Goal: Task Accomplishment & Management: Manage account settings

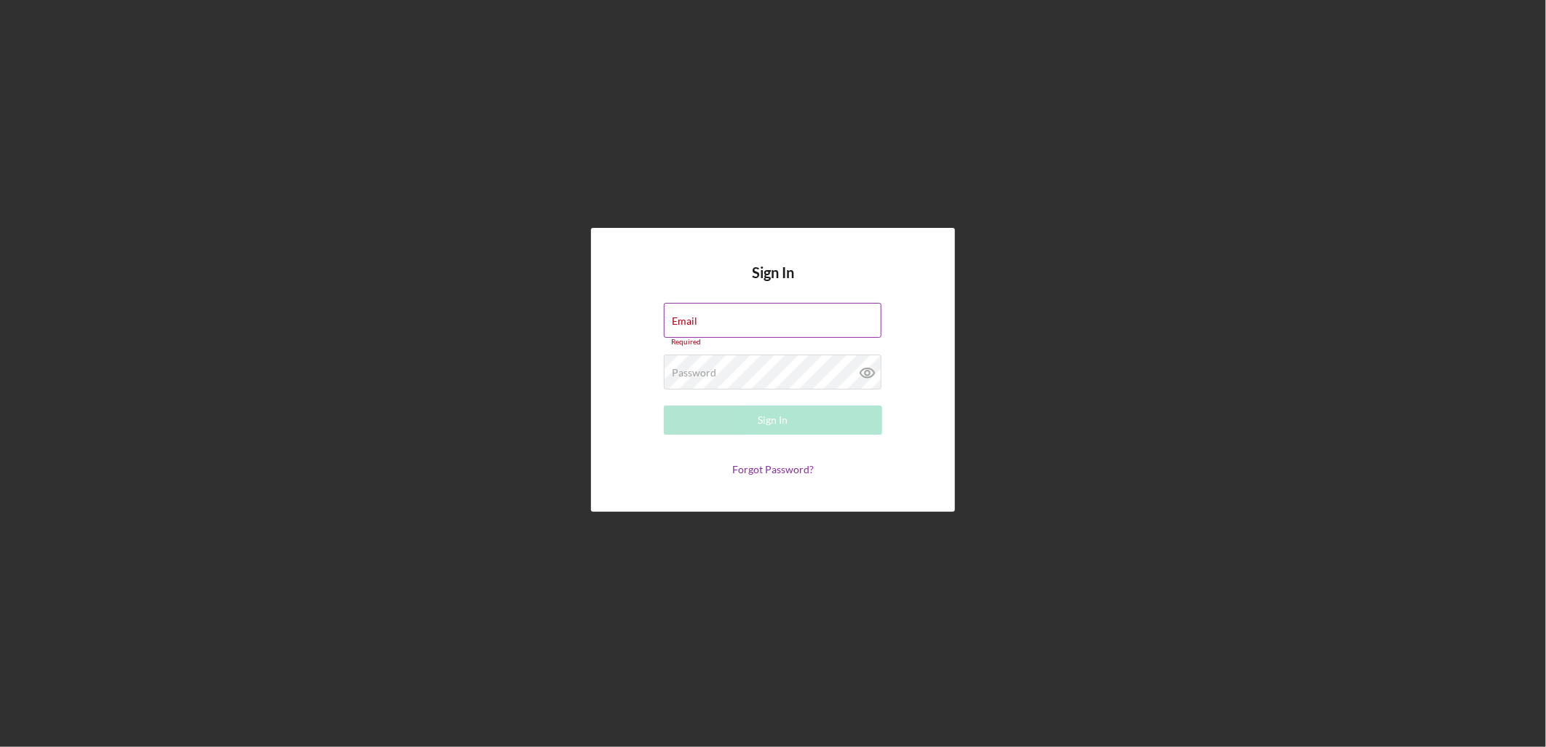
click at [809, 310] on div "Email Required" at bounding box center [773, 325] width 218 height 44
click at [802, 320] on input "Email" at bounding box center [773, 320] width 218 height 35
type input "[EMAIL_ADDRESS][DOMAIN_NAME]"
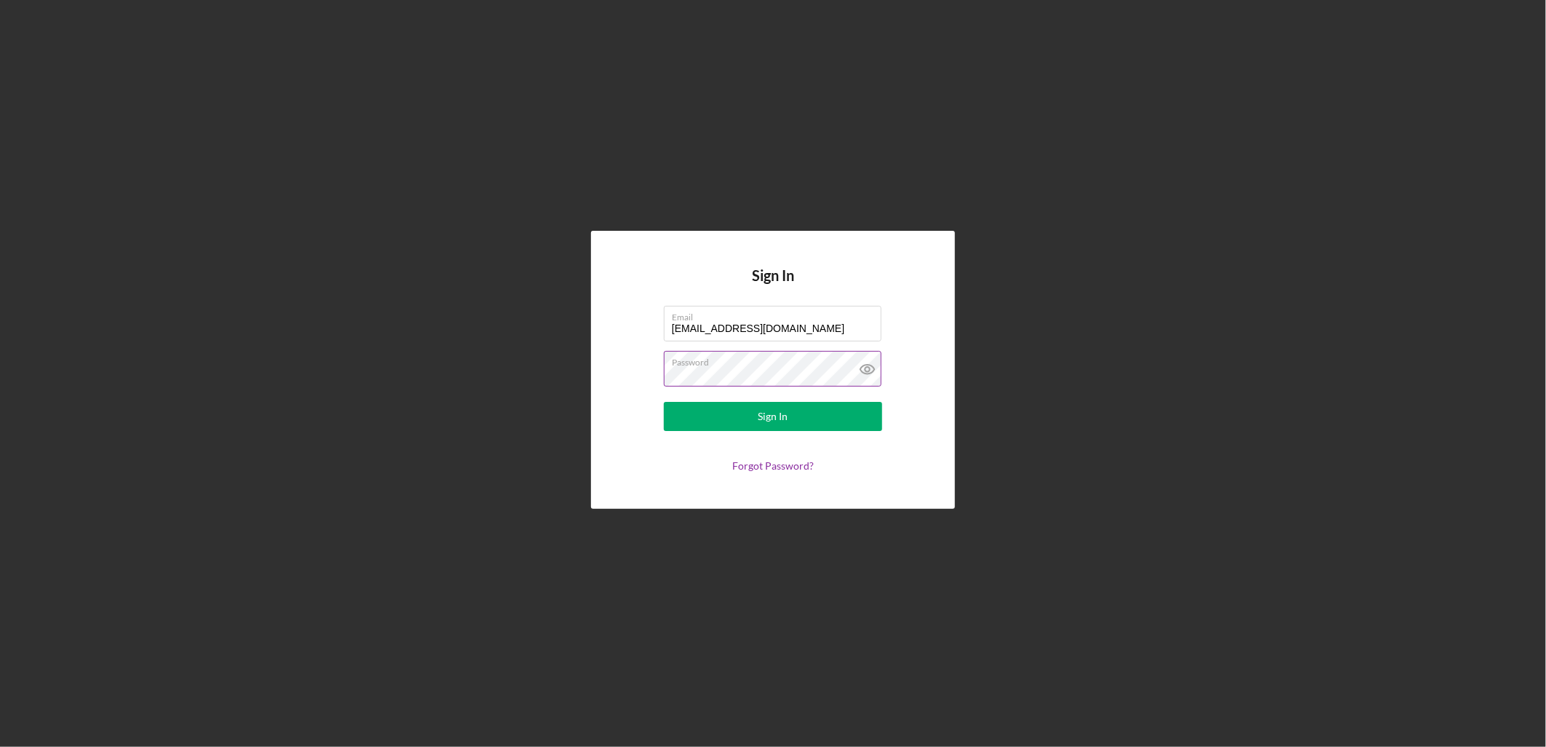
click at [664, 402] on button "Sign In" at bounding box center [773, 416] width 218 height 29
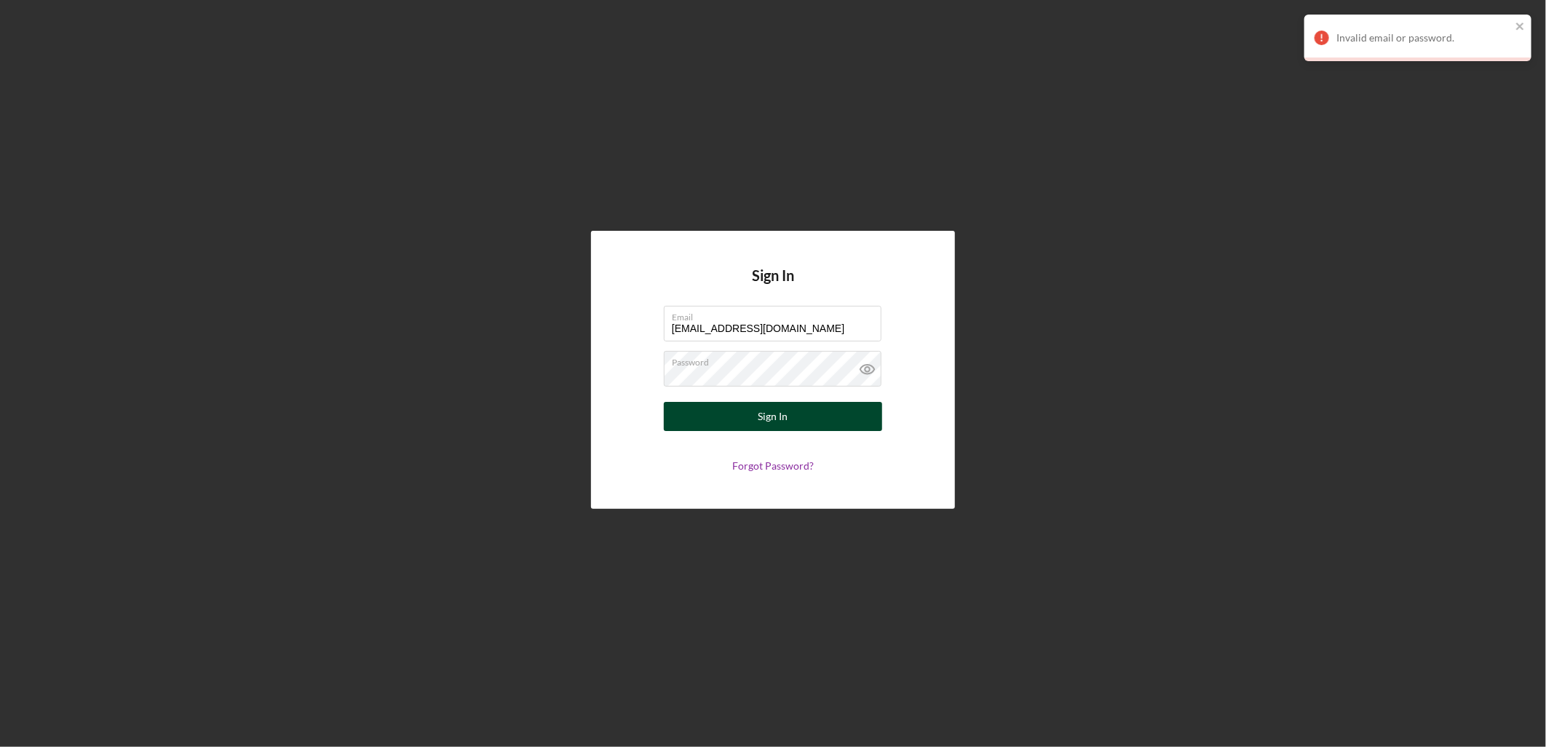
drag, startPoint x: 747, startPoint y: 367, endPoint x: 747, endPoint y: 403, distance: 36.4
click at [747, 403] on form "Email [EMAIL_ADDRESS][DOMAIN_NAME] Password Sign In Forgot Password?" at bounding box center [772, 389] width 291 height 166
click at [748, 404] on button "Sign In" at bounding box center [773, 416] width 218 height 29
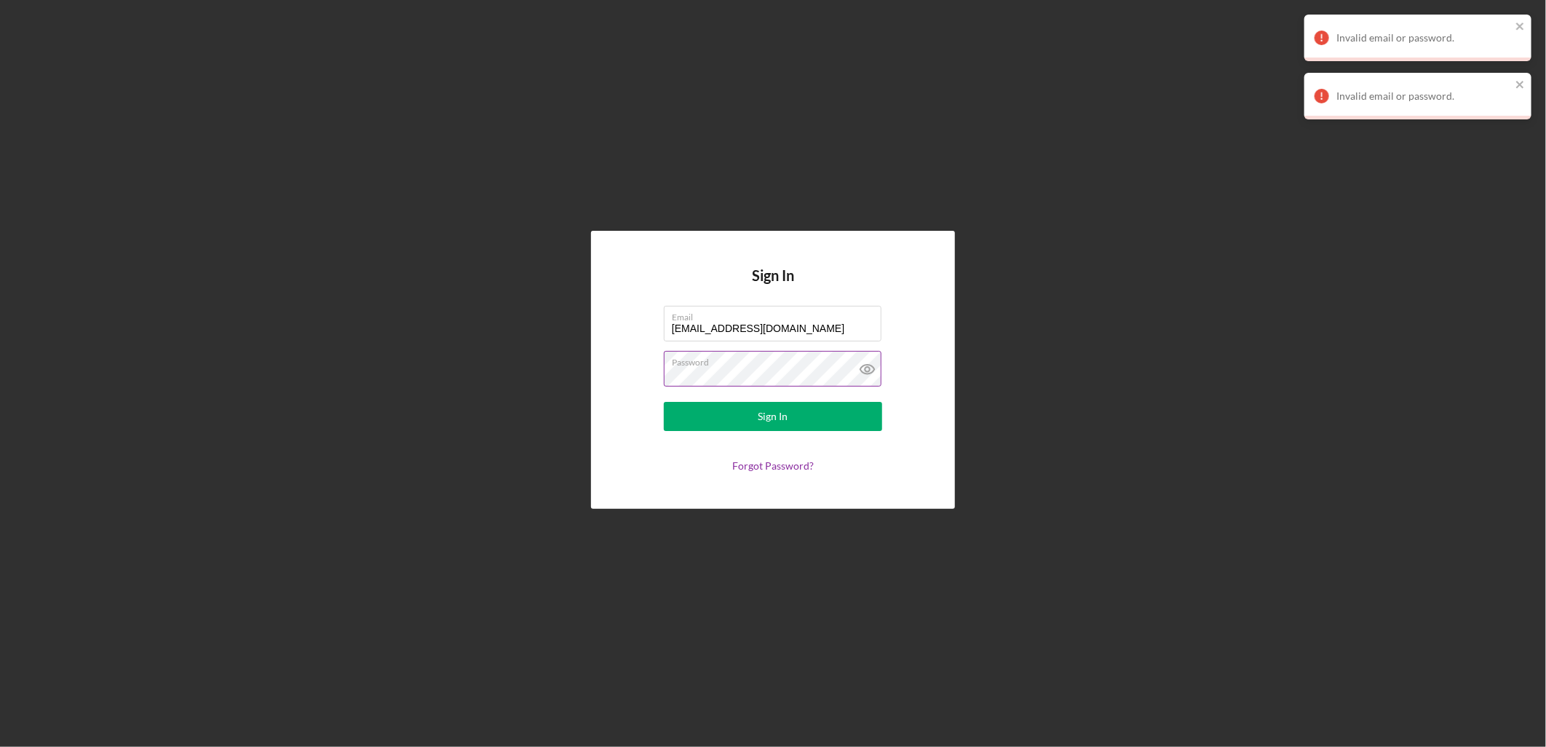
click at [879, 374] on icon at bounding box center [868, 369] width 36 height 36
click at [664, 402] on button "Sign In" at bounding box center [773, 416] width 218 height 29
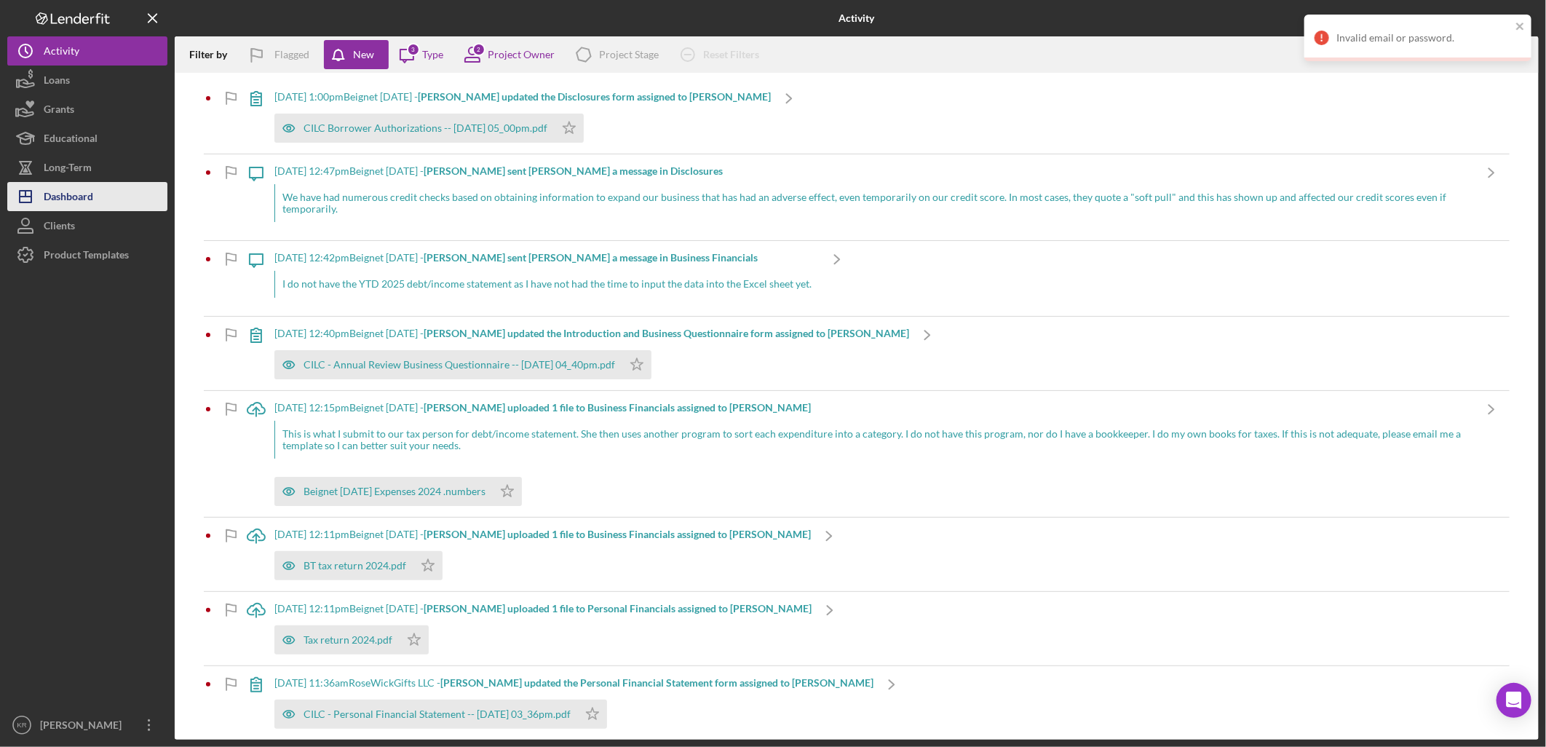
click at [51, 191] on div "Dashboard" at bounding box center [68, 198] width 49 height 33
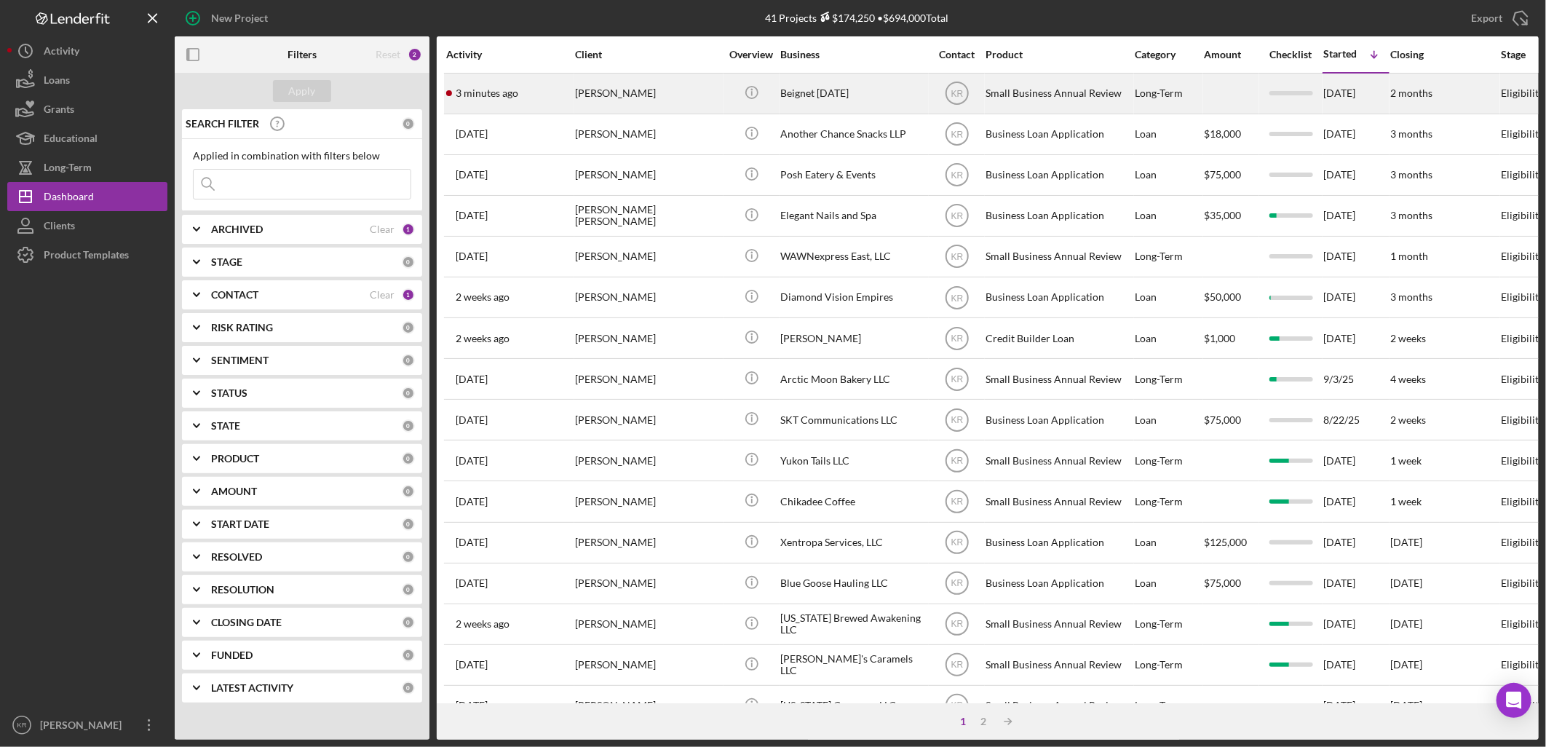
click at [686, 103] on div "[PERSON_NAME]" at bounding box center [648, 93] width 146 height 39
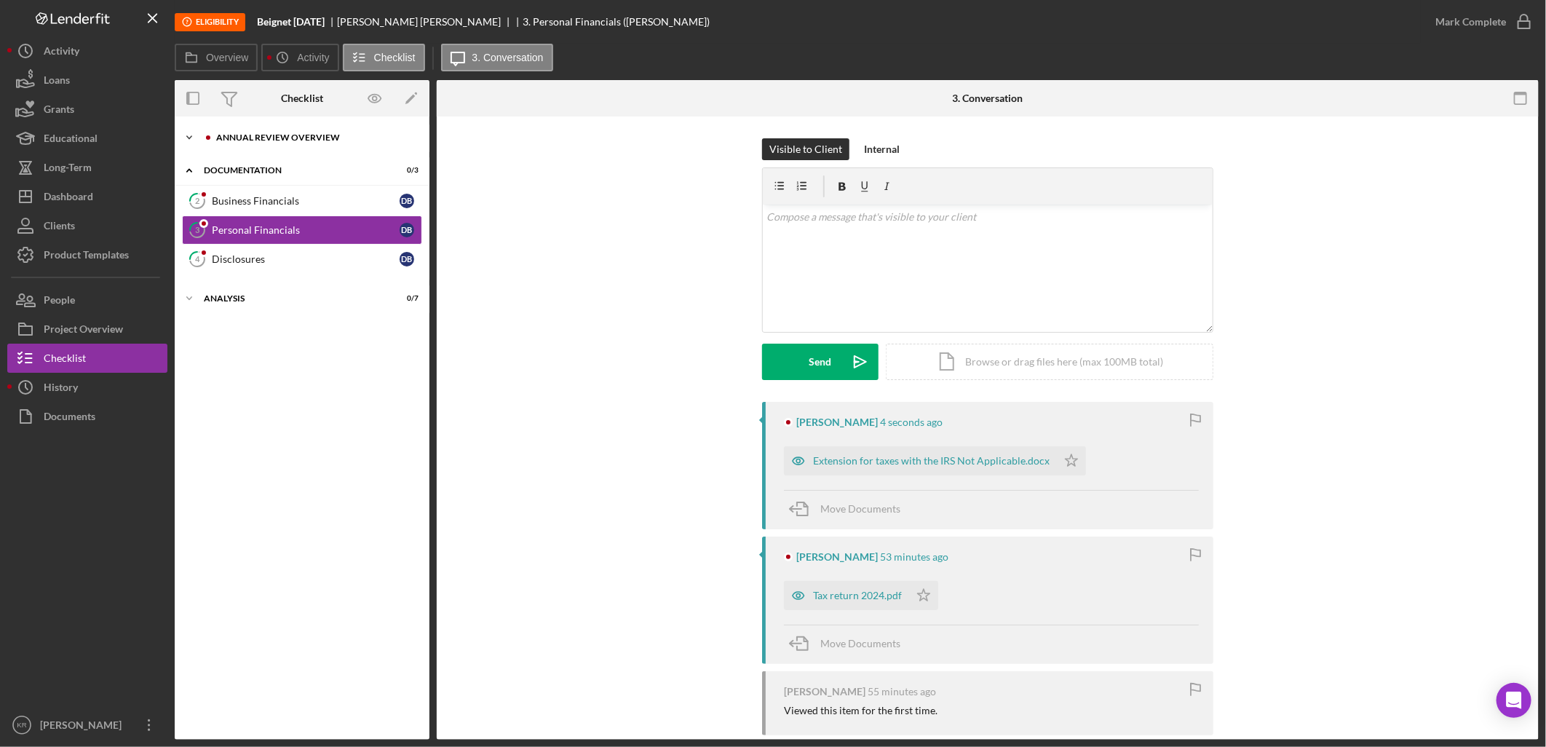
click at [301, 143] on div "Icon/Expander Annual Review Overview 0 / 1" at bounding box center [302, 137] width 255 height 29
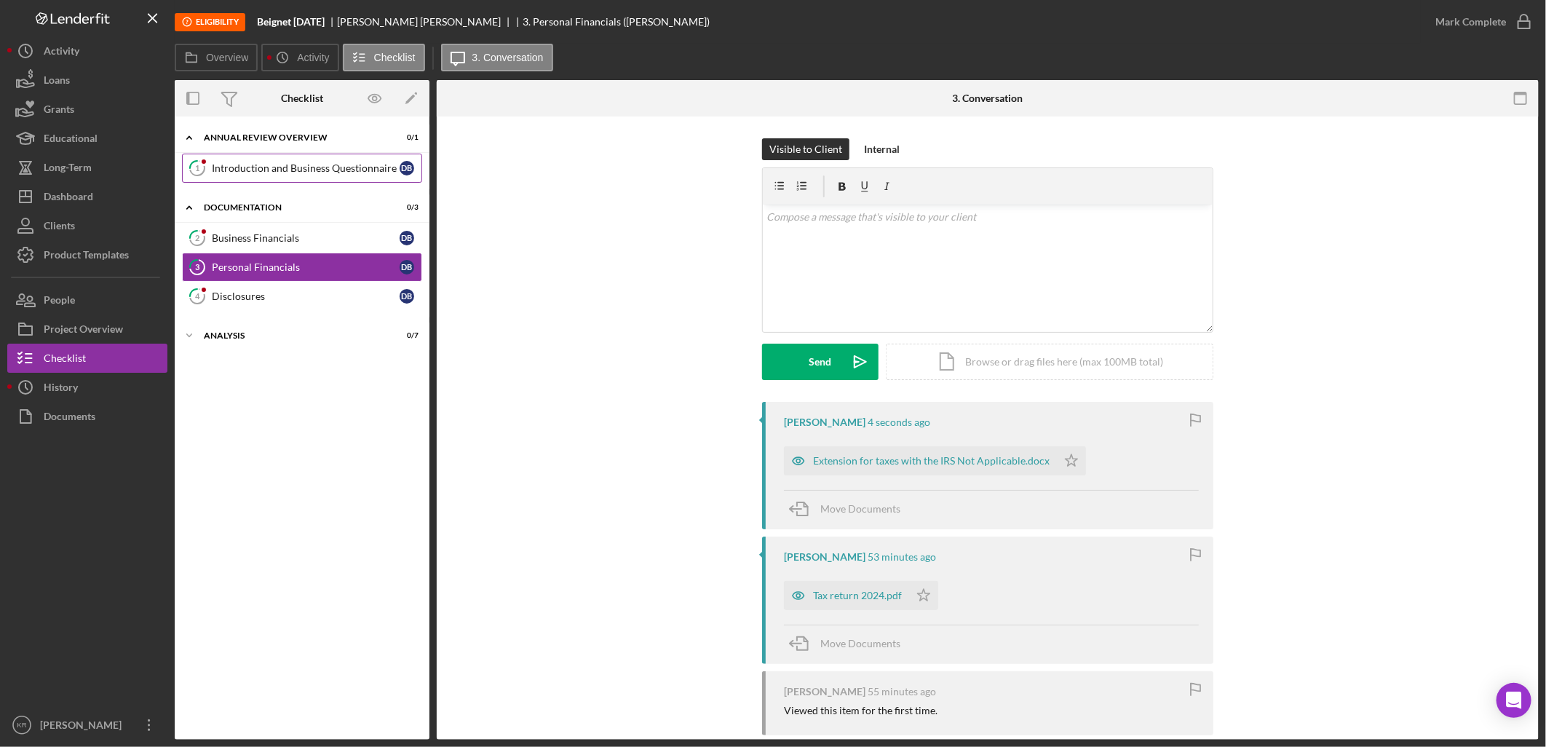
click at [302, 164] on div "Introduction and Business Questionnaire" at bounding box center [306, 168] width 188 height 12
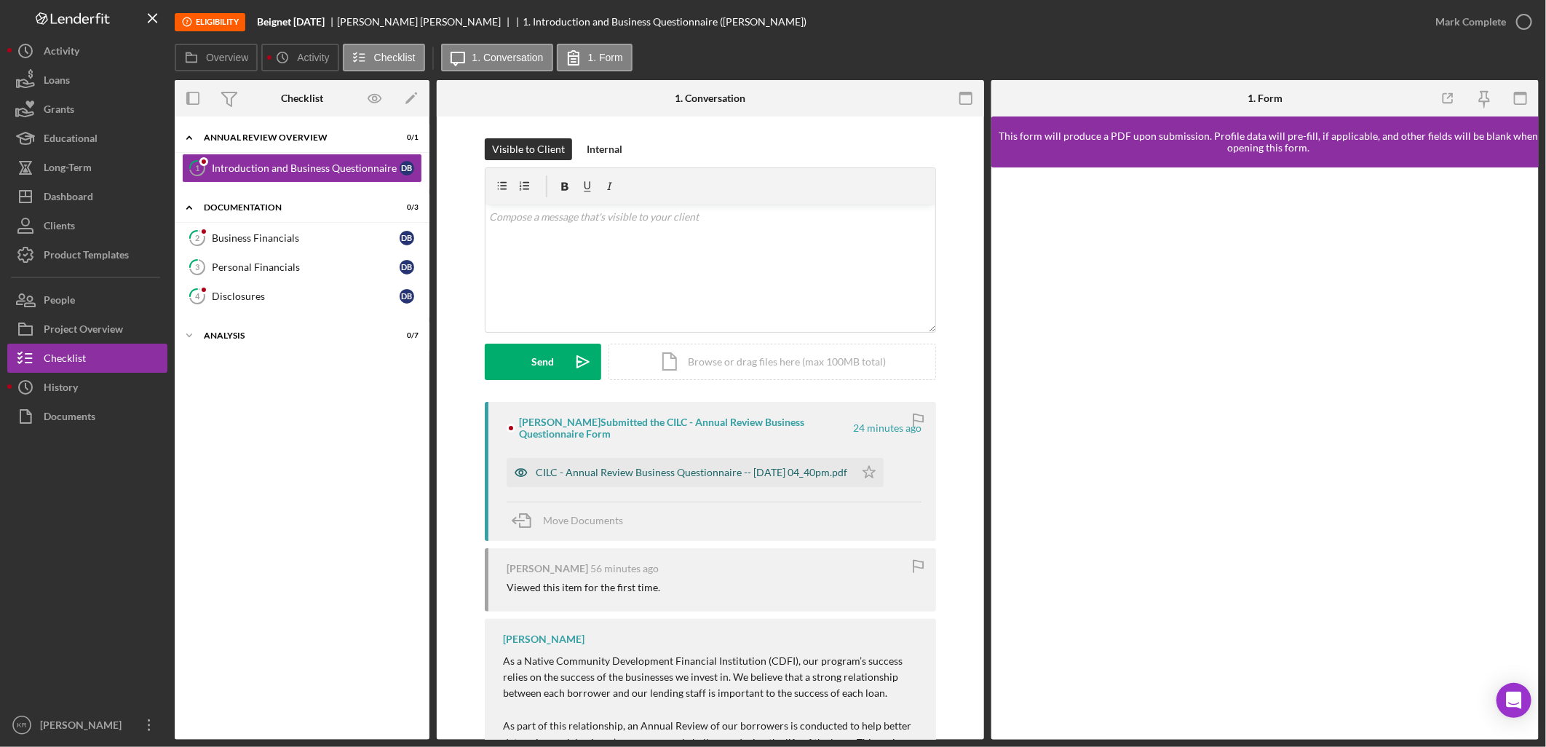
click at [670, 477] on div "CILC - Annual Review Business Questionnaire -- [DATE] 04_40pm.pdf" at bounding box center [692, 473] width 312 height 12
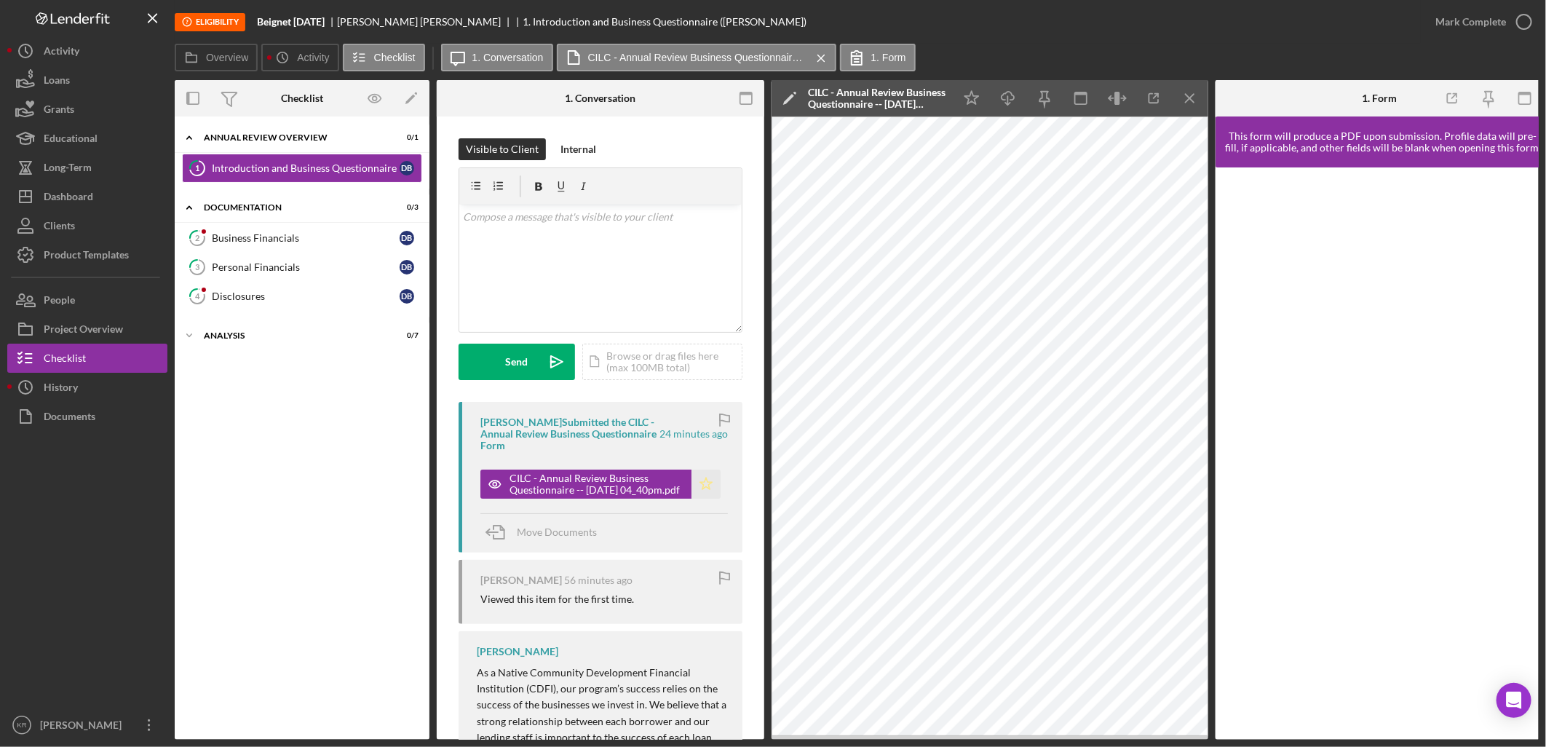
click at [702, 479] on polygon "button" at bounding box center [706, 484] width 12 height 12
click at [288, 229] on link "2 Business Financials D B" at bounding box center [302, 237] width 240 height 29
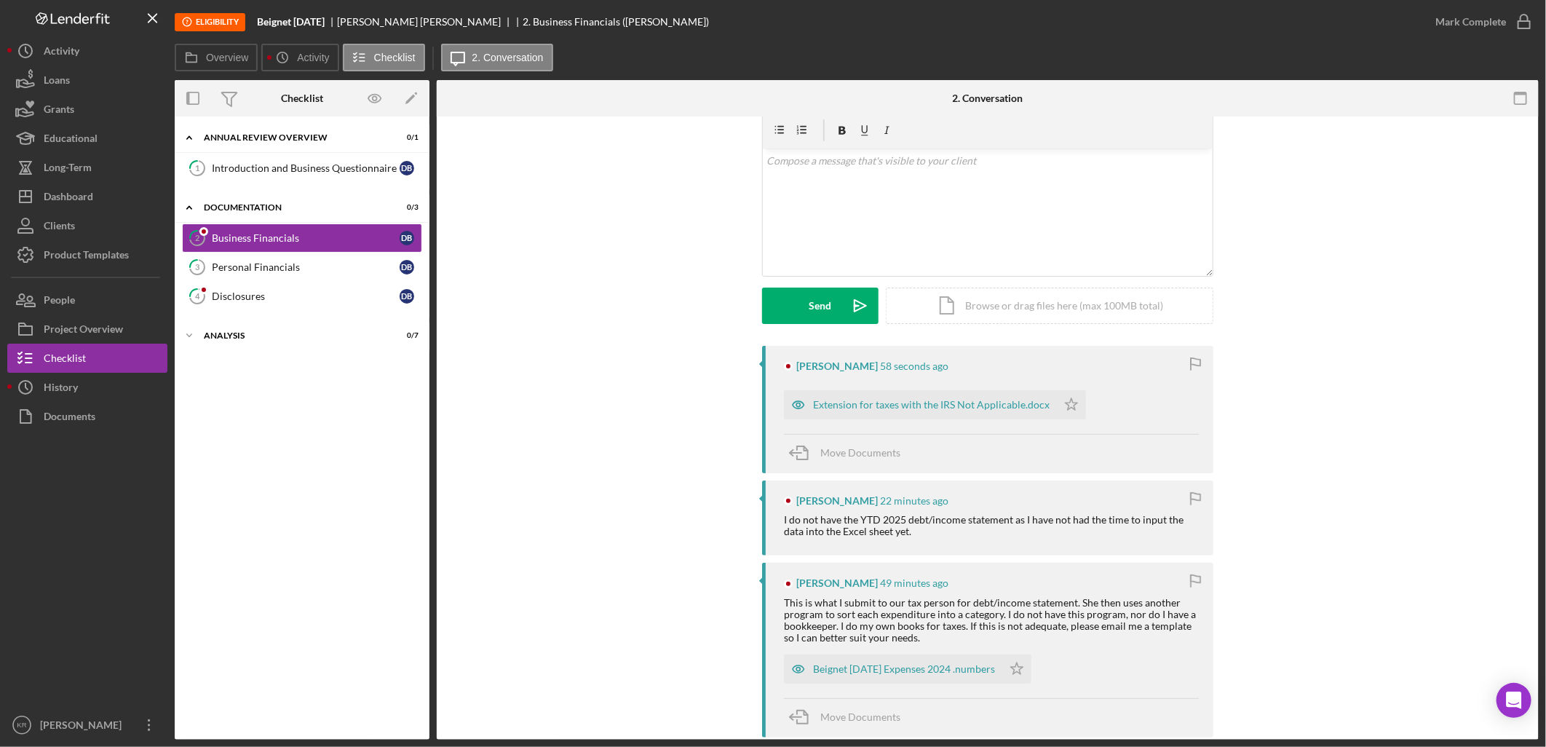
scroll to position [162, 0]
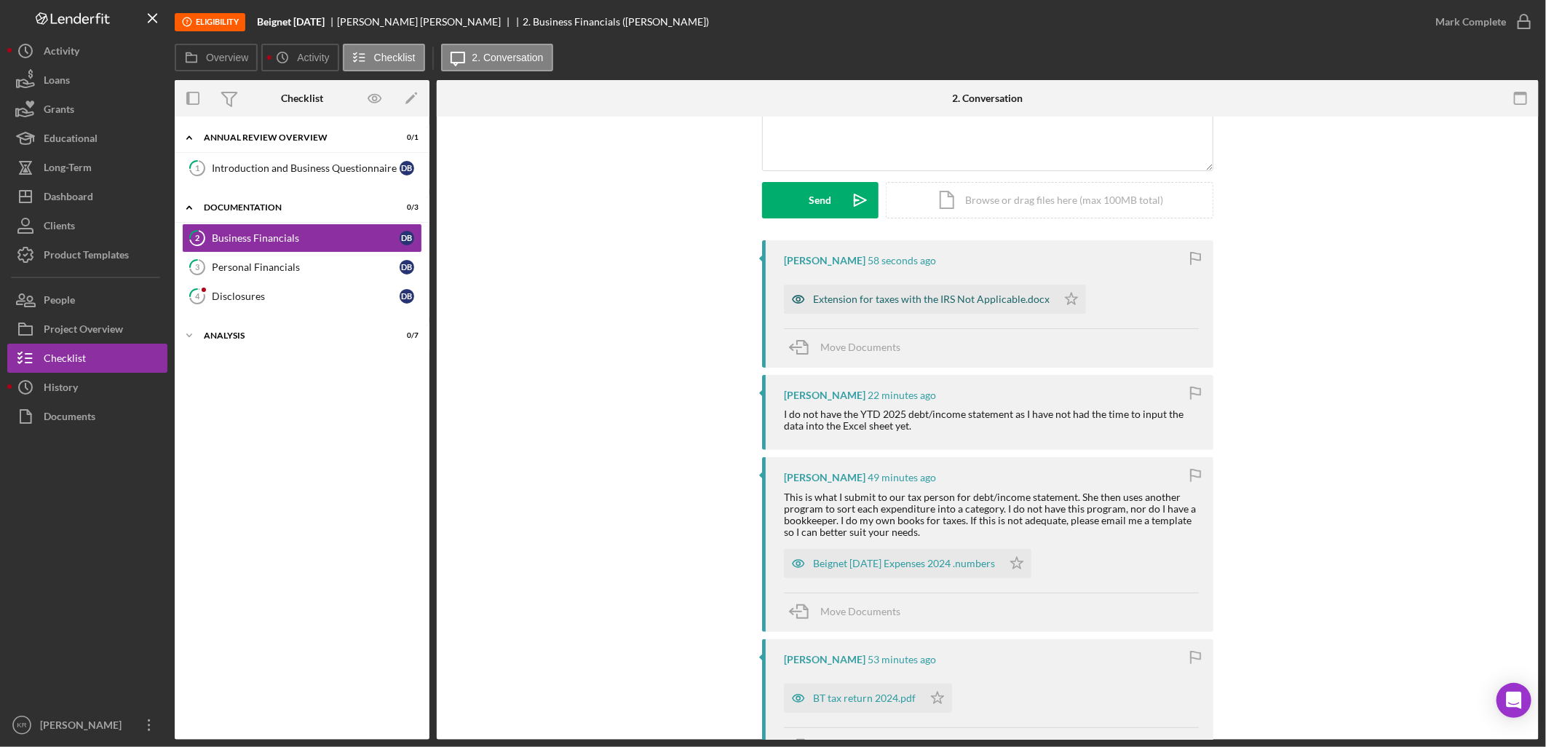
click at [893, 298] on div "Extension for taxes with the IRS Not Applicable.docx" at bounding box center [931, 299] width 237 height 12
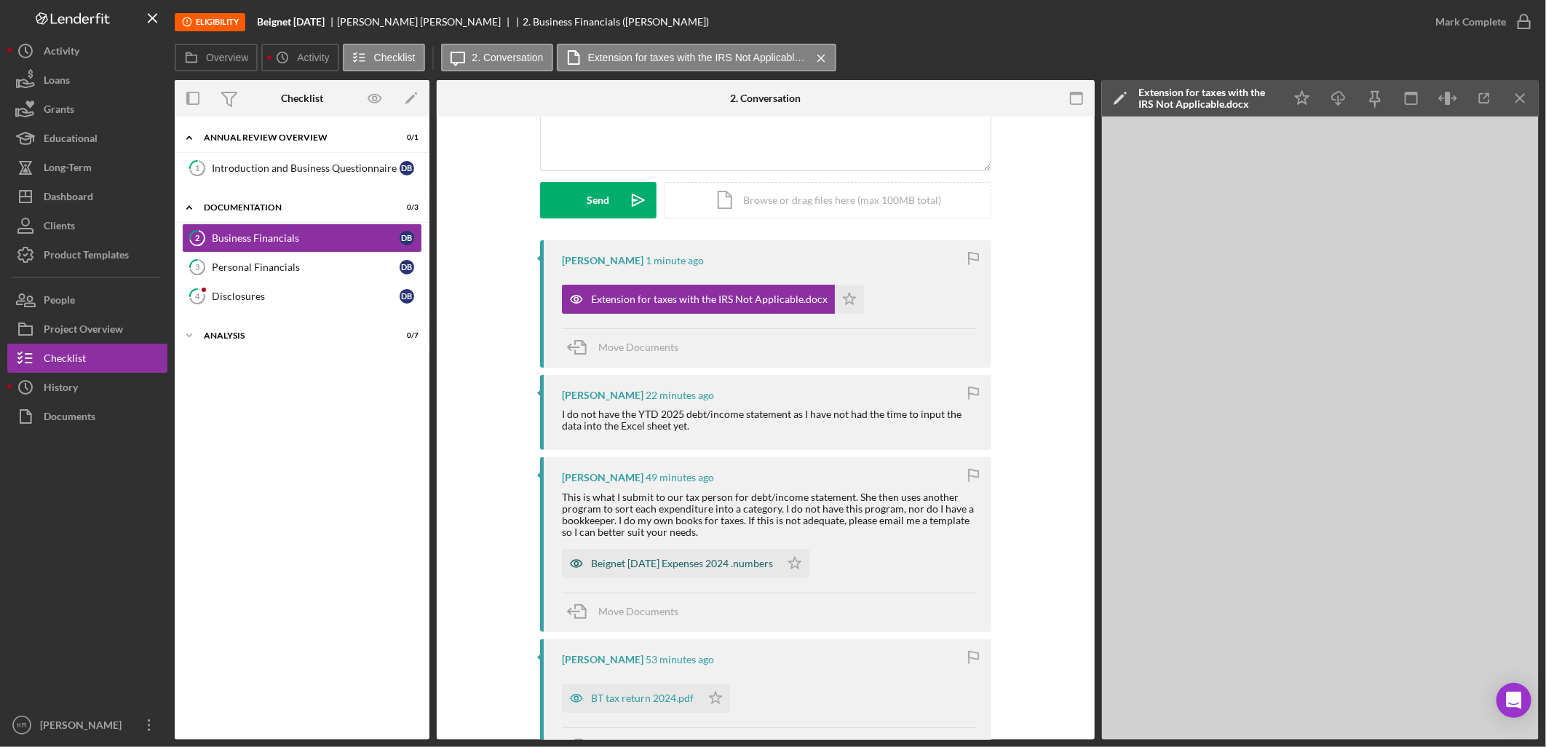
click at [637, 574] on div "Beignet [DATE] Expenses 2024 .numbers" at bounding box center [671, 563] width 218 height 29
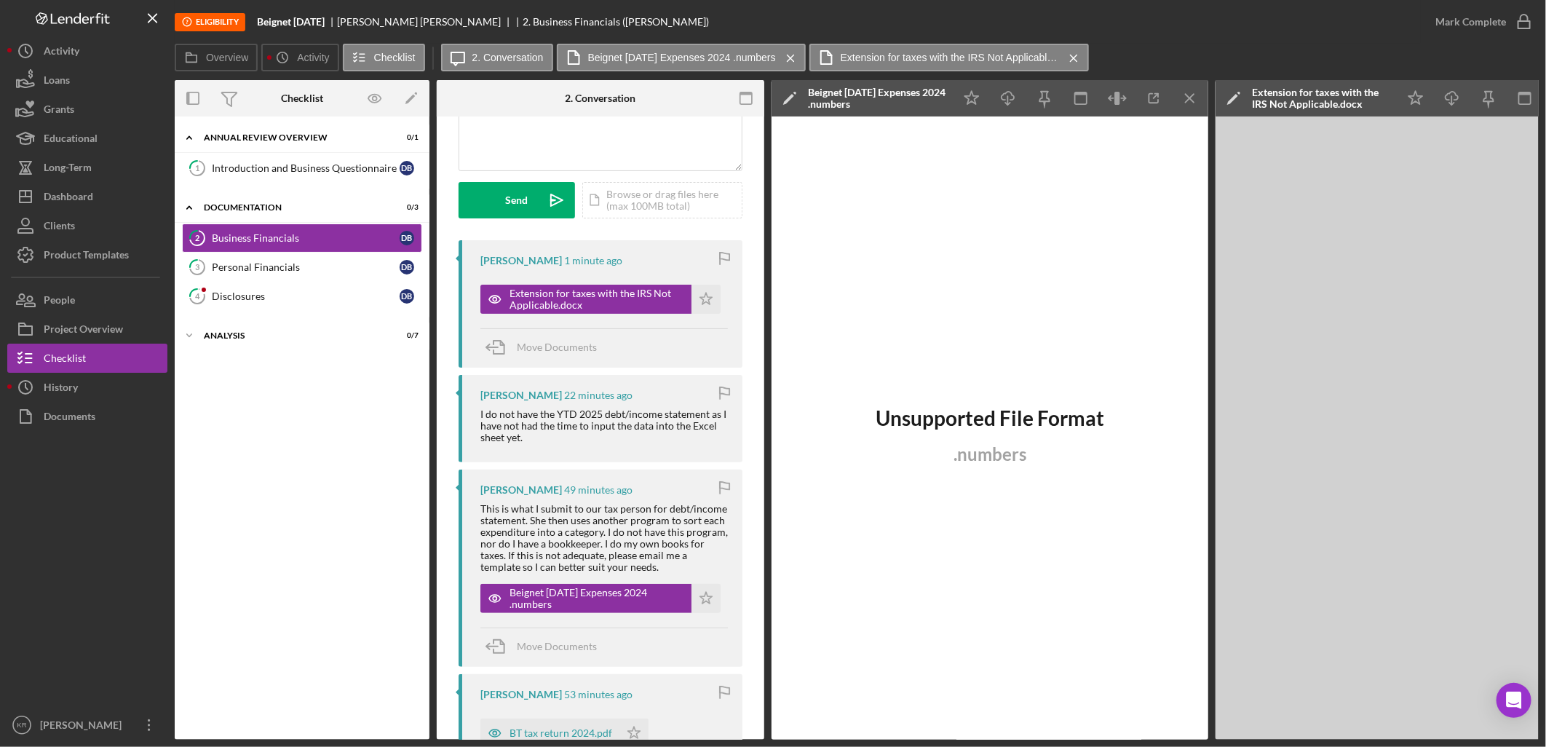
click at [949, 445] on div "Unsupported File Format . numbers" at bounding box center [990, 427] width 437 height 623
click at [595, 607] on div "Beignet [DATE] Expenses 2024 .numbers" at bounding box center [597, 598] width 175 height 23
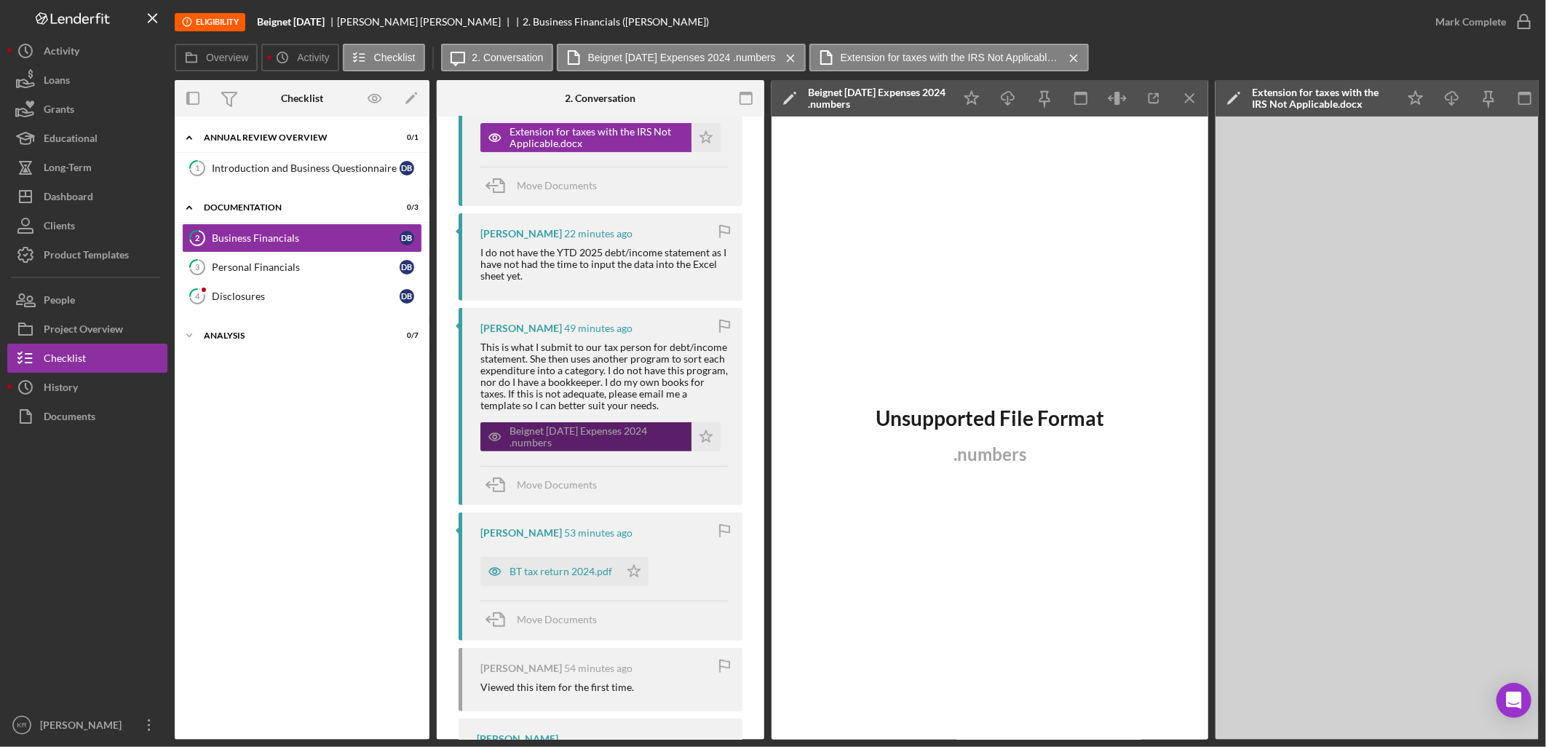
scroll to position [404, 0]
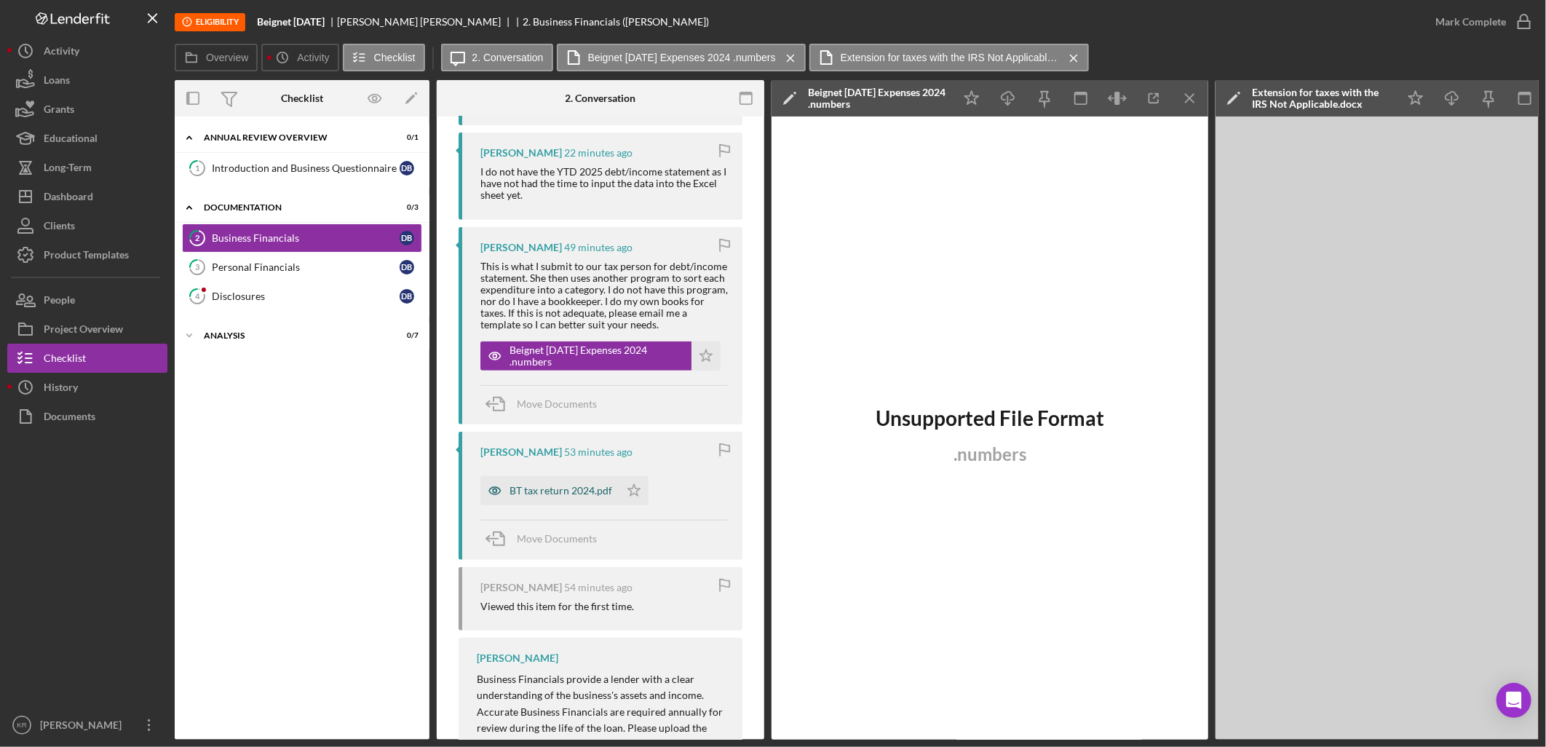
click at [551, 503] on div "BT tax return 2024.pdf" at bounding box center [549, 490] width 139 height 29
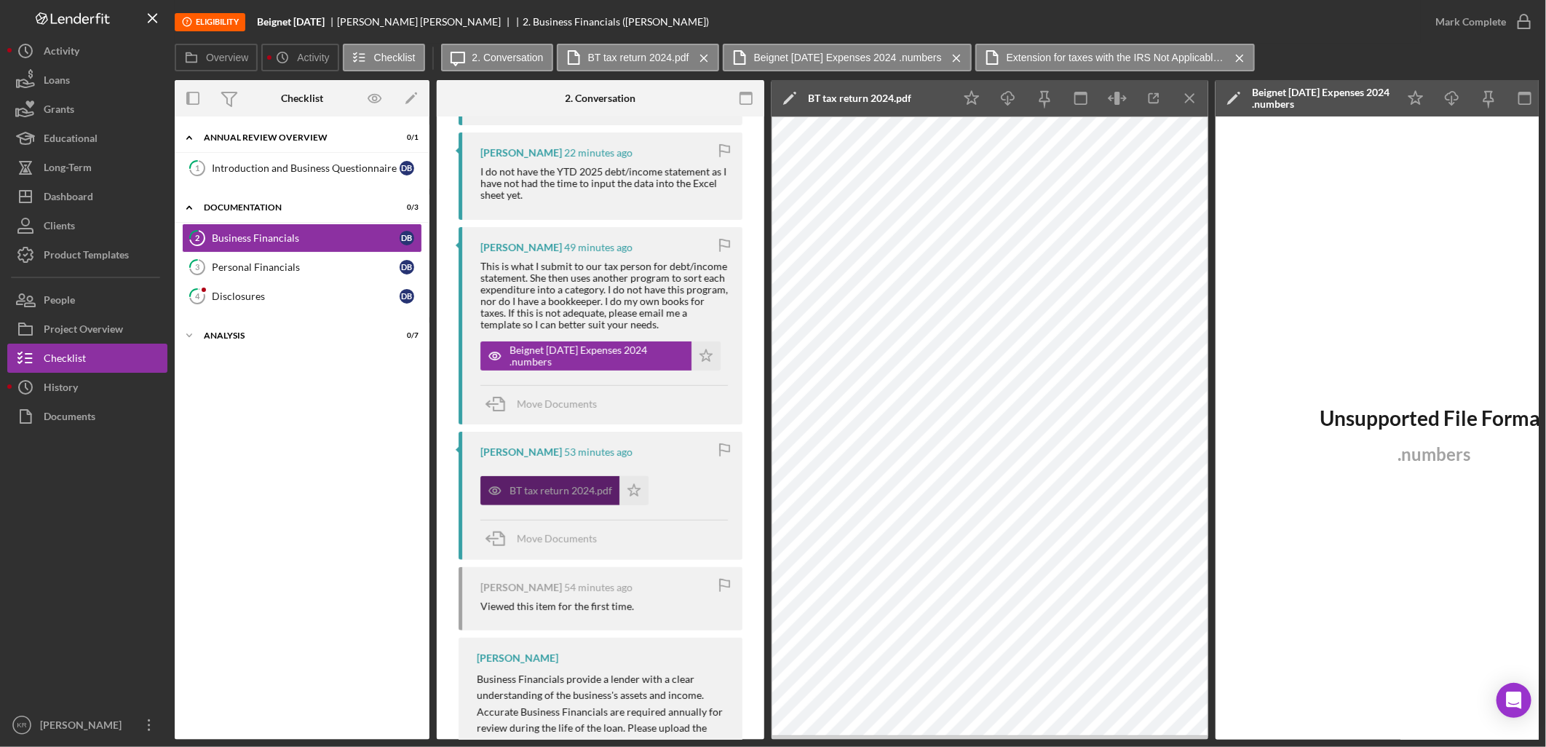
scroll to position [561, 0]
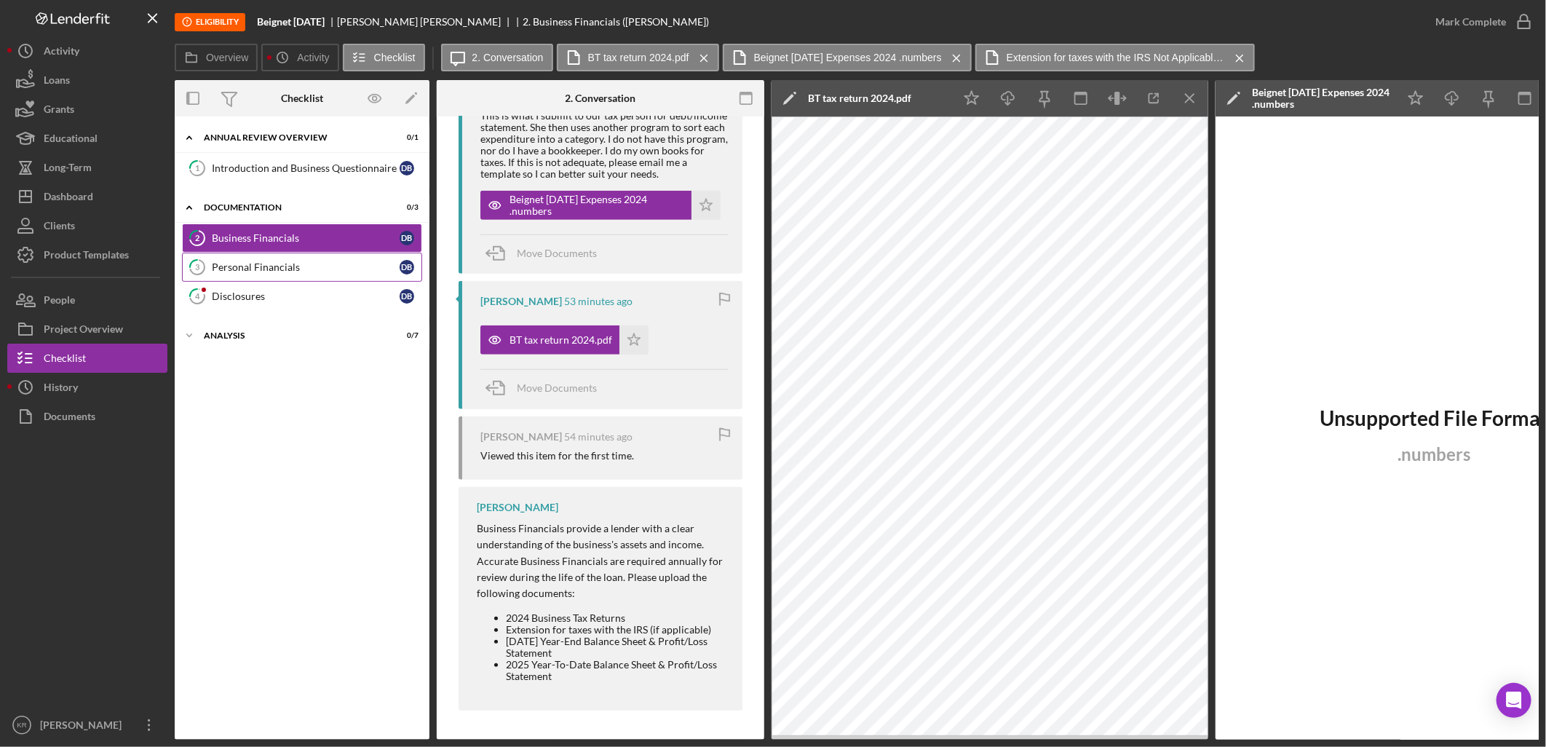
click at [335, 265] on div "Personal Financials" at bounding box center [306, 267] width 188 height 12
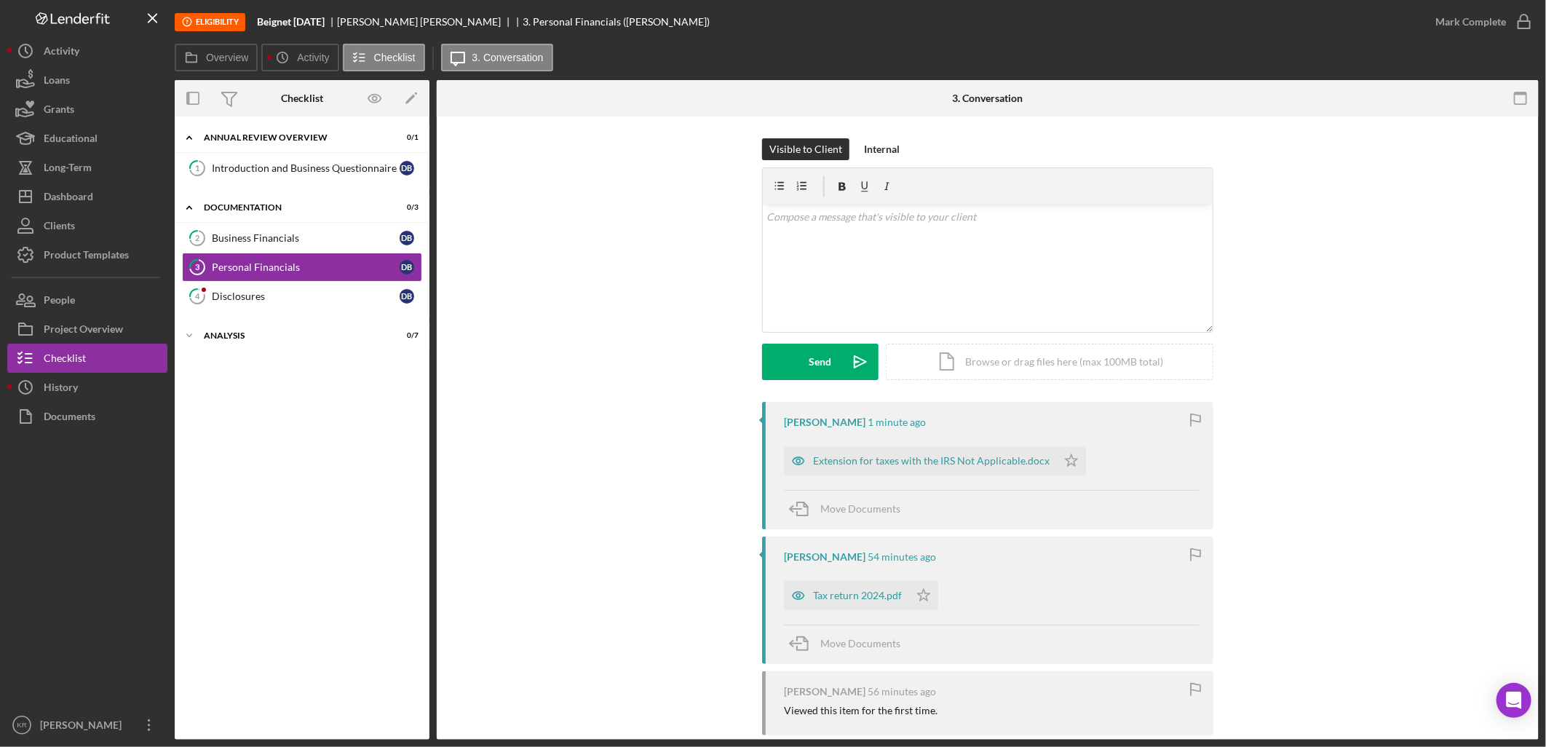
click at [866, 615] on div "[PERSON_NAME] 54 minutes ago Tax return 2024.pdf Icon/Star Move Documents" at bounding box center [987, 599] width 451 height 127
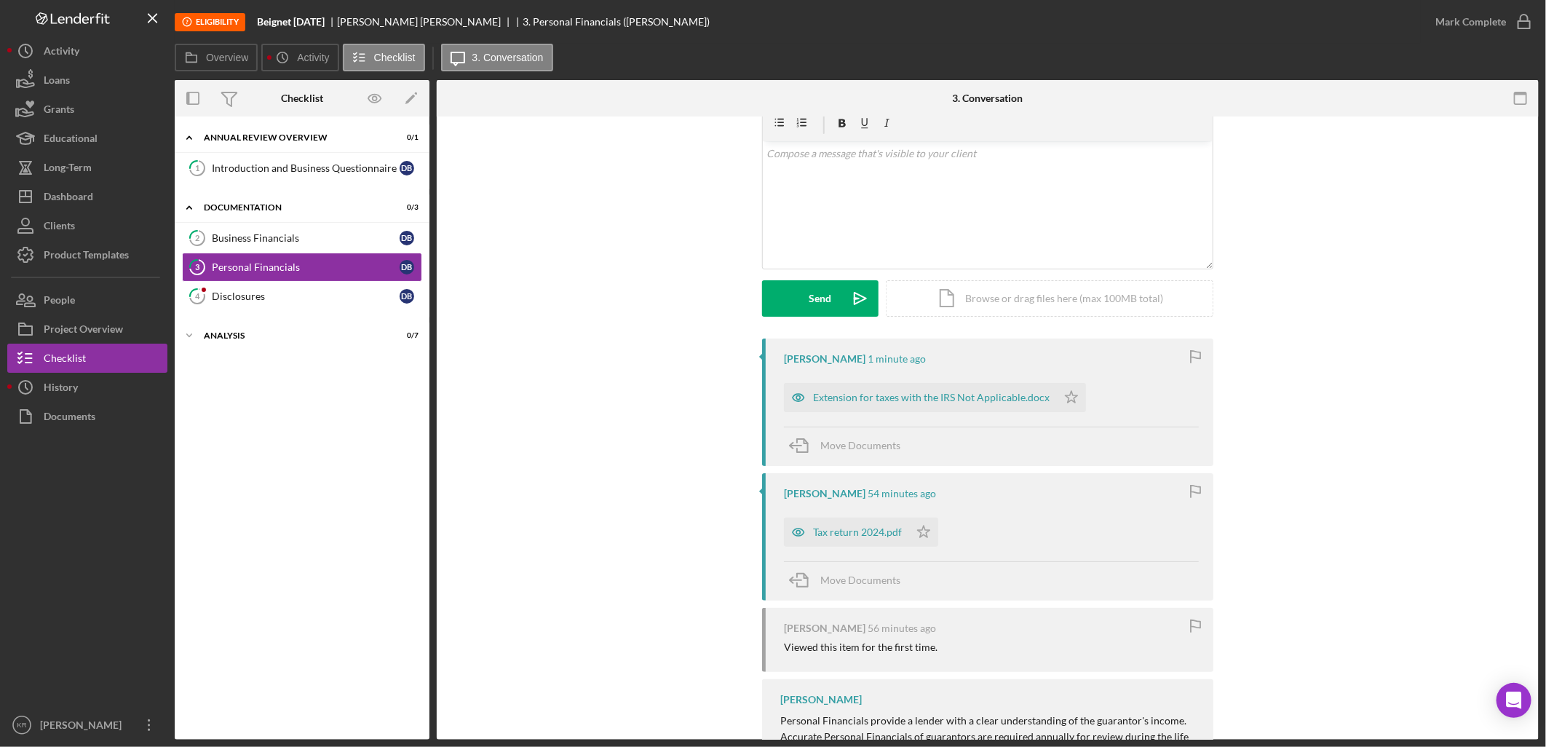
scroll to position [188, 0]
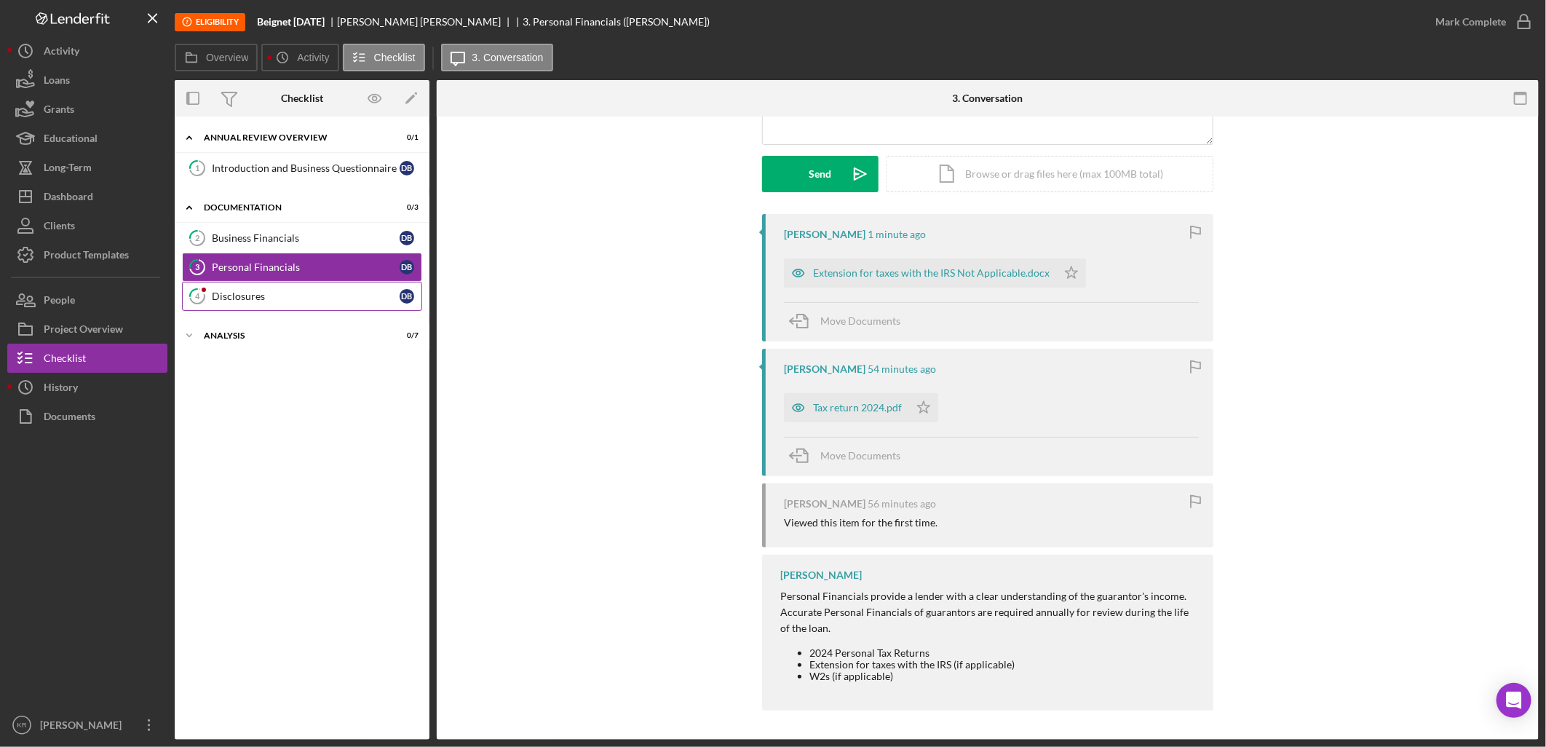
click at [329, 304] on link "4 Disclosures D B" at bounding box center [302, 296] width 240 height 29
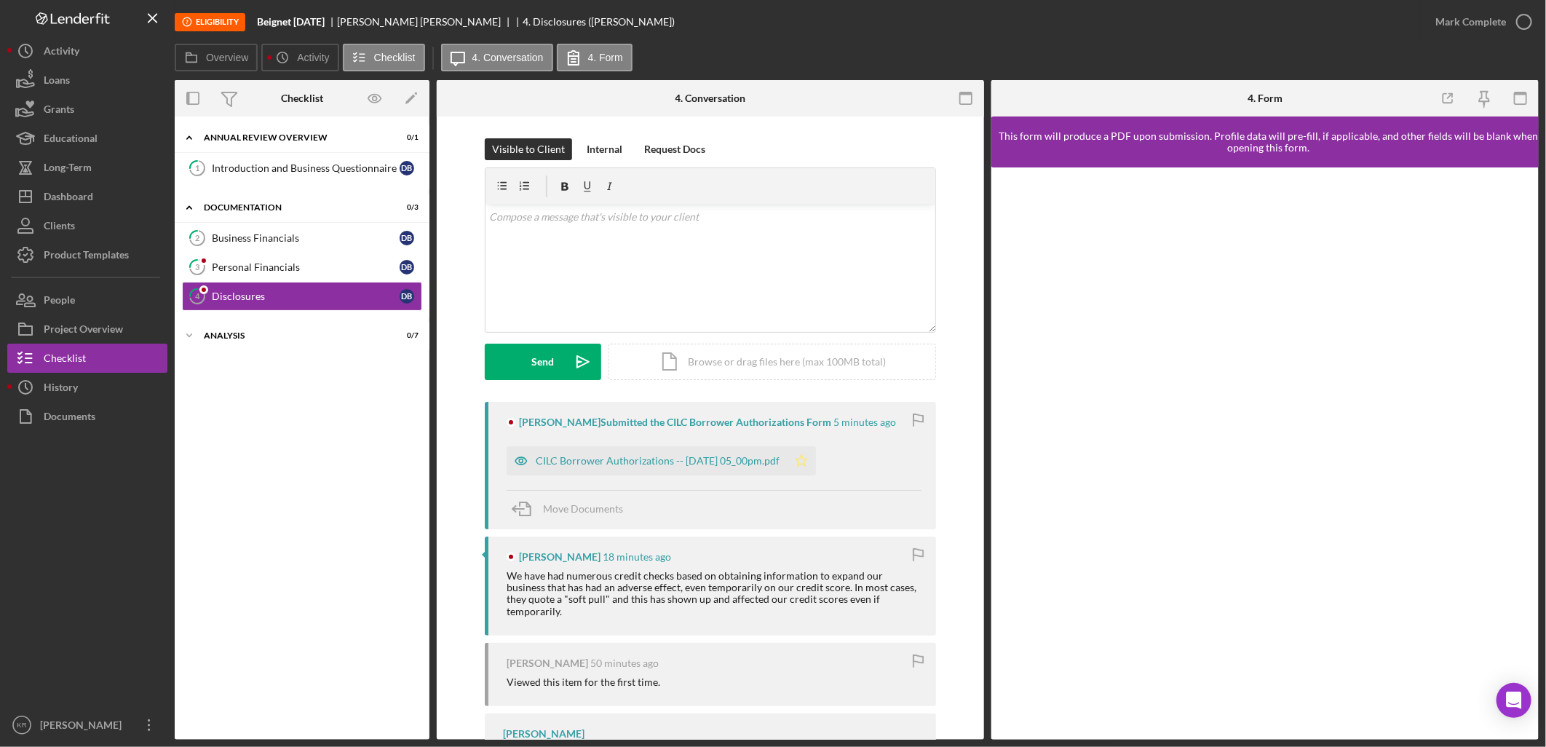
click at [808, 460] on polygon "button" at bounding box center [802, 460] width 12 height 12
click at [224, 257] on link "3 Personal Financials D B" at bounding box center [302, 267] width 240 height 29
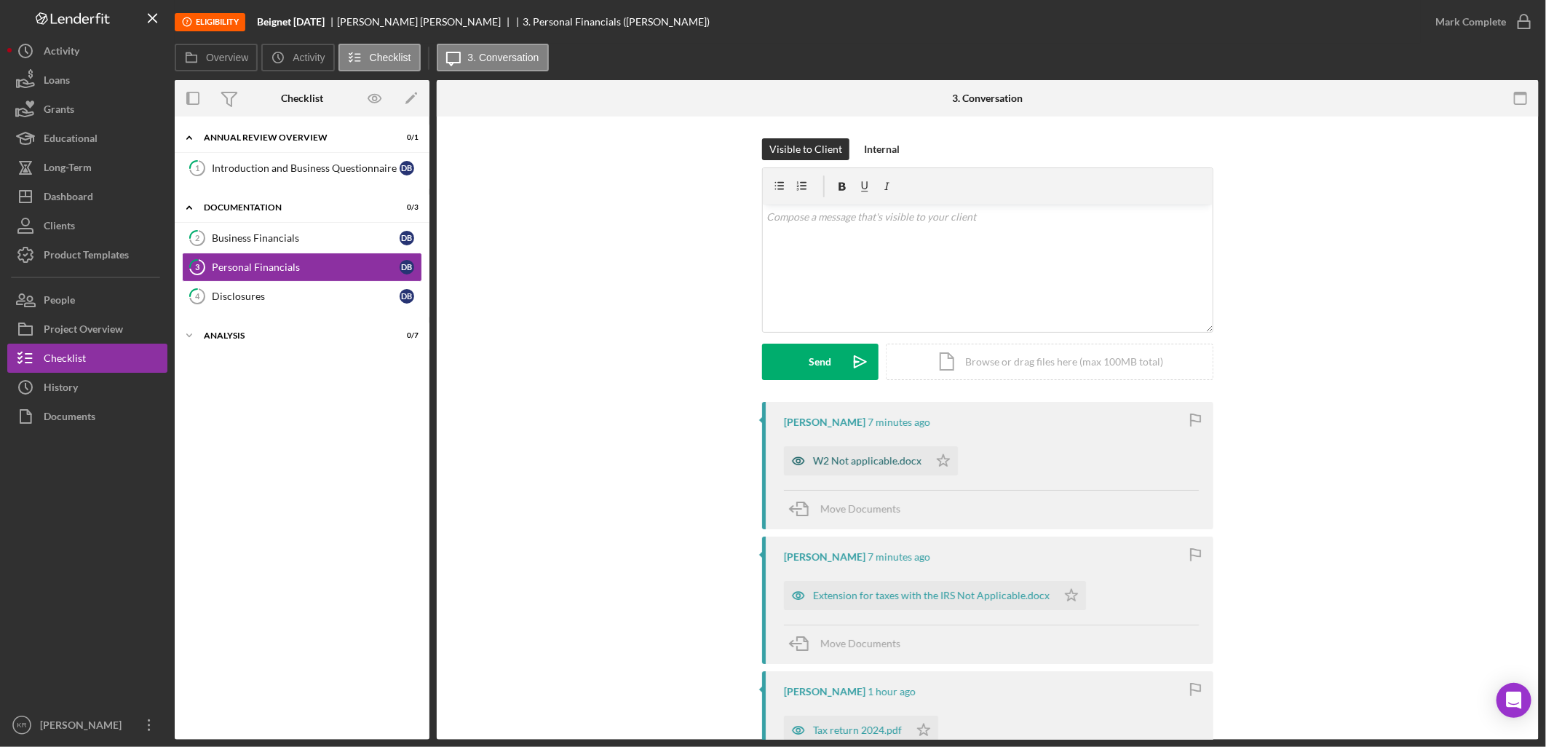
click at [835, 459] on div "W2 Not applicable.docx" at bounding box center [867, 461] width 108 height 12
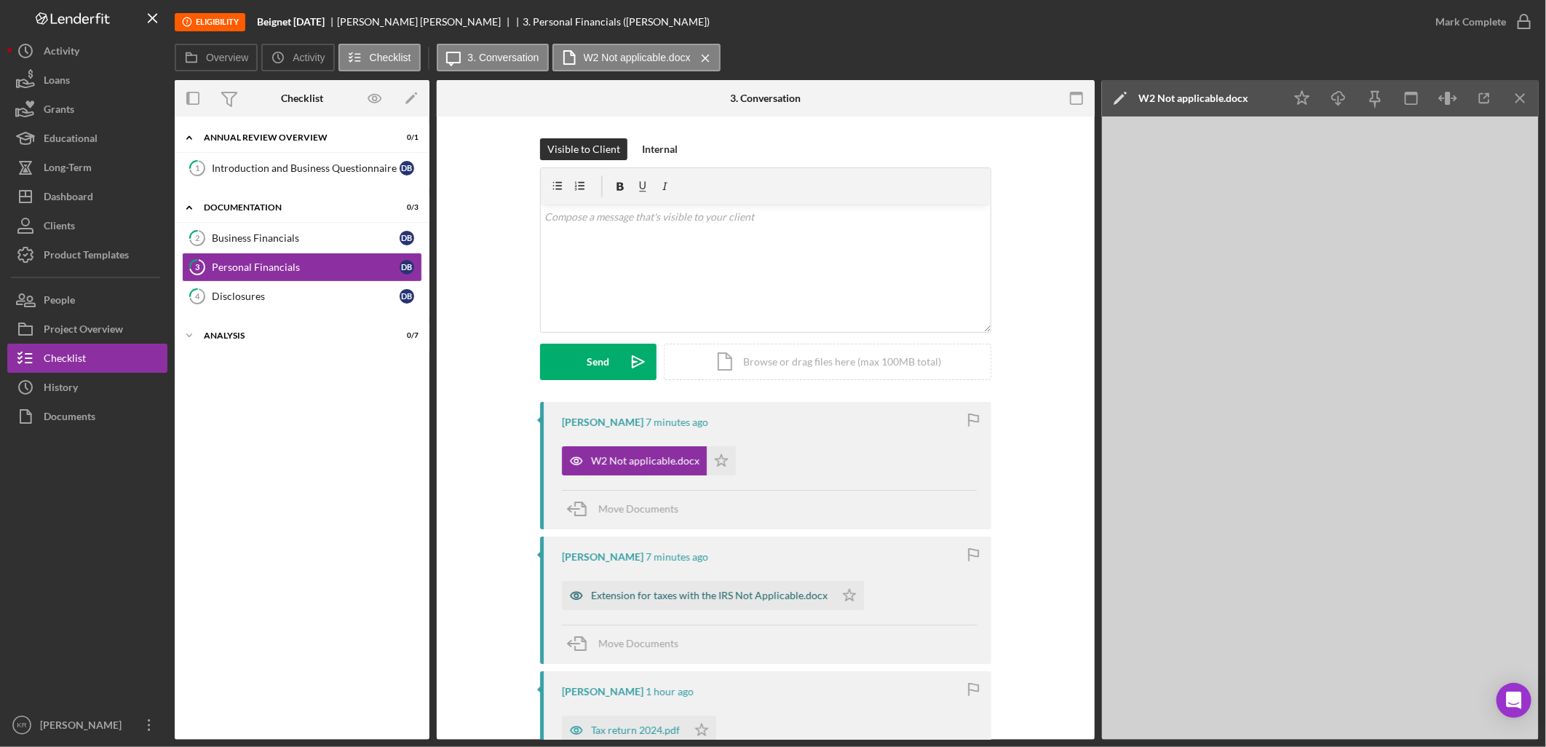
click at [675, 602] on div "Extension for taxes with the IRS Not Applicable.docx" at bounding box center [698, 595] width 273 height 29
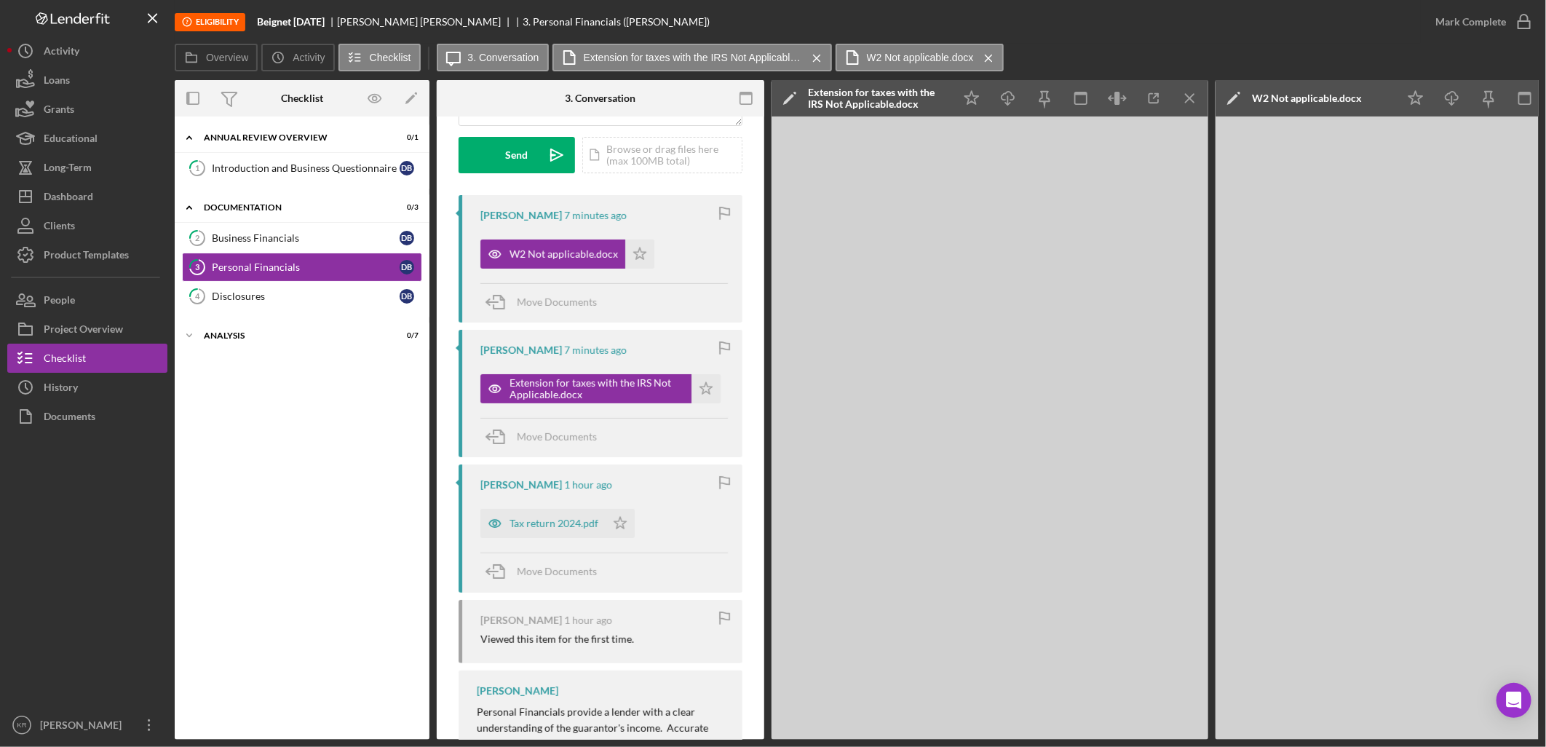
scroll to position [242, 0]
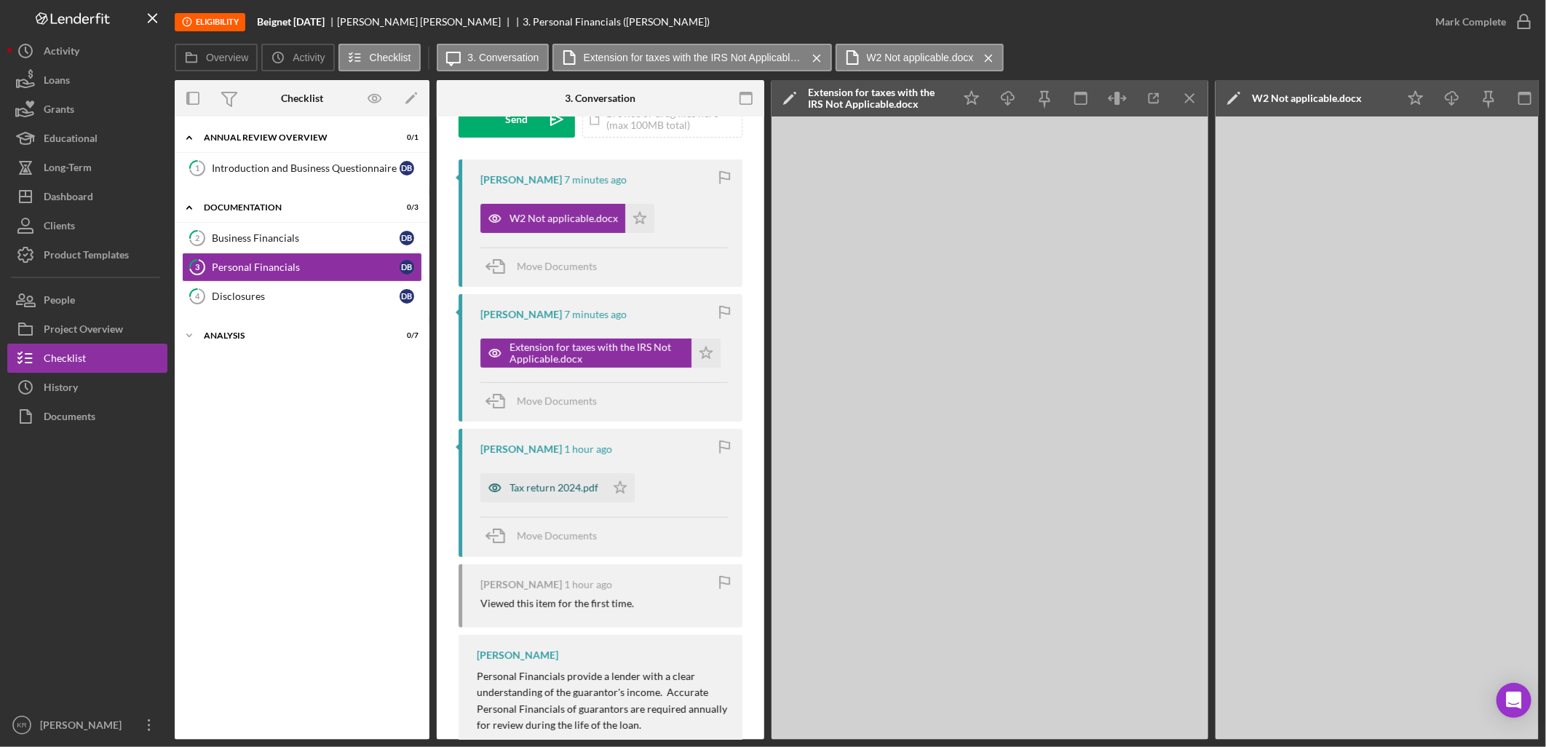
click at [518, 492] on div "Tax return 2024.pdf" at bounding box center [554, 488] width 89 height 12
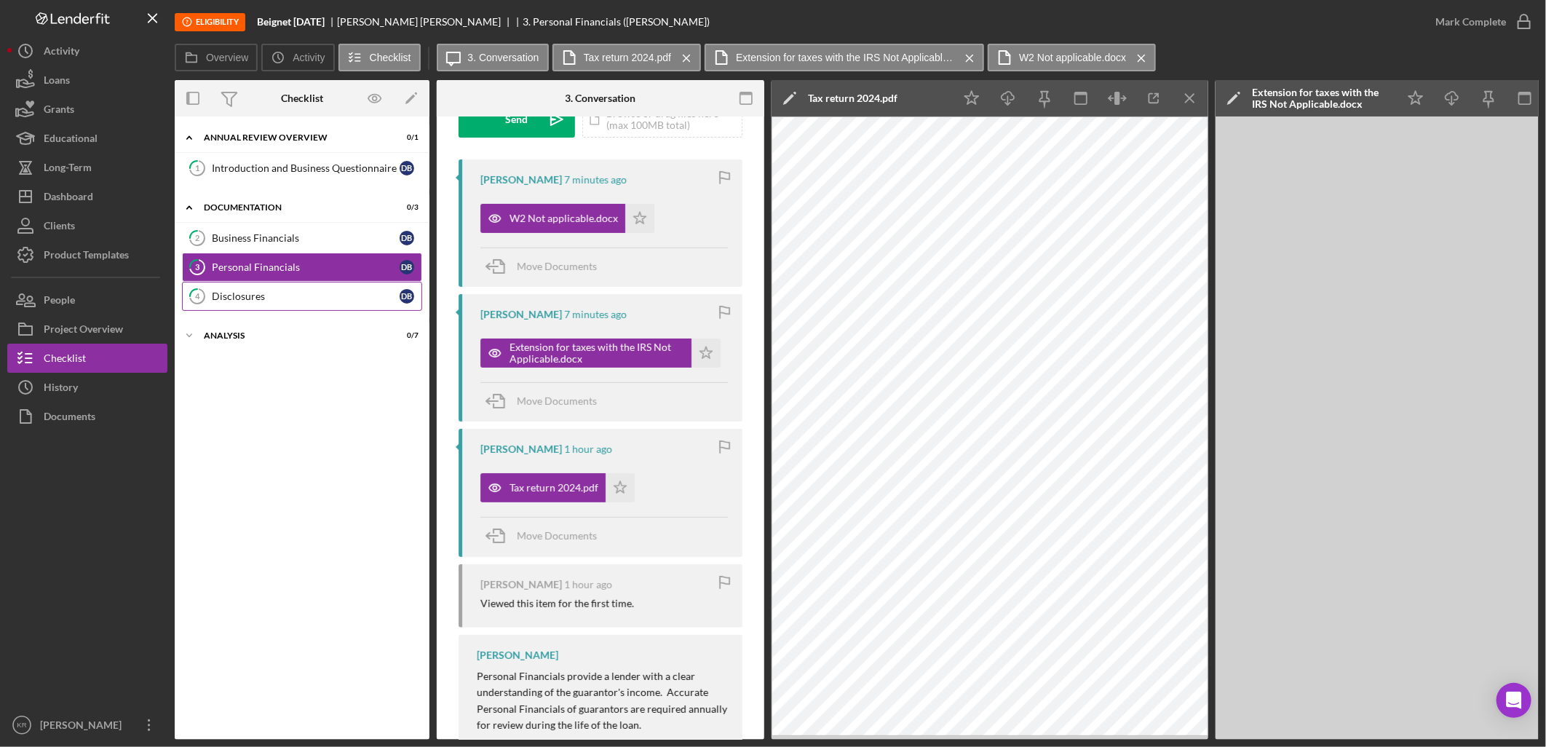
click at [300, 309] on link "4 Disclosures D B" at bounding box center [302, 296] width 240 height 29
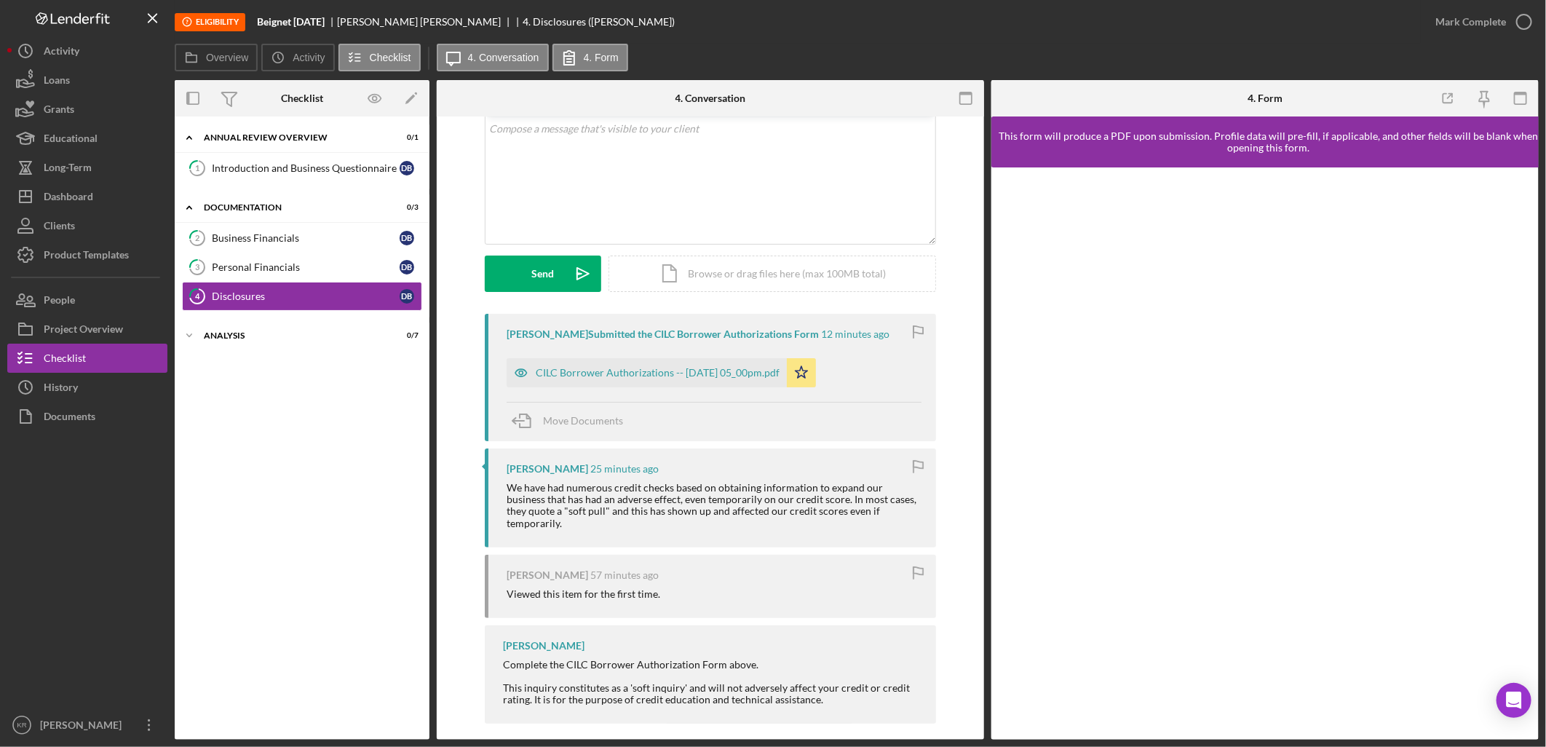
scroll to position [90, 0]
click at [716, 373] on div "CILC Borrower Authorizations -- [DATE] 05_00pm.pdf" at bounding box center [658, 371] width 244 height 12
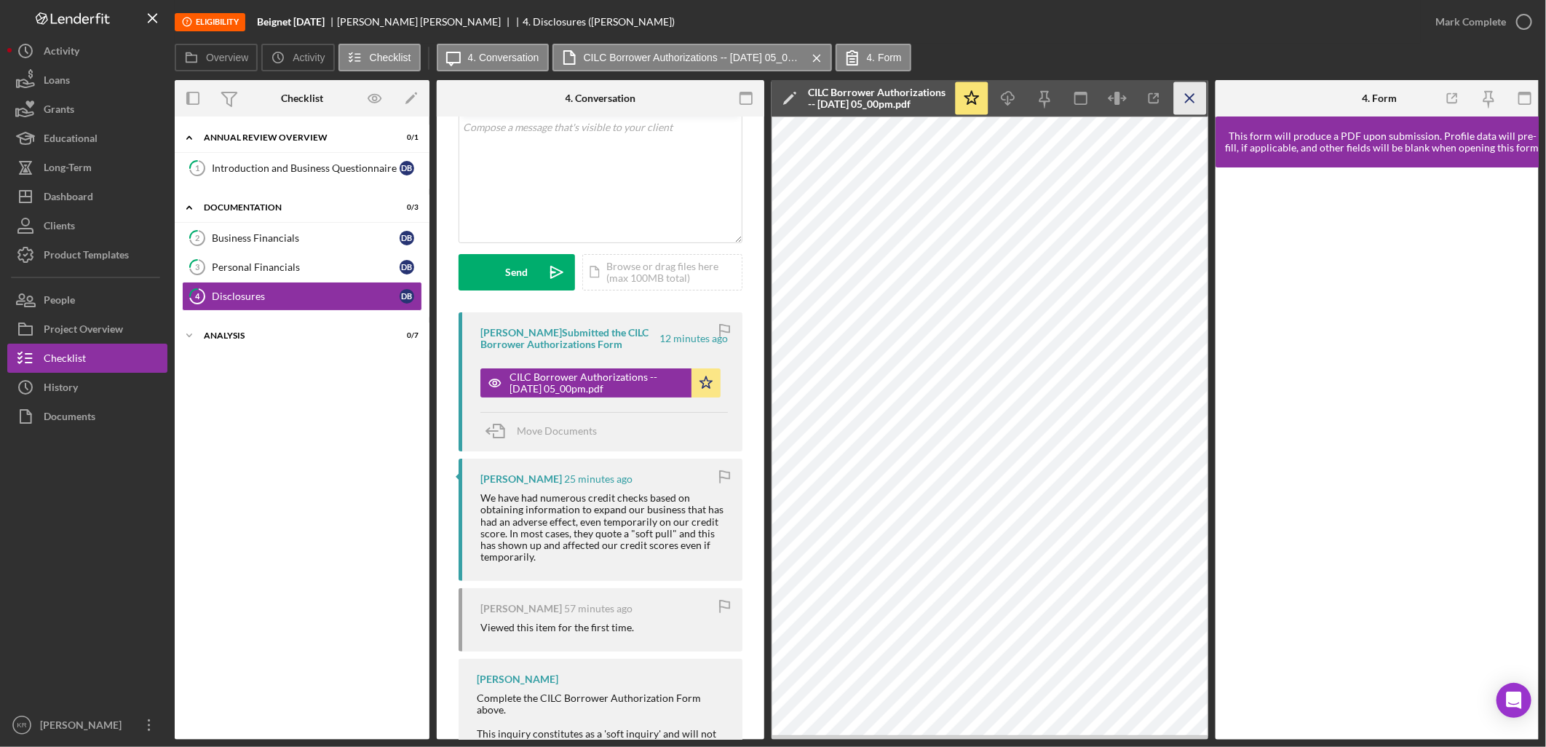
click at [1195, 104] on icon "Icon/Menu Close" at bounding box center [1190, 98] width 33 height 33
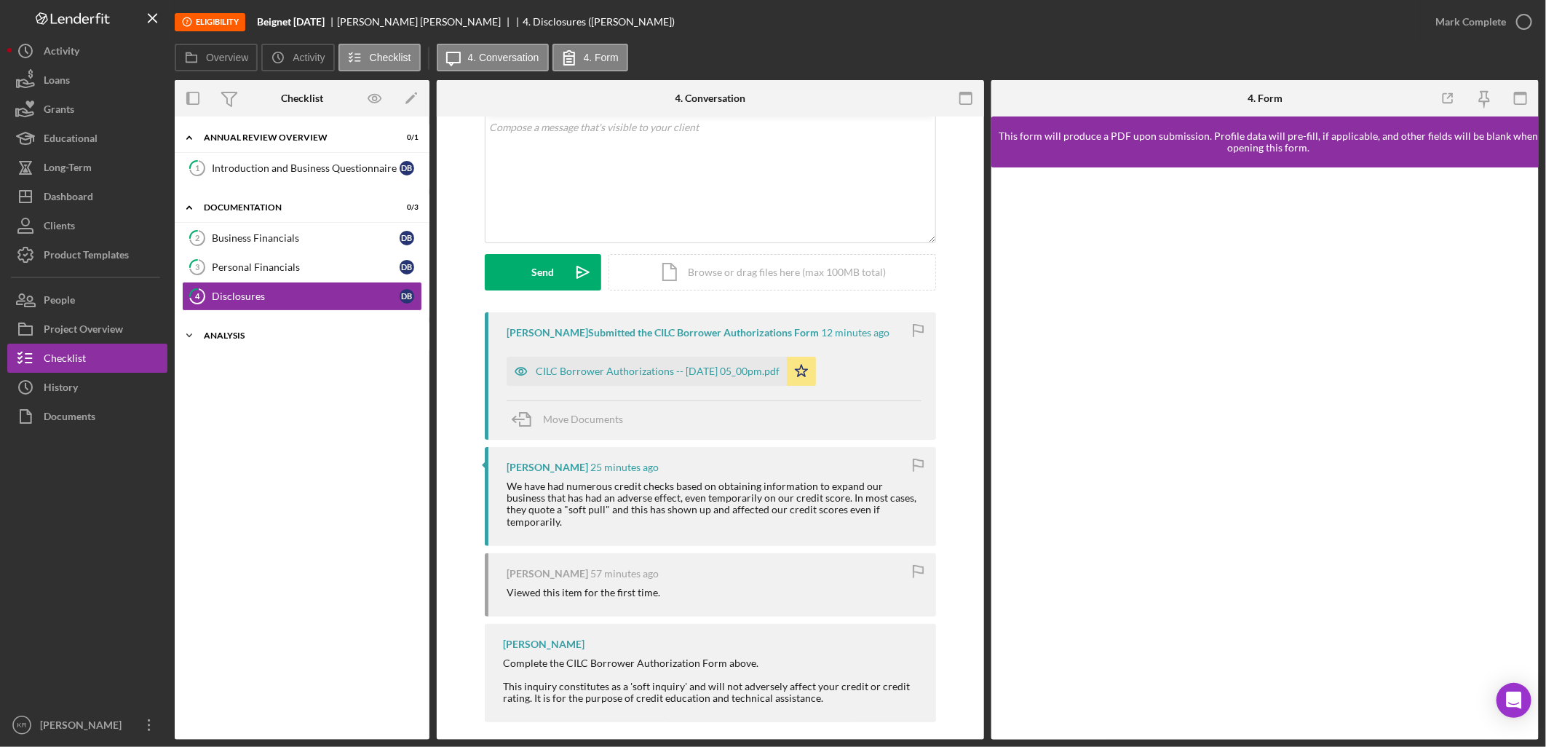
click at [278, 338] on div "Analysis" at bounding box center [307, 335] width 207 height 9
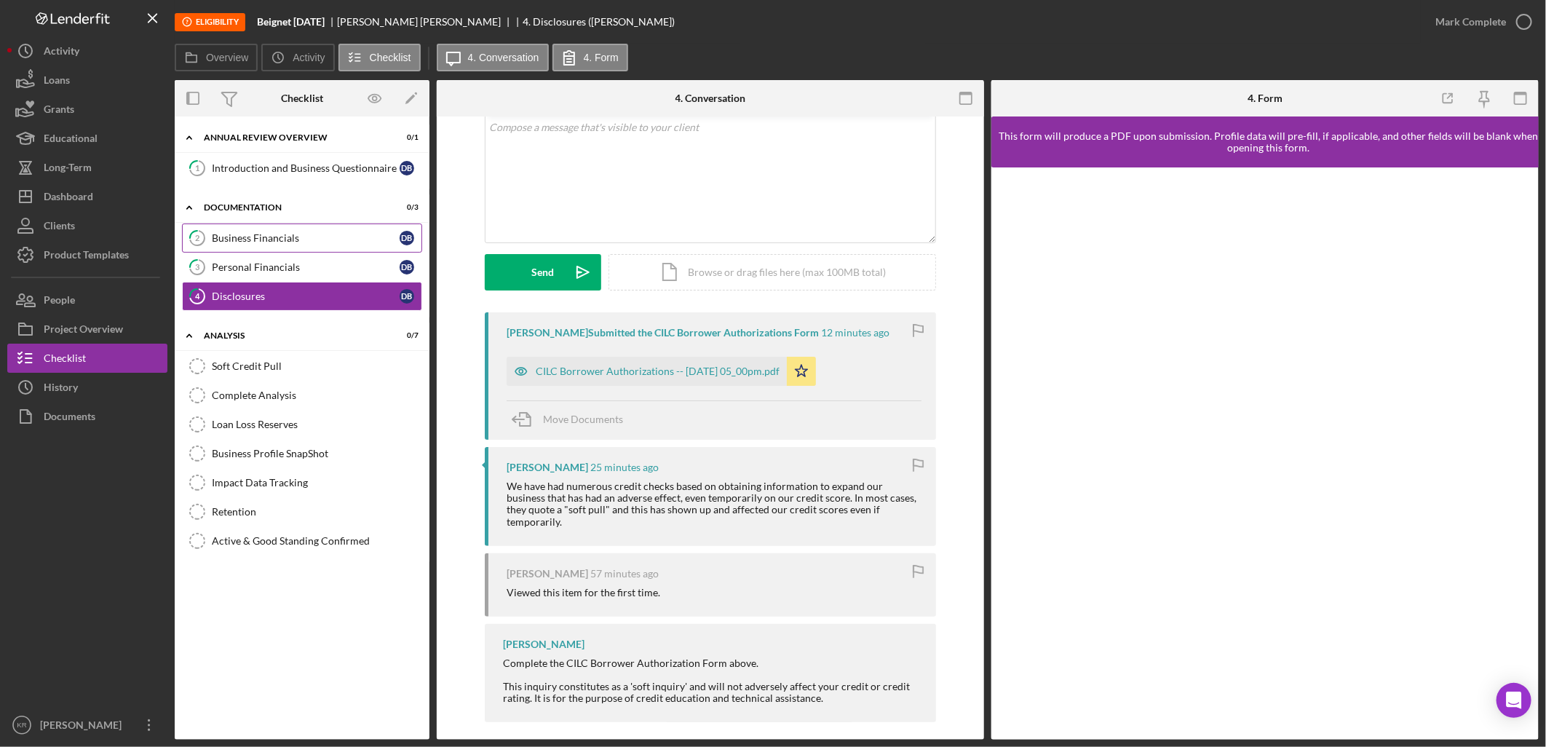
click at [326, 231] on link "2 Business Financials D B" at bounding box center [302, 237] width 240 height 29
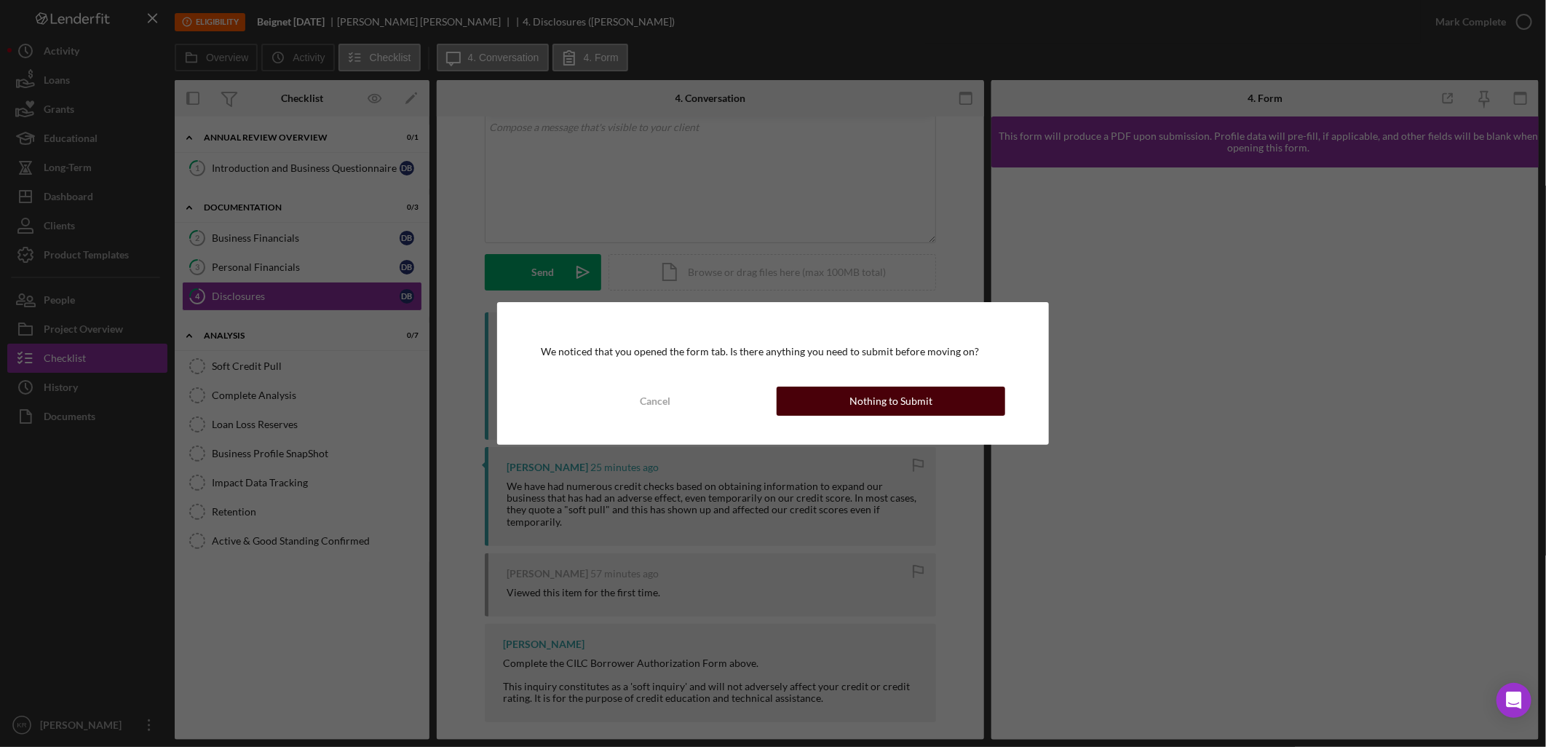
click at [838, 393] on button "Nothing to Submit" at bounding box center [891, 401] width 229 height 29
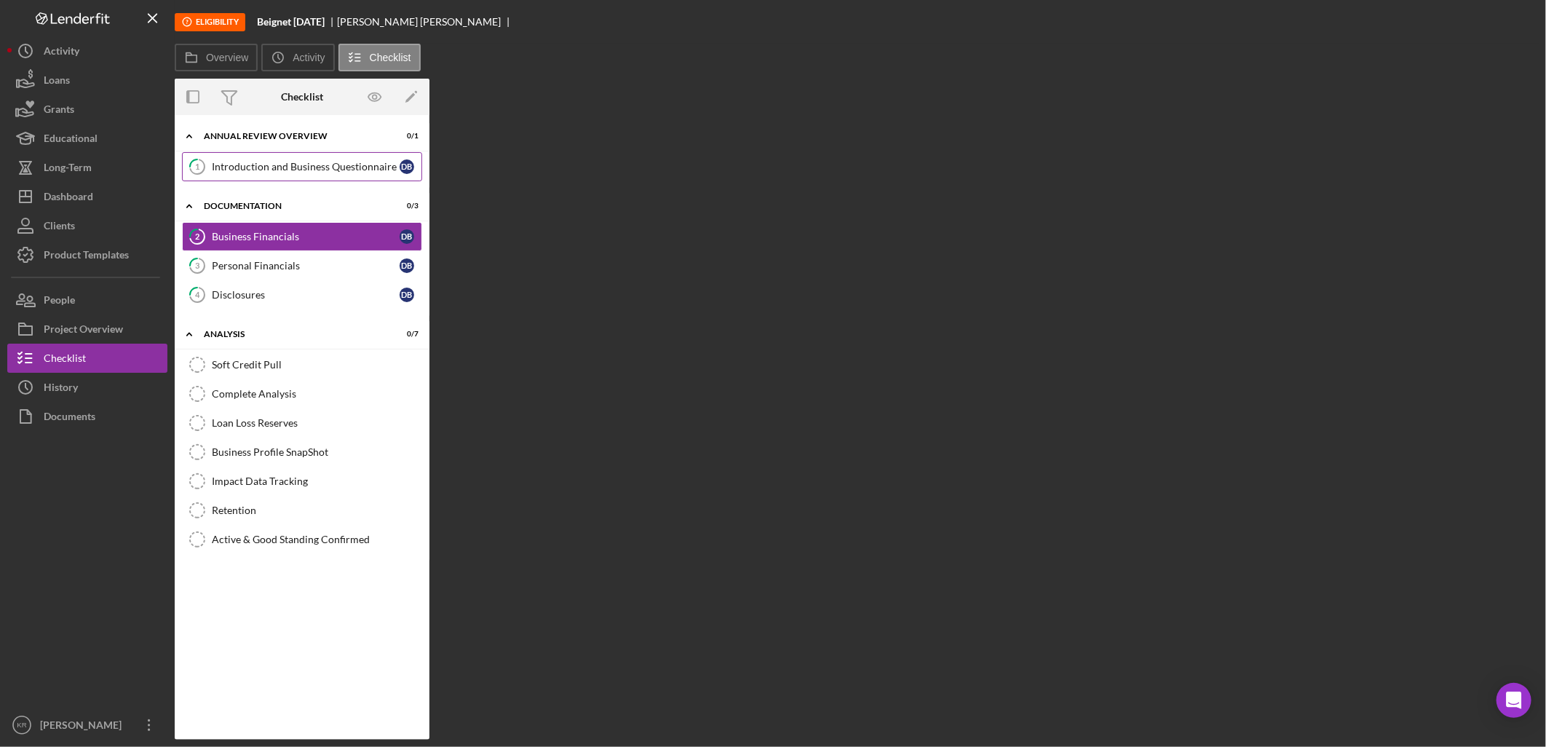
click at [301, 161] on link "1 Introduction and Business Questionnaire D B" at bounding box center [302, 166] width 240 height 29
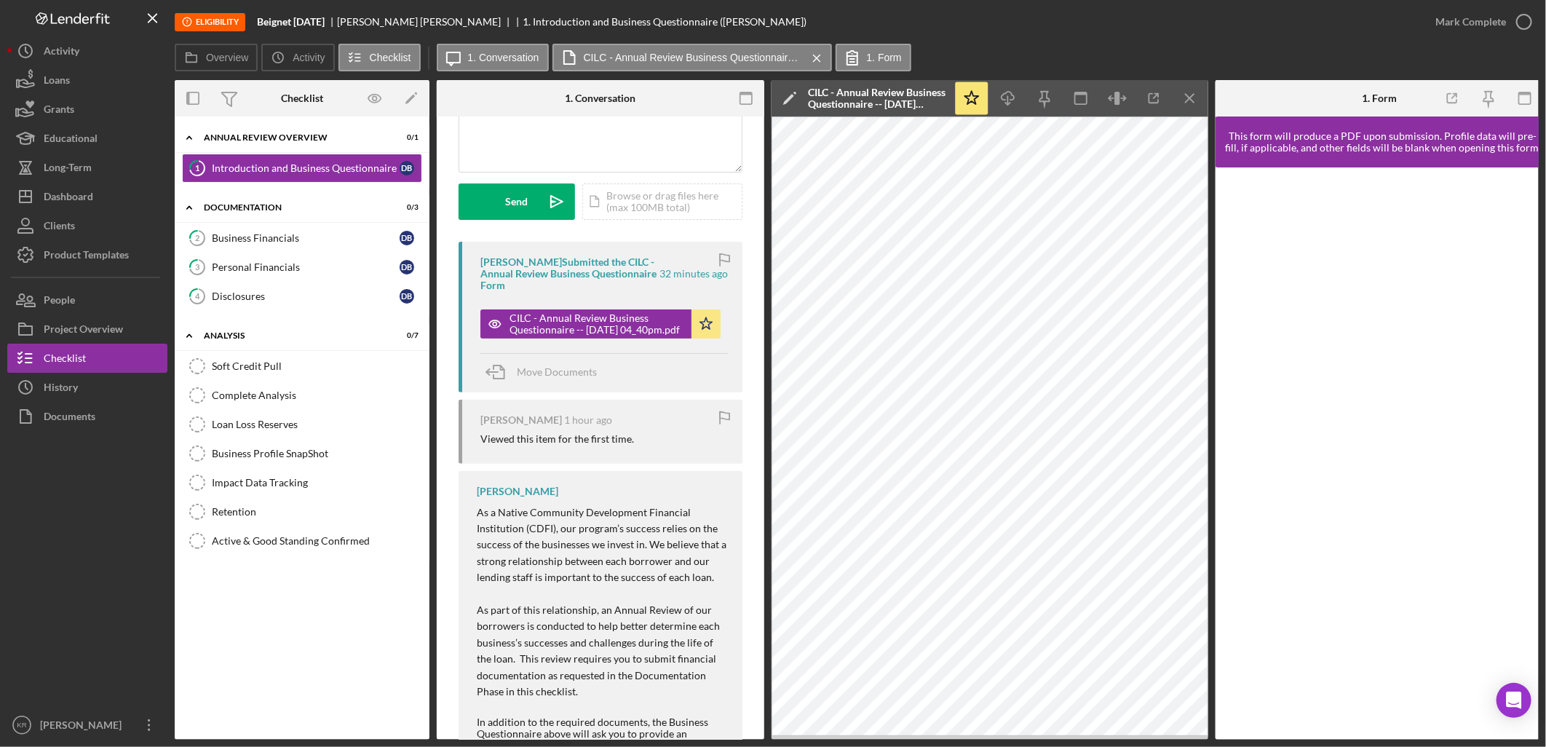
scroll to position [162, 0]
click at [259, 232] on div "Business Financials" at bounding box center [306, 238] width 188 height 12
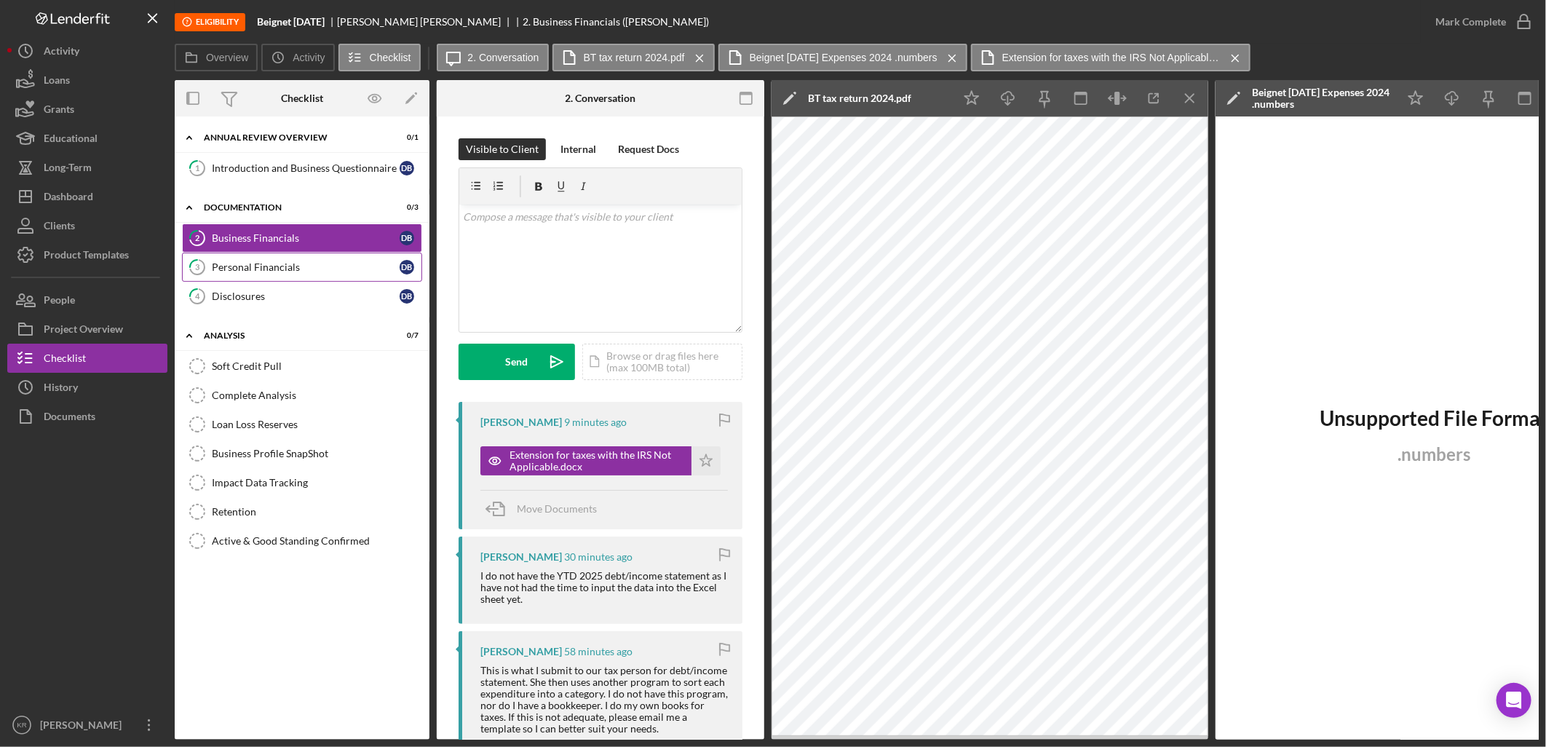
click at [217, 266] on div "Personal Financials" at bounding box center [306, 267] width 188 height 12
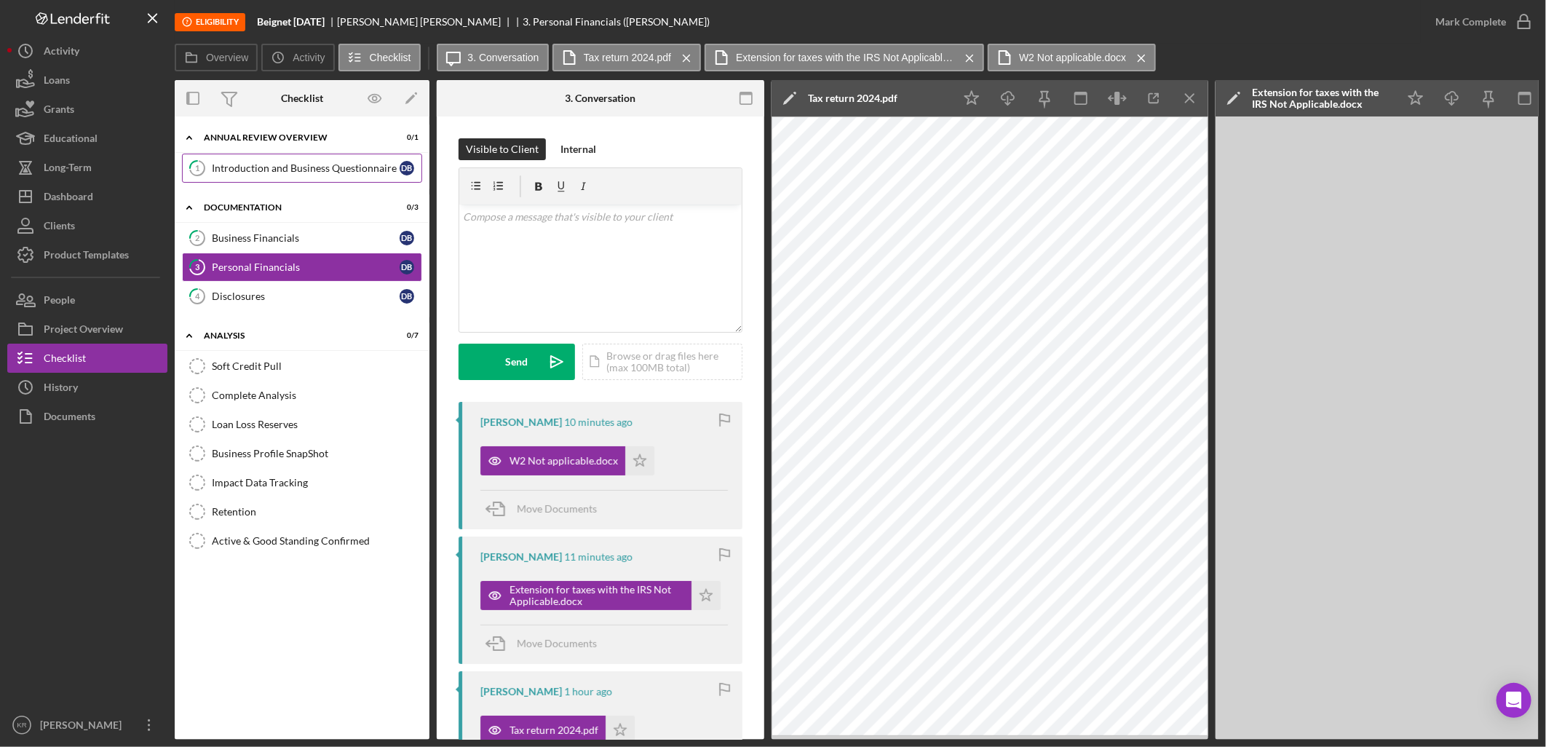
click at [272, 172] on div "Introduction and Business Questionnaire" at bounding box center [306, 168] width 188 height 12
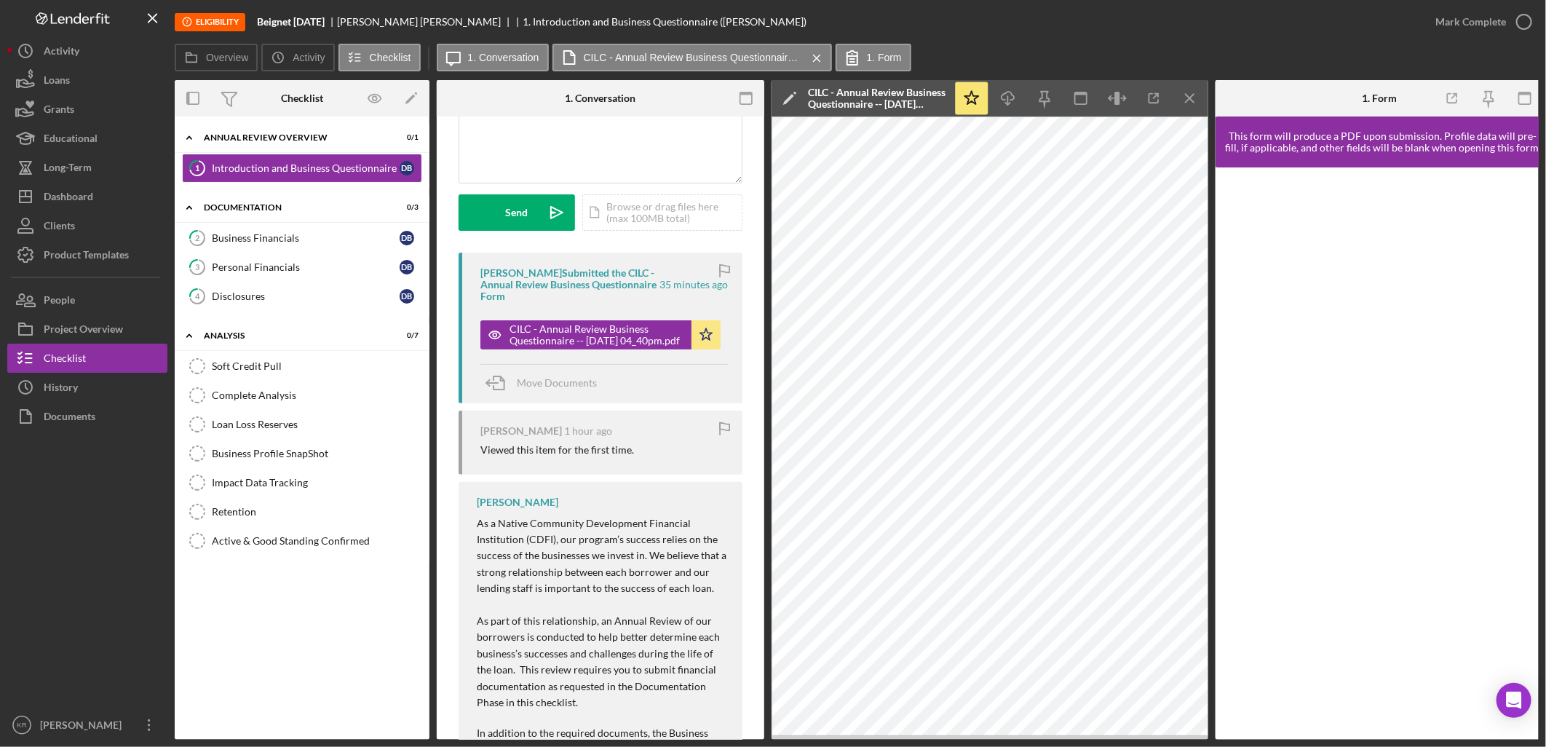
scroll to position [387, 0]
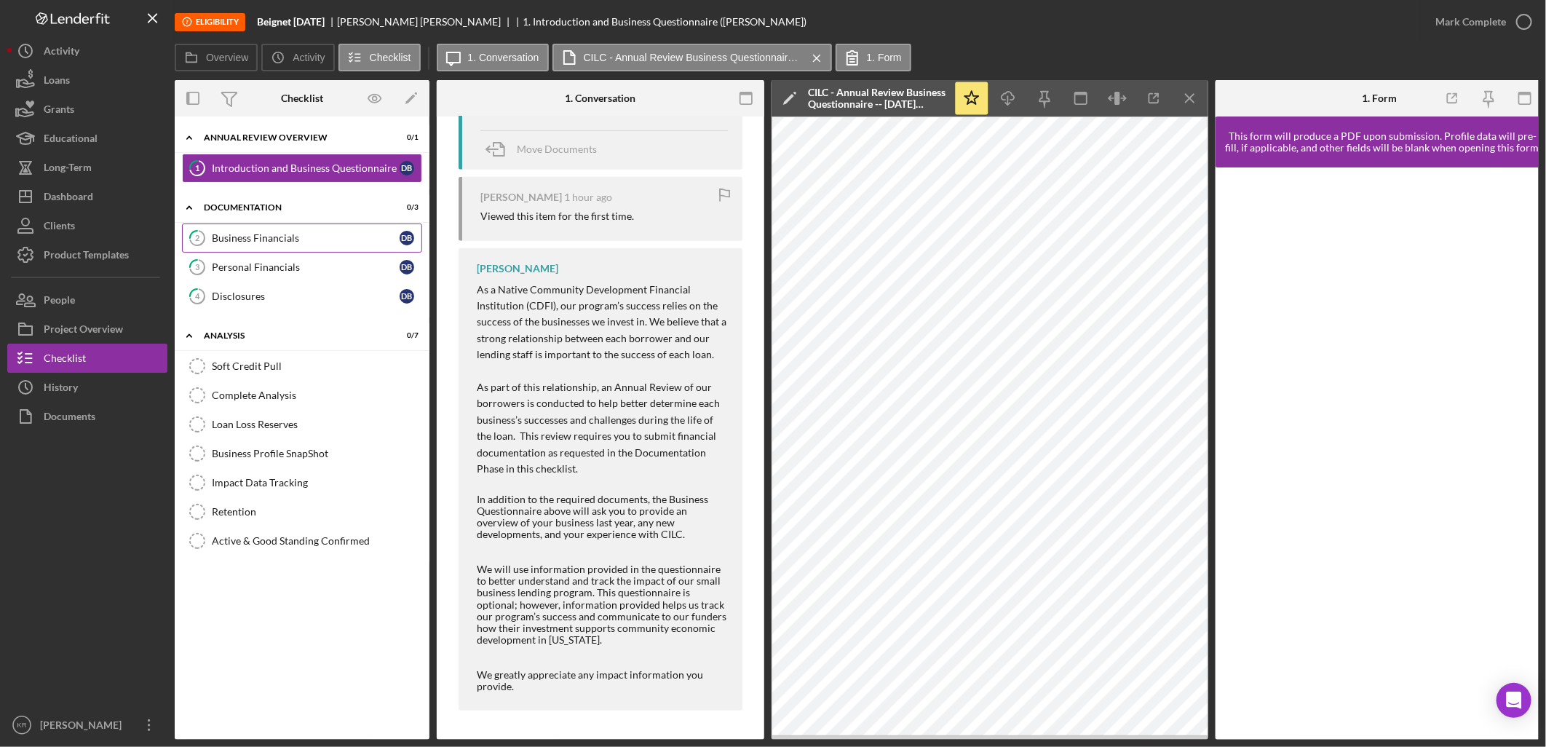
click at [256, 230] on link "2 Business Financials D B" at bounding box center [302, 237] width 240 height 29
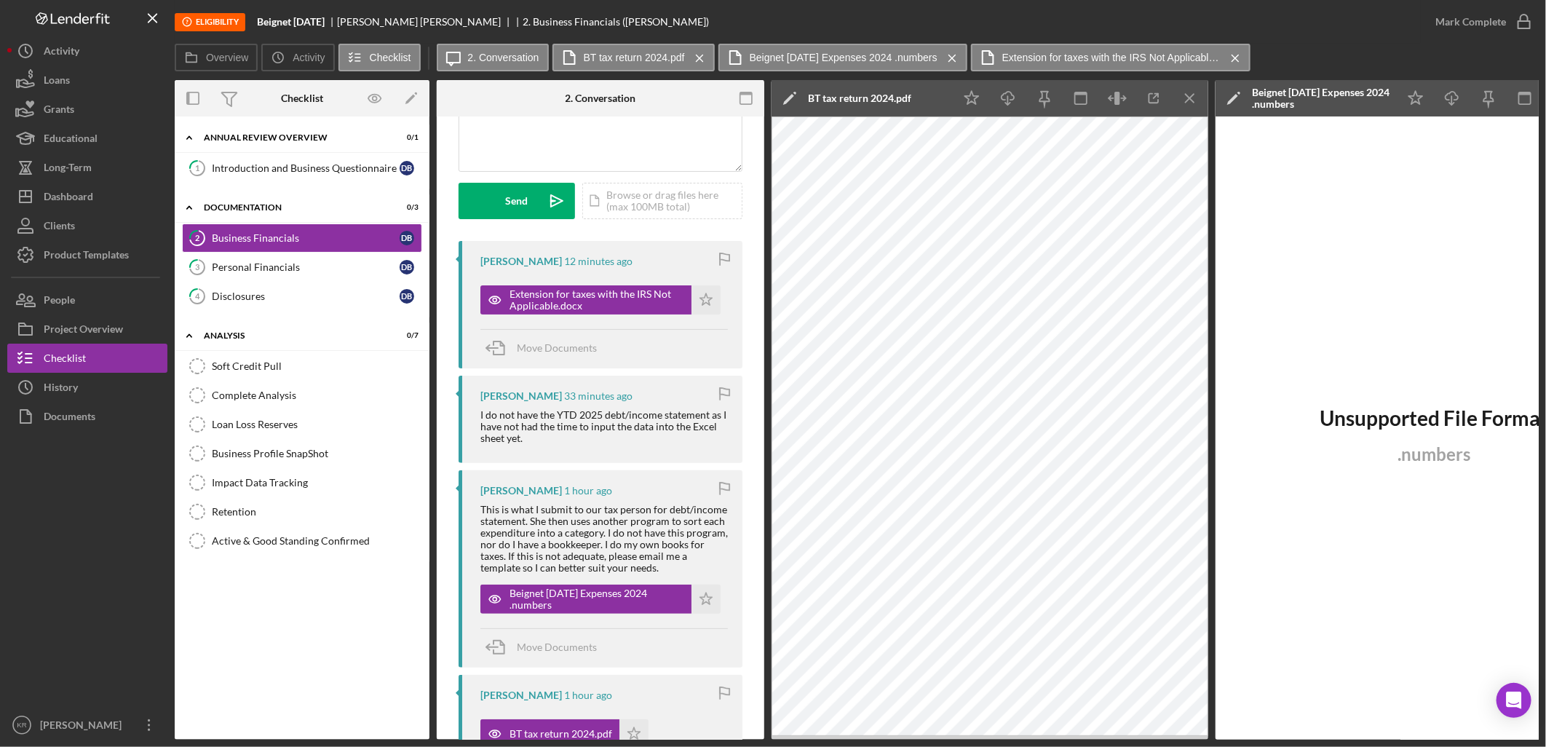
scroll to position [162, 0]
click at [530, 592] on div "Beignet [DATE] Expenses 2024 .numbers" at bounding box center [597, 598] width 175 height 23
click at [571, 615] on div "[PERSON_NAME] 1 hour ago This is what I submit to our tax person for debt/incom…" at bounding box center [601, 569] width 284 height 198
click at [571, 604] on div "Beignet [DATE] Expenses 2024 .numbers" at bounding box center [597, 598] width 175 height 23
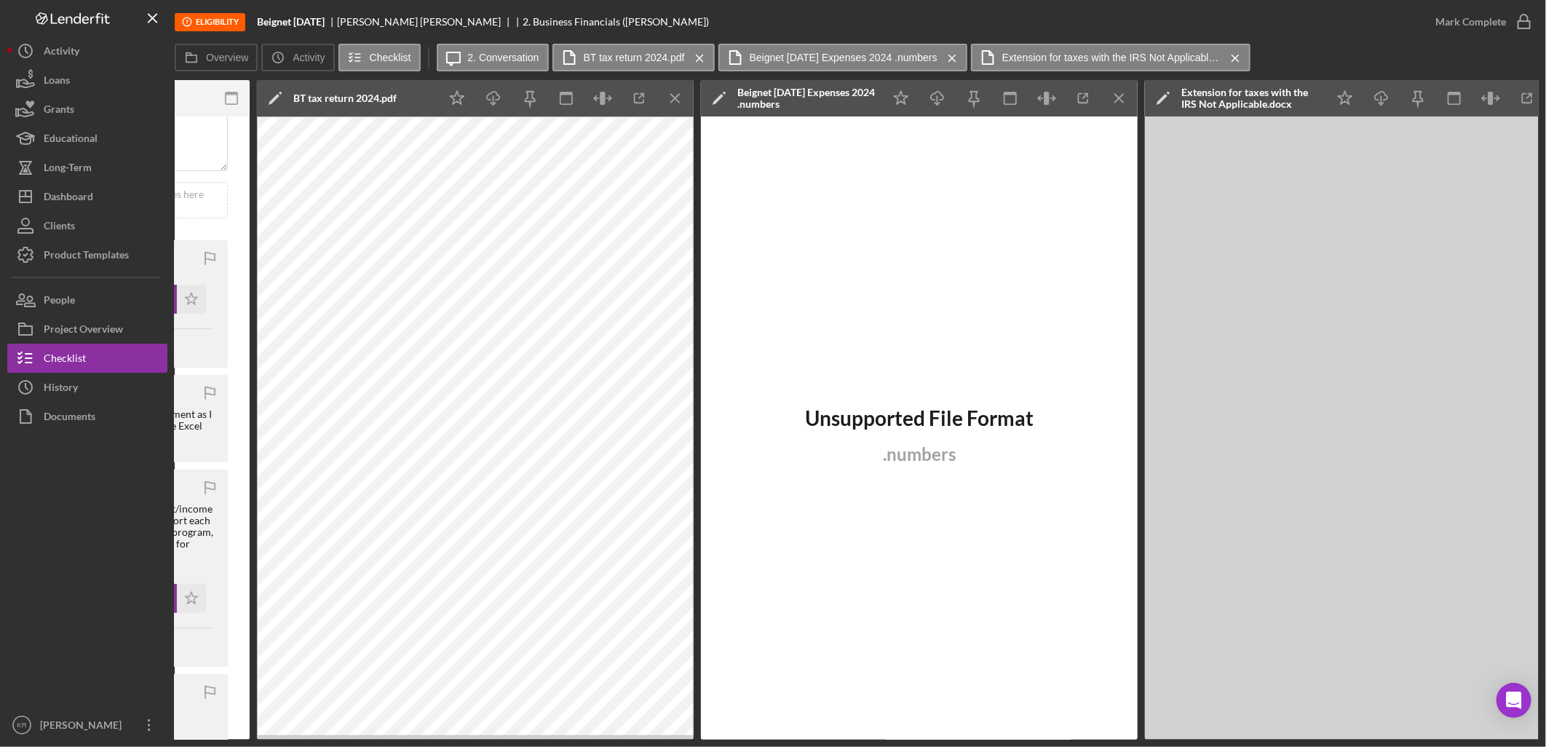
drag, startPoint x: 1328, startPoint y: 306, endPoint x: 1459, endPoint y: 306, distance: 131.0
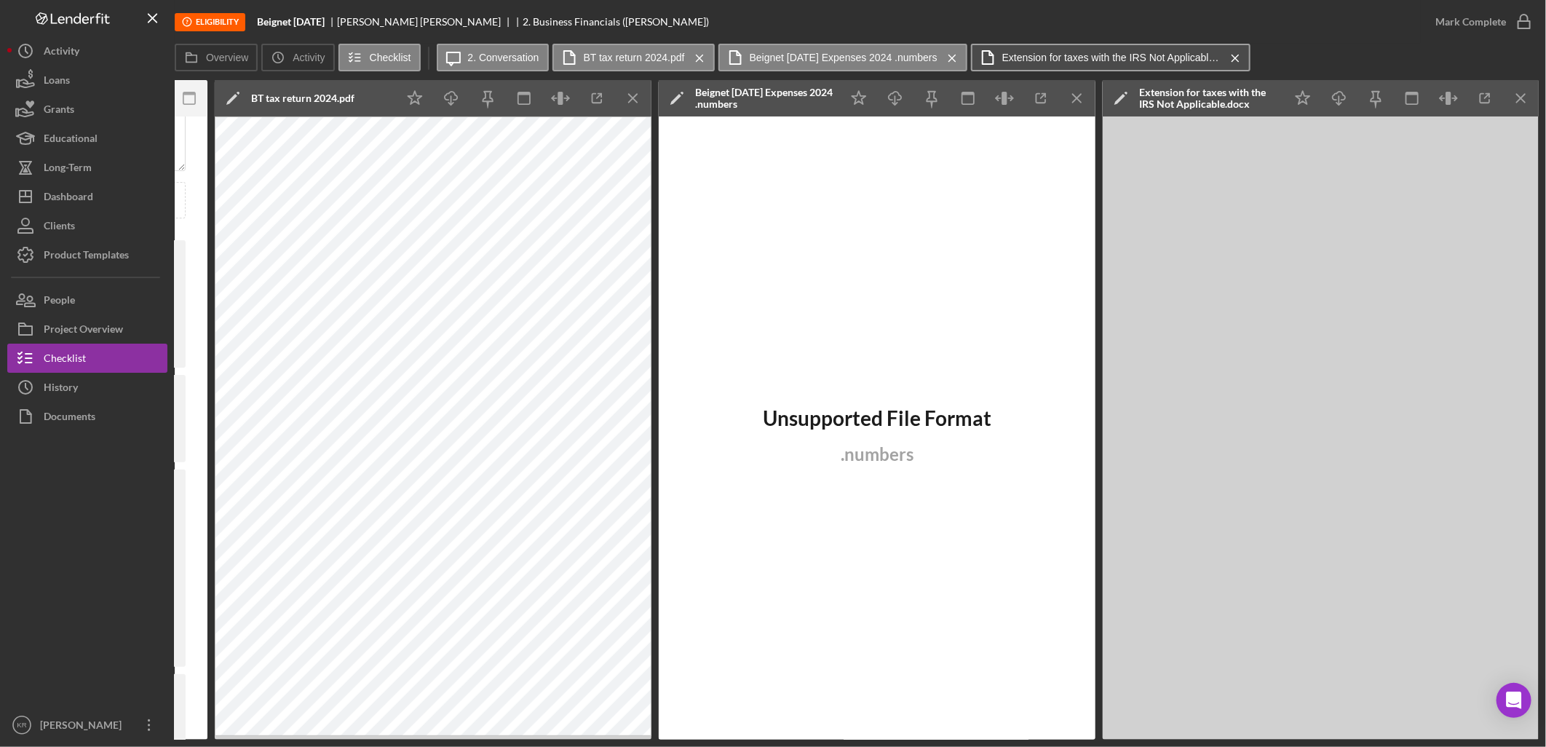
click at [944, 55] on icon "Icon/Menu Close" at bounding box center [952, 58] width 25 height 36
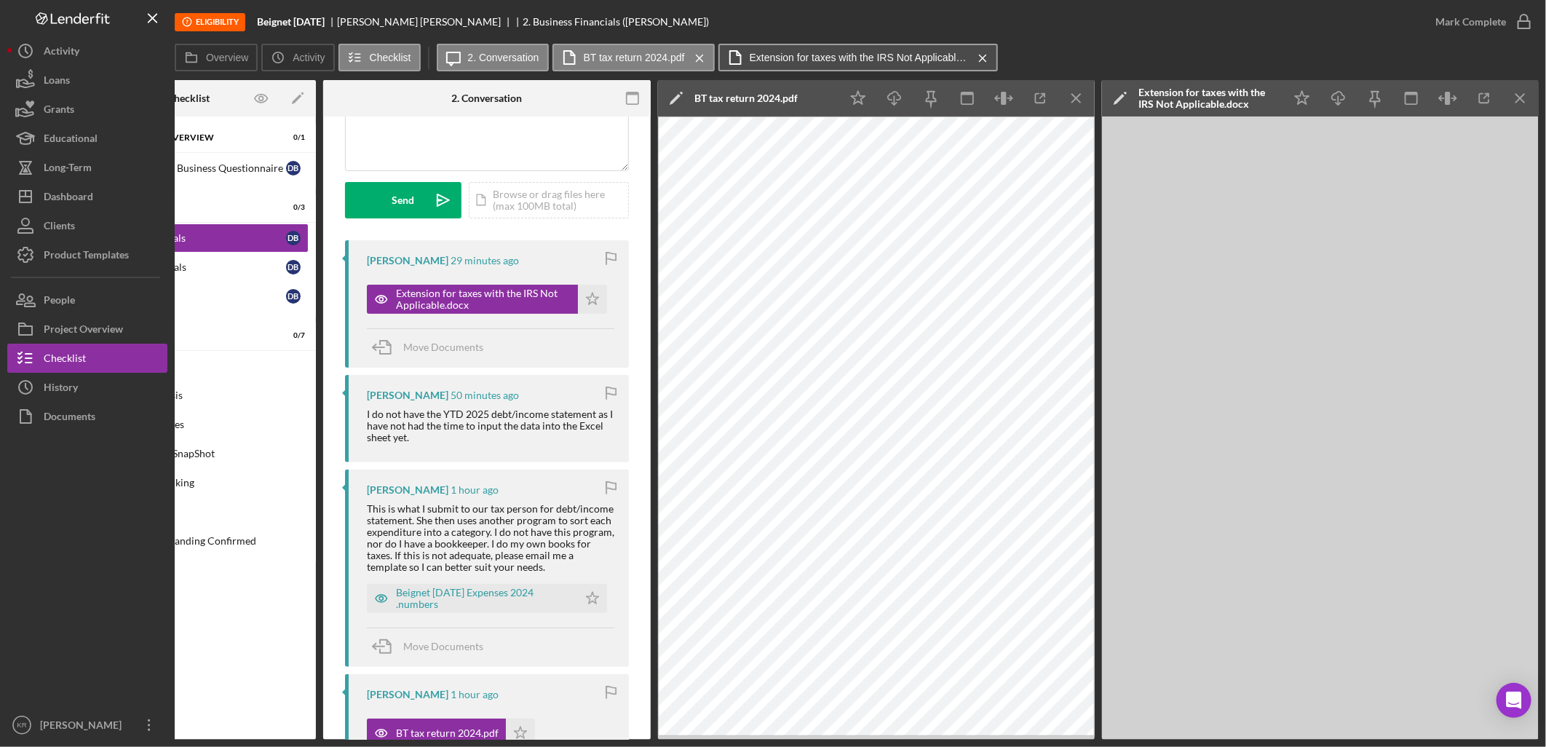
scroll to position [0, 113]
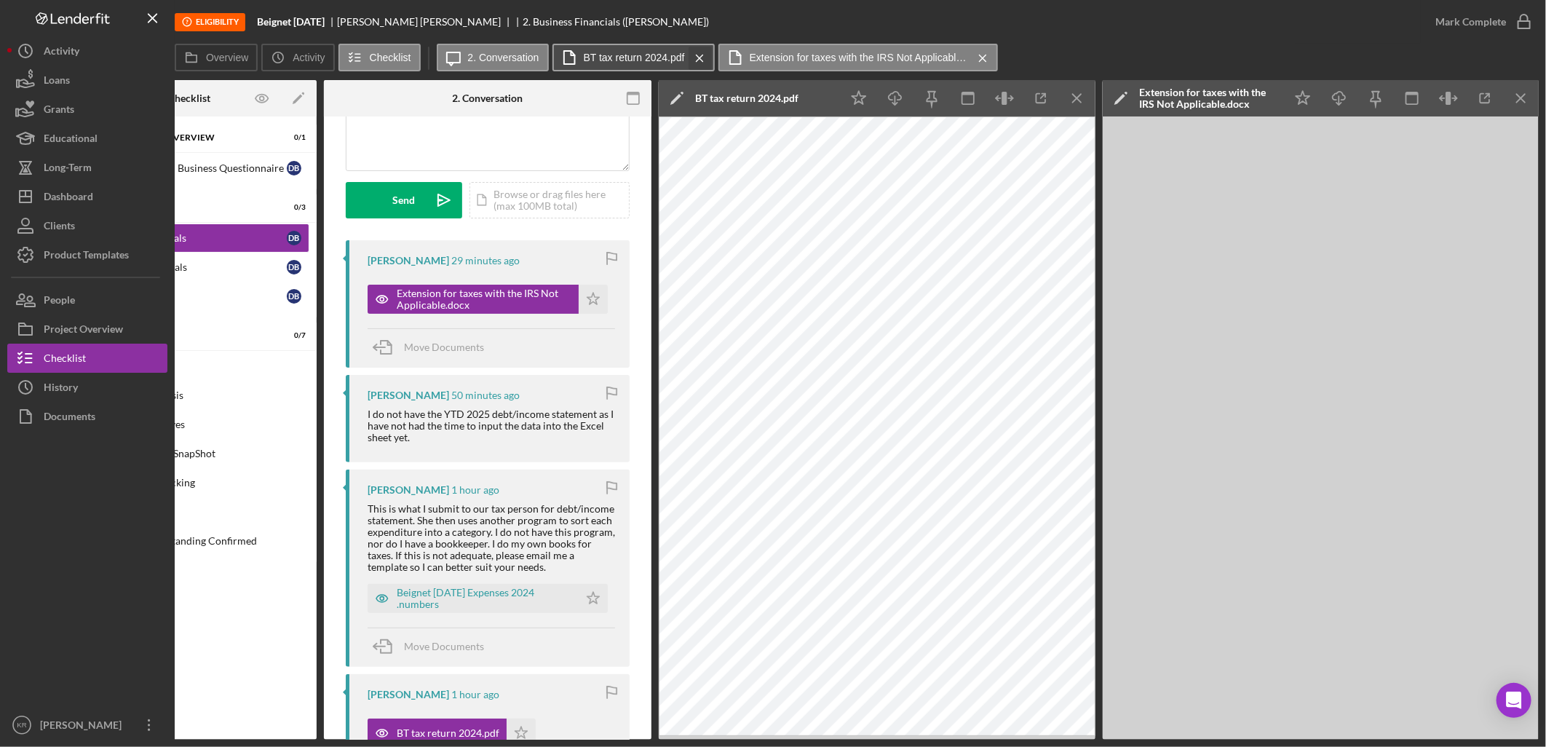
click at [694, 53] on icon "Icon/Menu Close" at bounding box center [699, 58] width 25 height 36
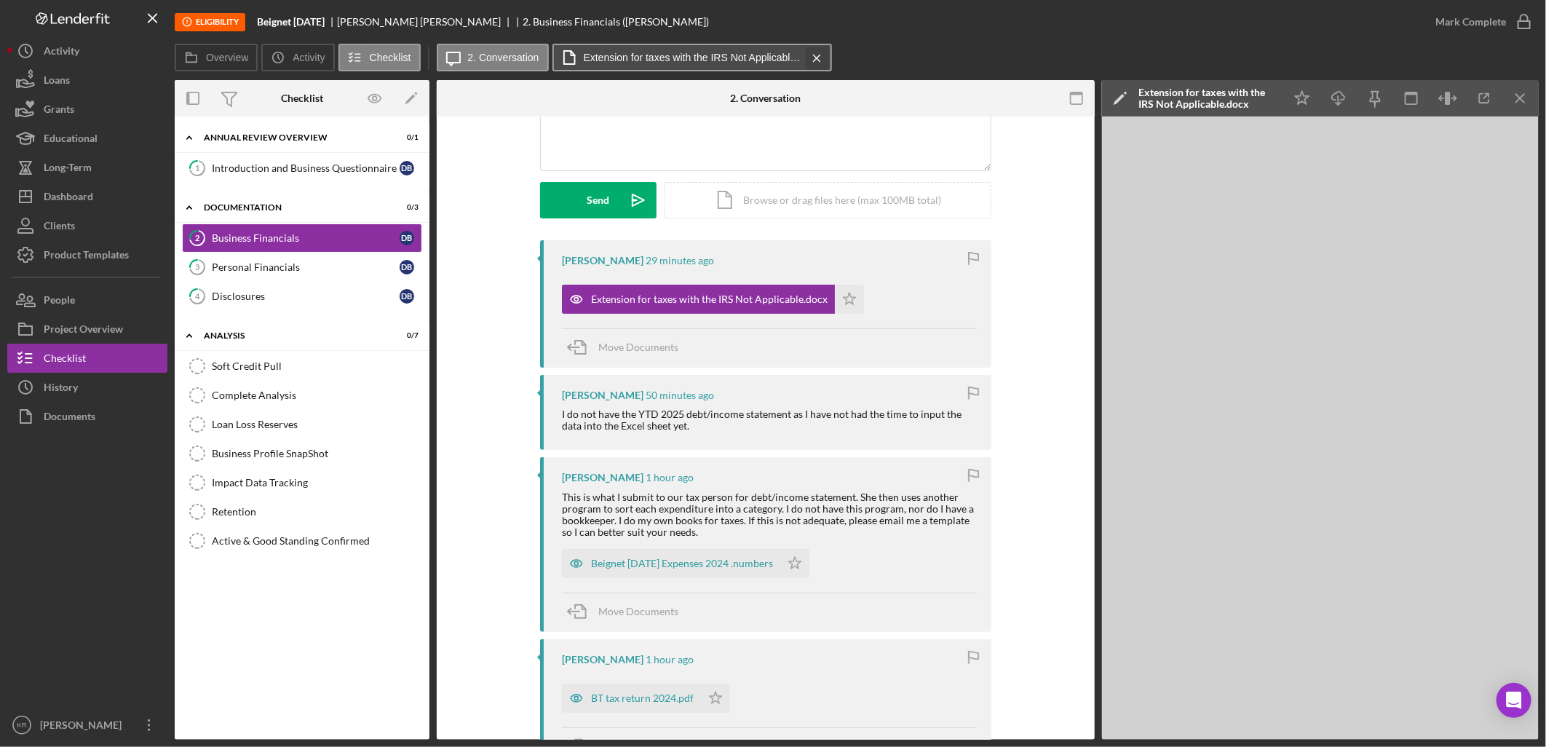
click at [804, 52] on icon "Icon/Menu Close" at bounding box center [816, 58] width 25 height 36
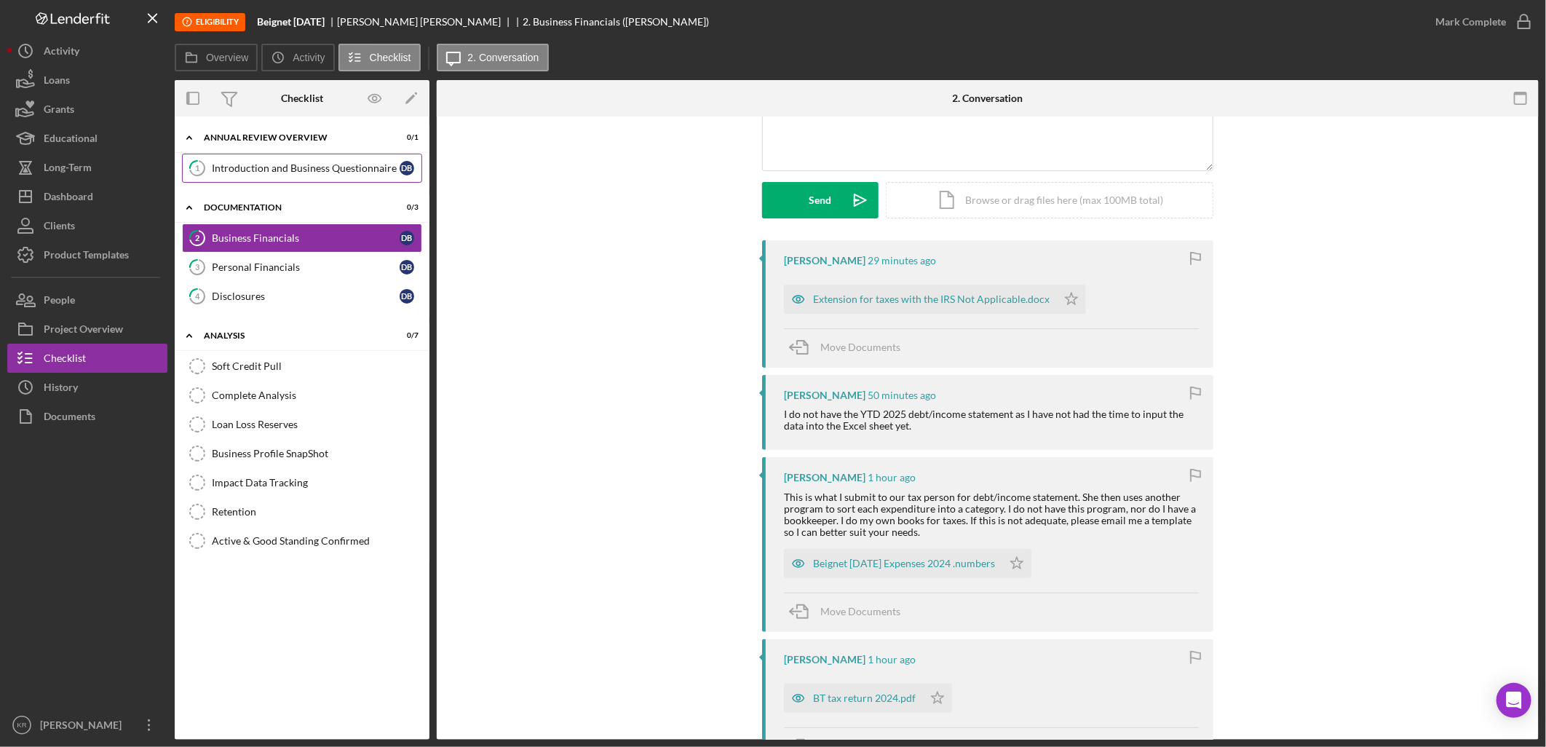
click at [308, 154] on link "1 Introduction and Business Questionnaire D B" at bounding box center [302, 168] width 240 height 29
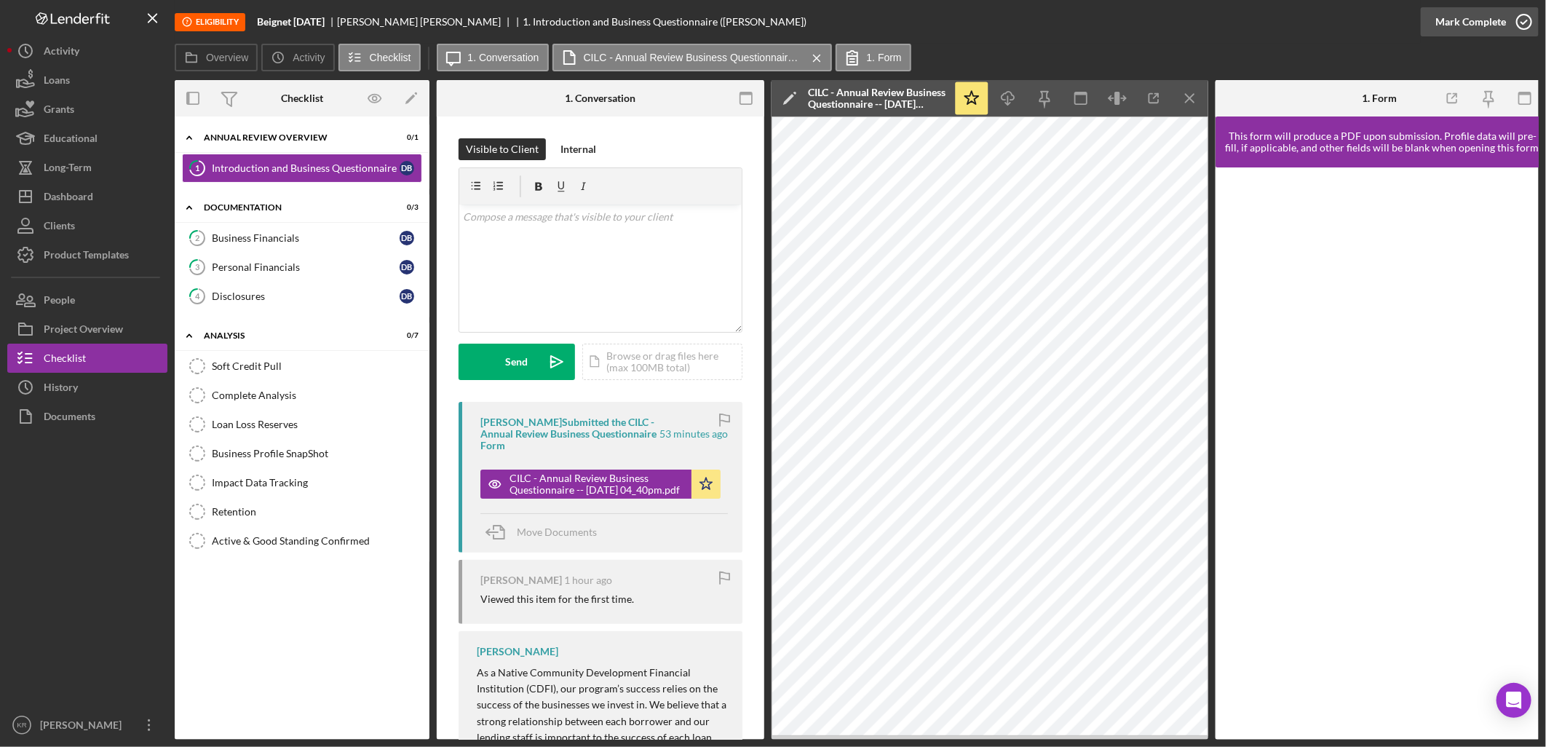
click at [1488, 12] on div "Mark Complete" at bounding box center [1470, 21] width 71 height 29
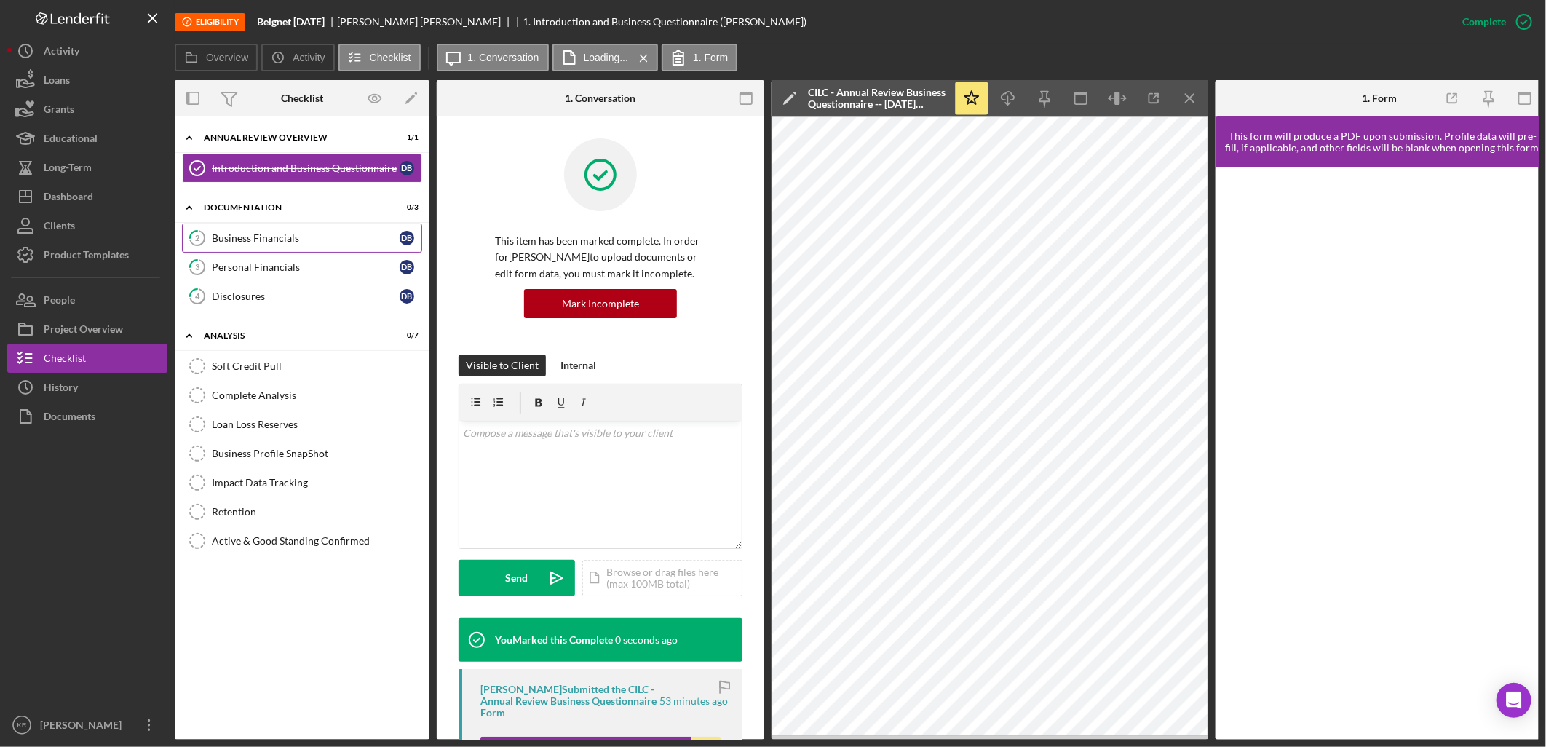
click at [240, 226] on link "2 Business Financials D B" at bounding box center [302, 237] width 240 height 29
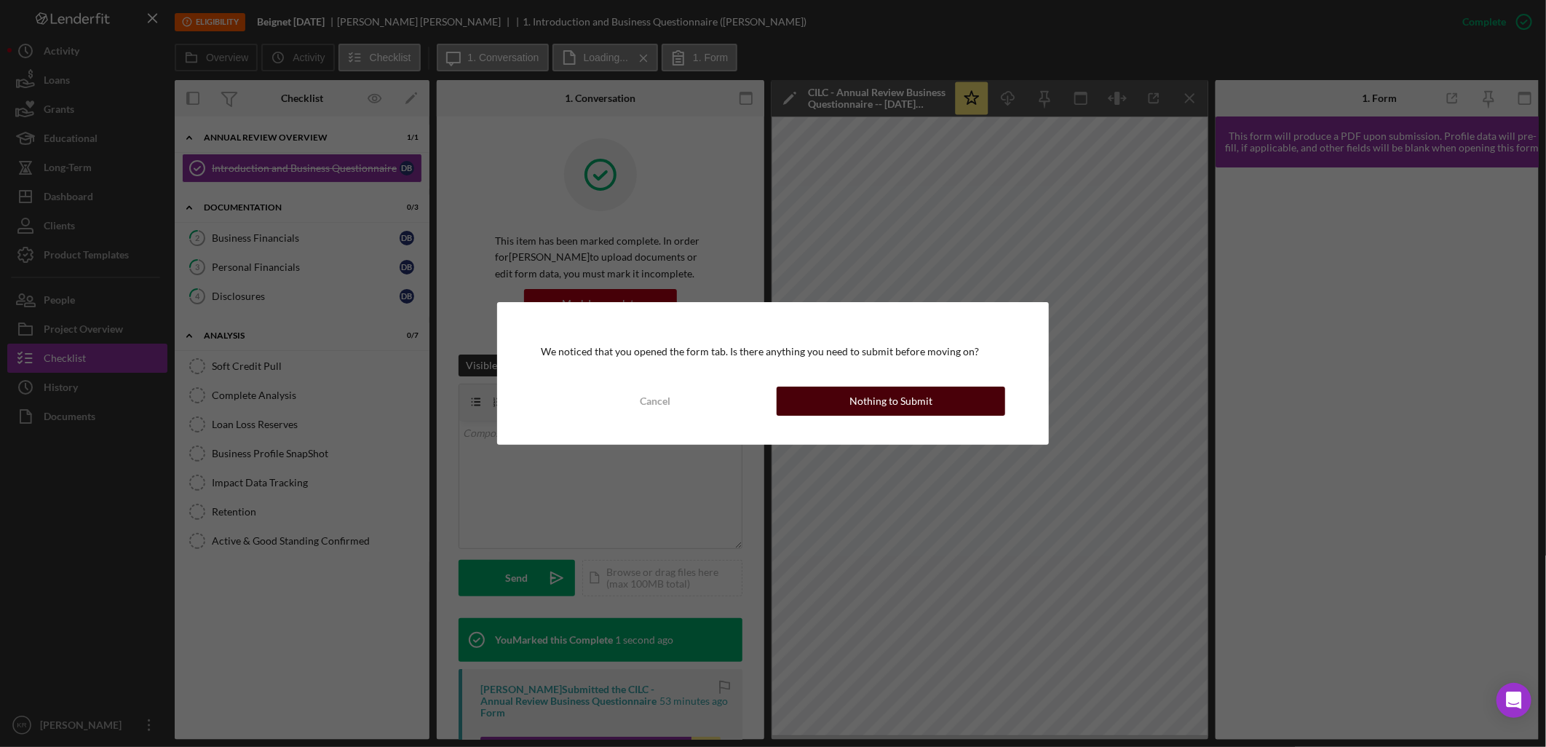
click at [866, 402] on div "Nothing to Submit" at bounding box center [891, 401] width 83 height 29
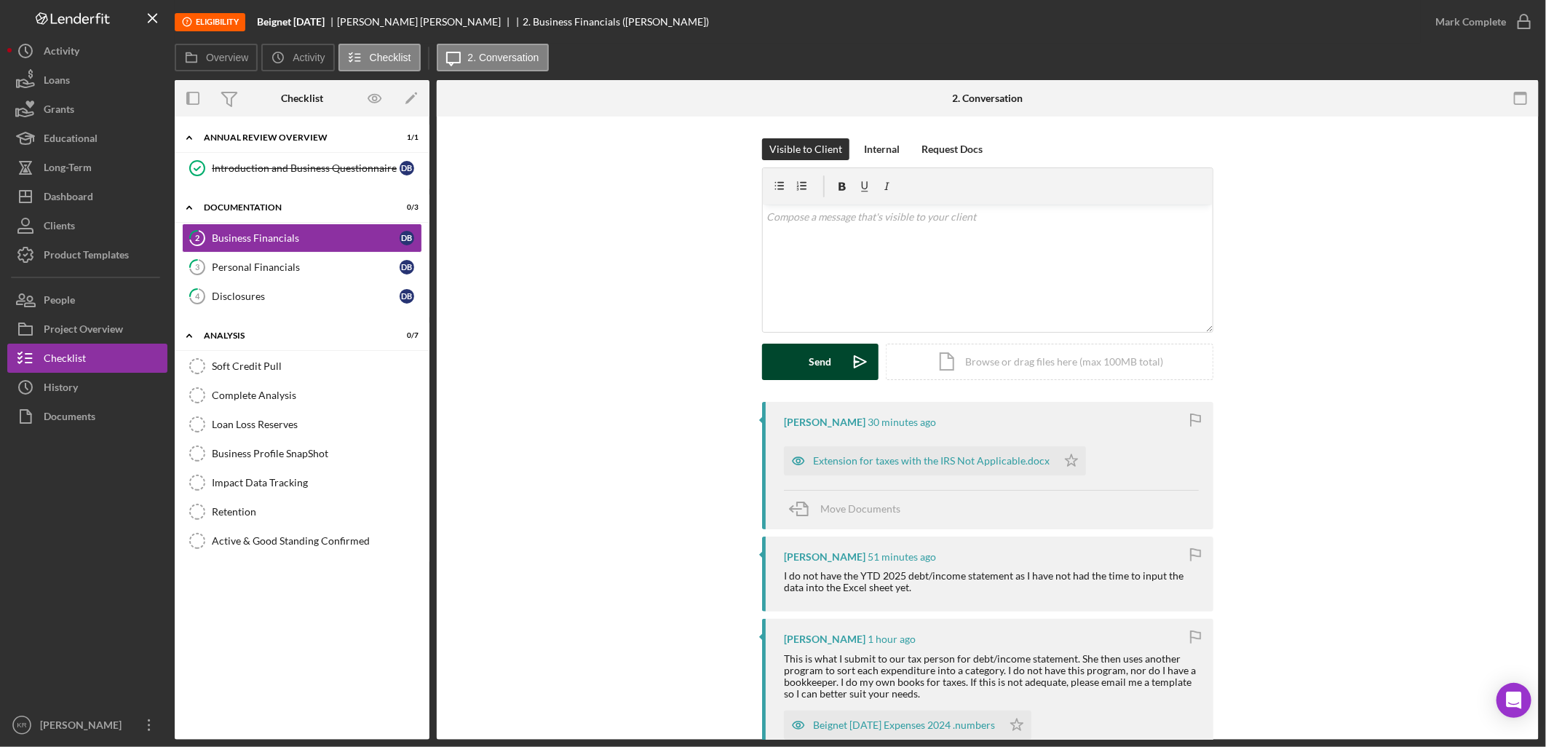
scroll to position [162, 0]
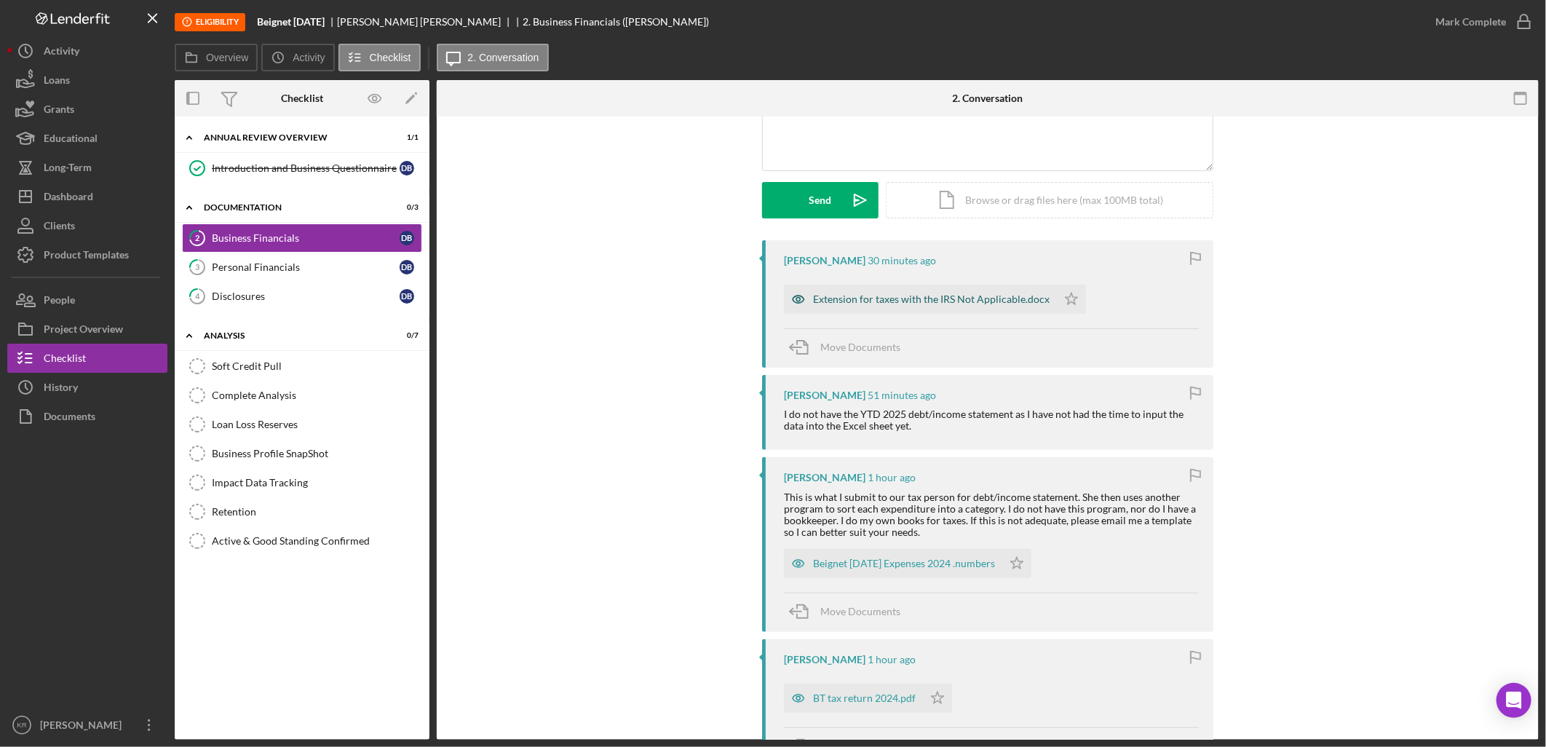
click at [882, 306] on div "Extension for taxes with the IRS Not Applicable.docx" at bounding box center [920, 299] width 273 height 29
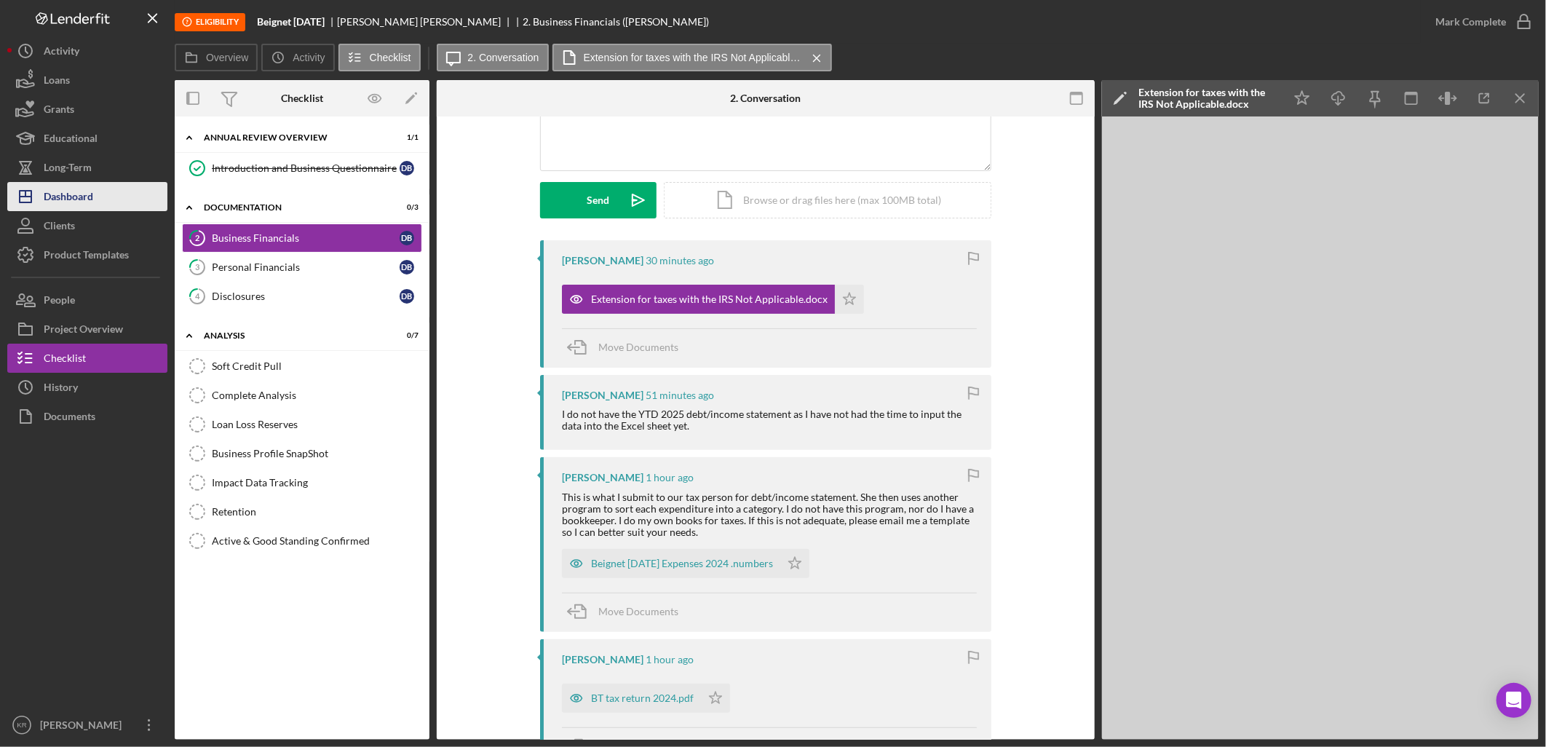
click at [76, 186] on div "Dashboard" at bounding box center [68, 198] width 49 height 33
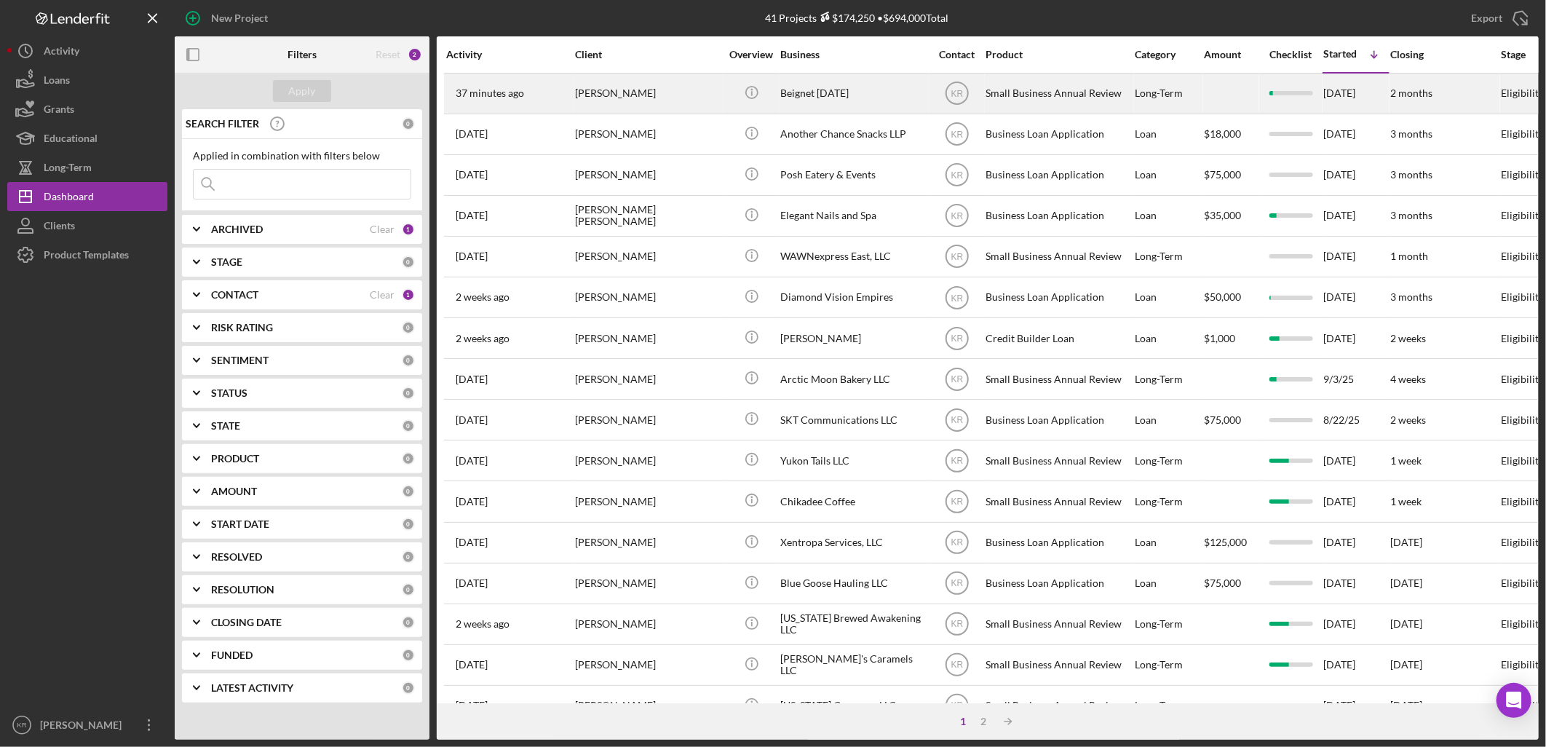
click at [642, 96] on div "[PERSON_NAME]" at bounding box center [648, 93] width 146 height 39
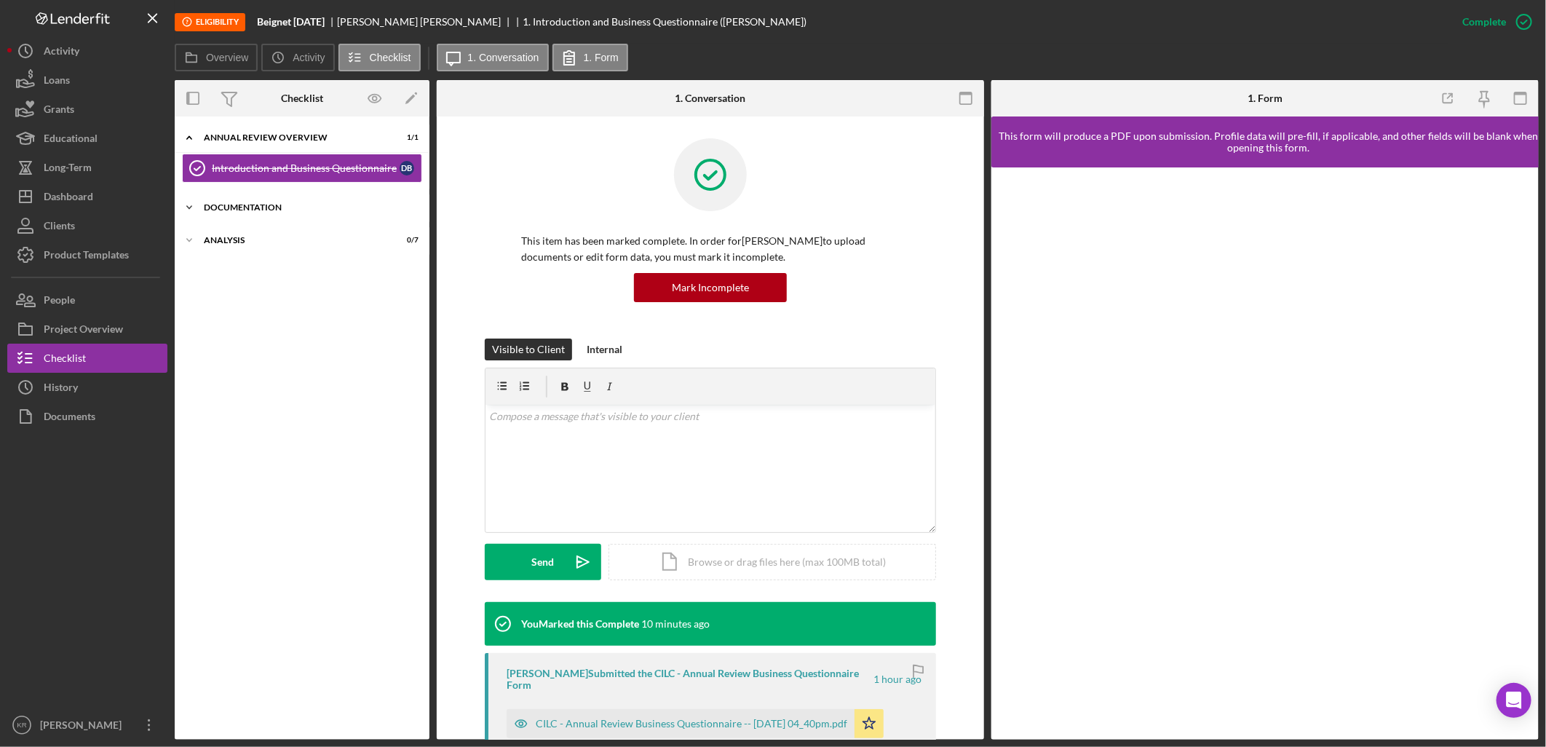
click at [315, 207] on div "Documentation" at bounding box center [307, 207] width 207 height 9
click at [253, 244] on div "Business Financials" at bounding box center [306, 238] width 188 height 12
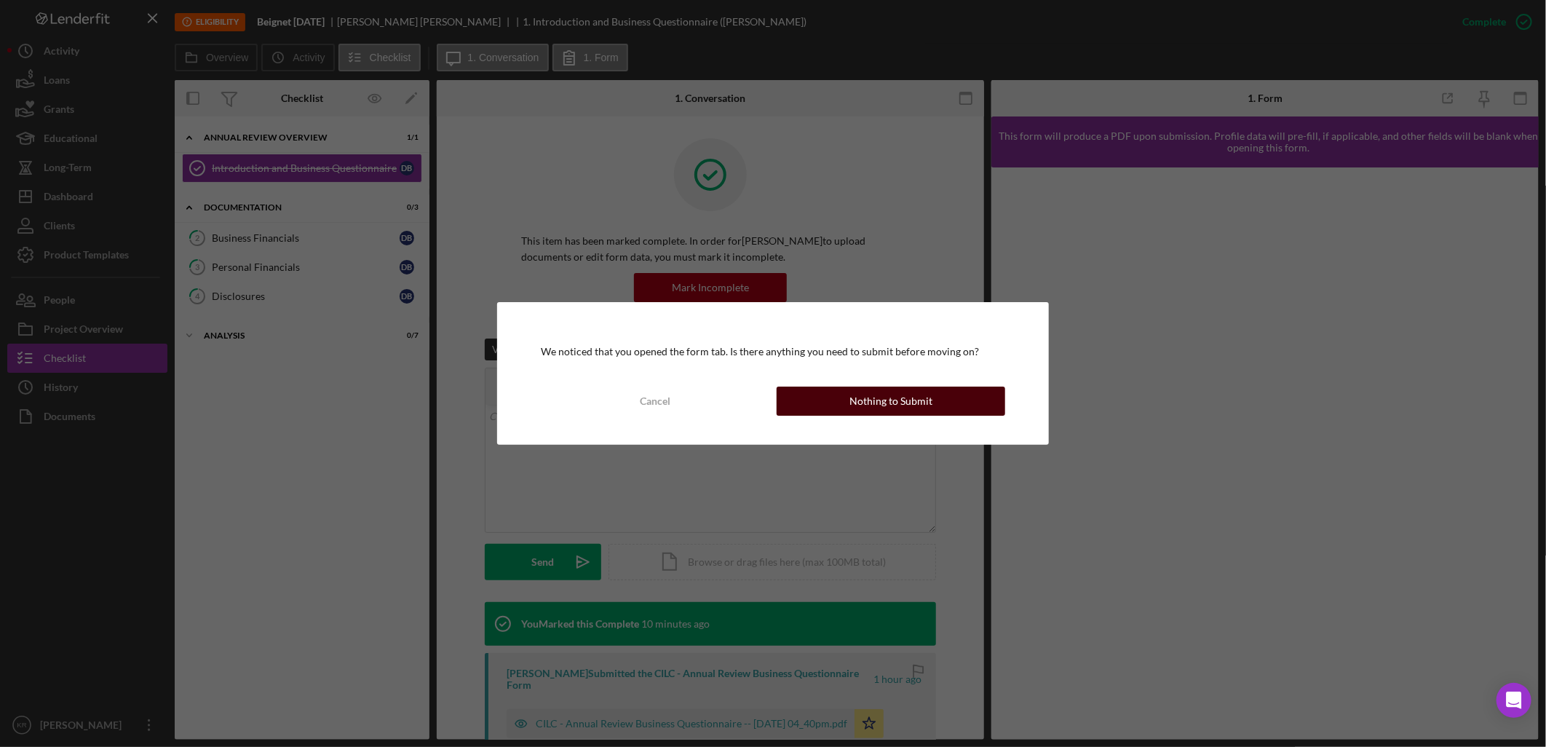
click at [918, 408] on div "Nothing to Submit" at bounding box center [891, 401] width 83 height 29
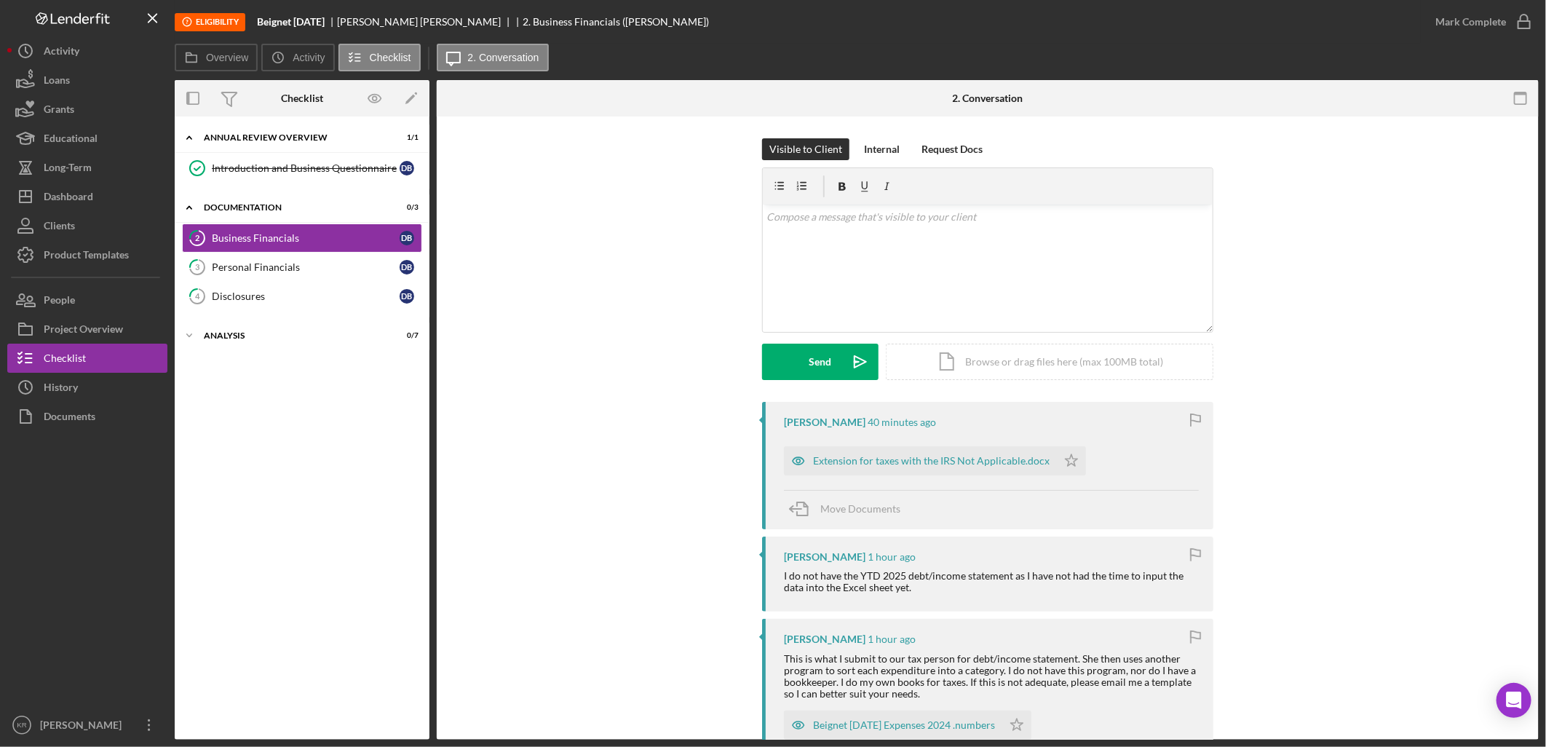
scroll to position [81, 0]
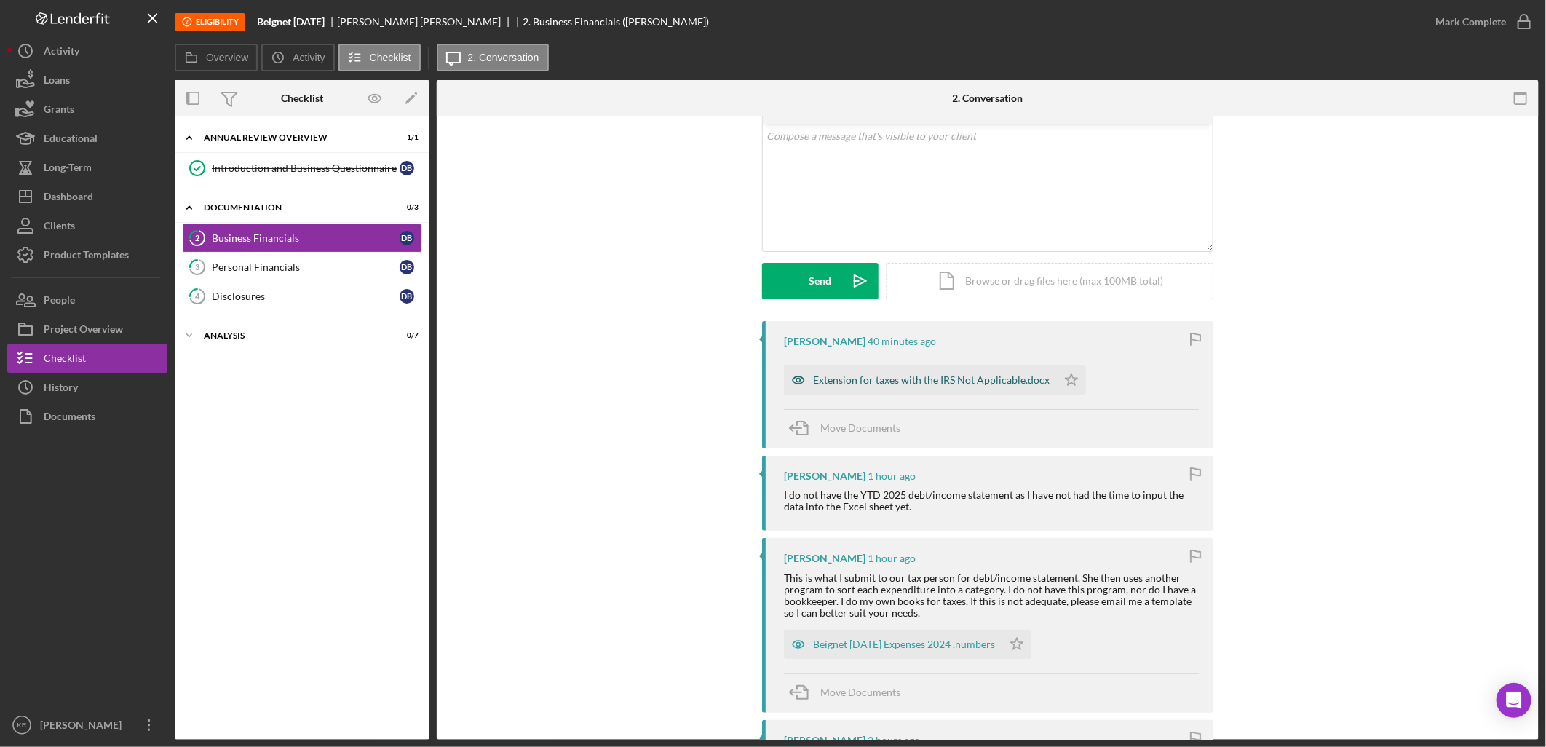
click at [956, 390] on div "Extension for taxes with the IRS Not Applicable.docx" at bounding box center [920, 379] width 273 height 29
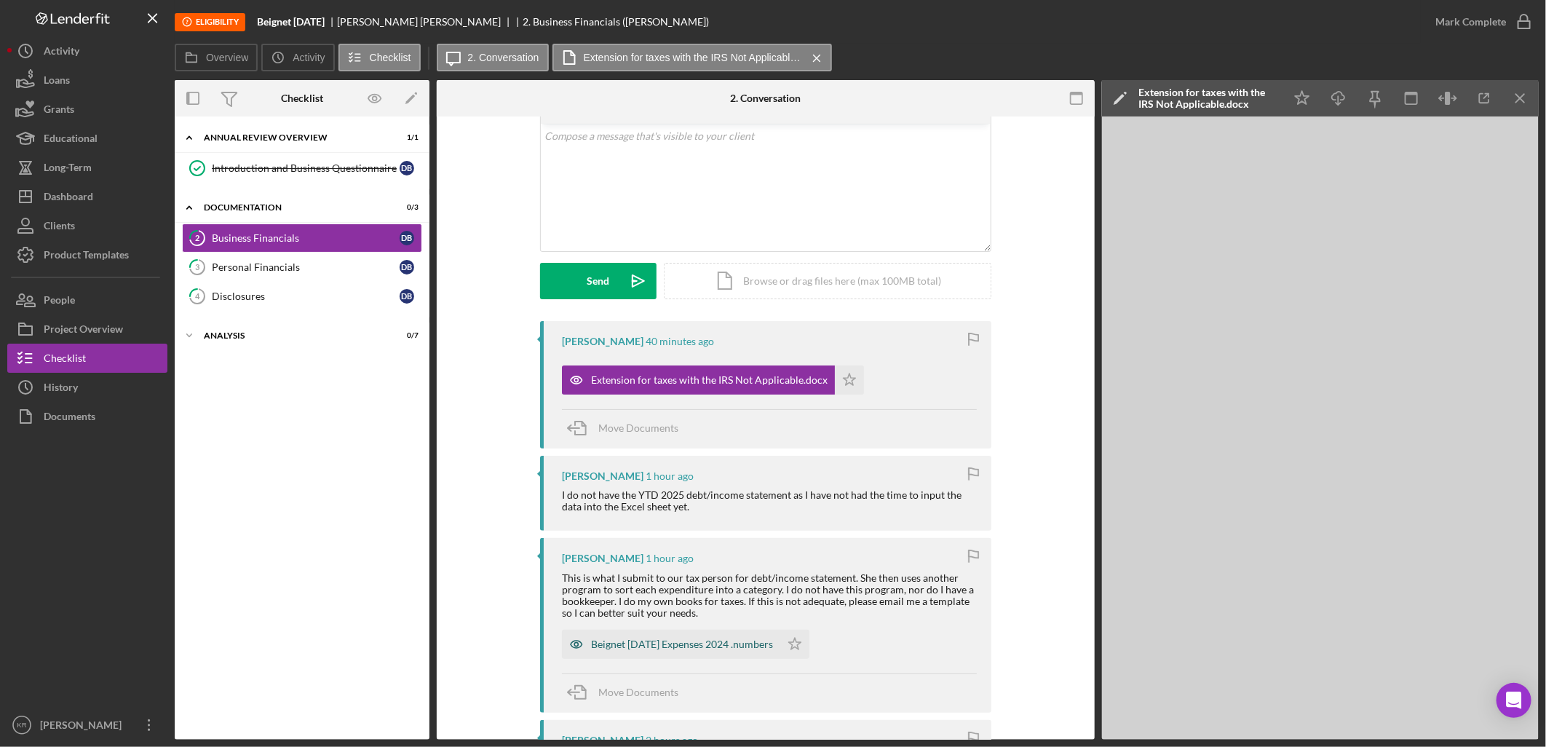
click at [614, 657] on div "Beignet [DATE] Expenses 2024 .numbers" at bounding box center [671, 644] width 218 height 29
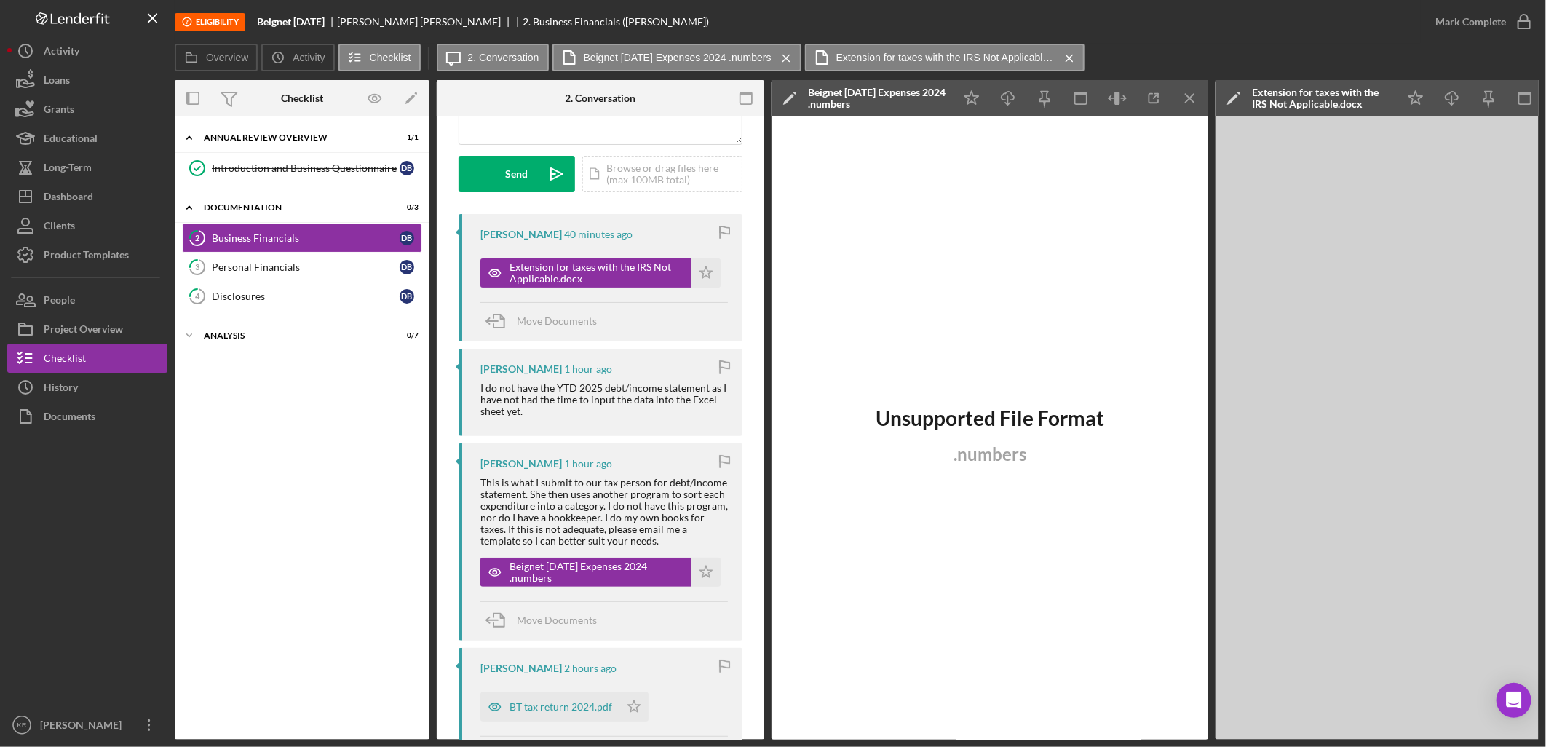
scroll to position [485, 0]
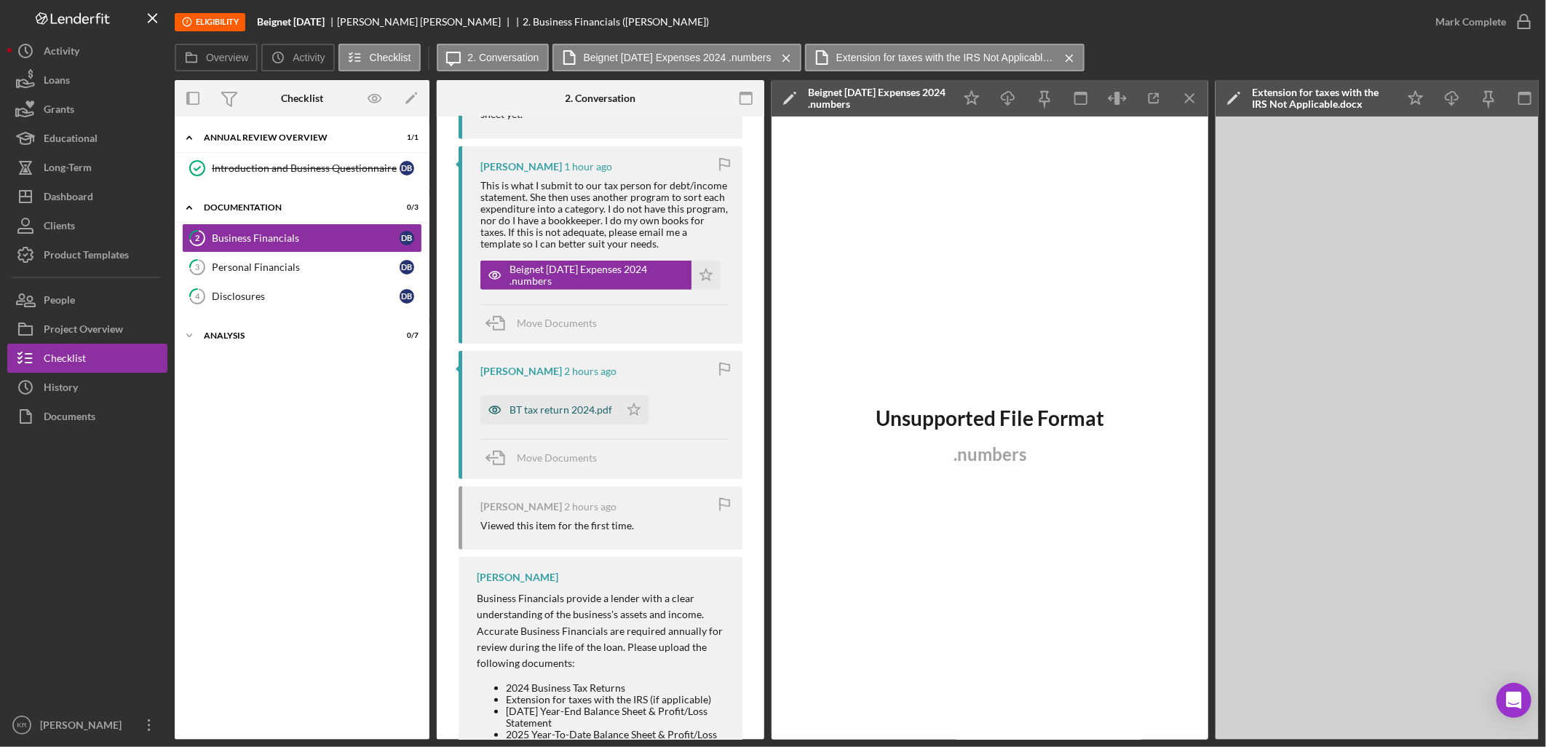
click at [577, 419] on div "BT tax return 2024.pdf" at bounding box center [549, 409] width 139 height 29
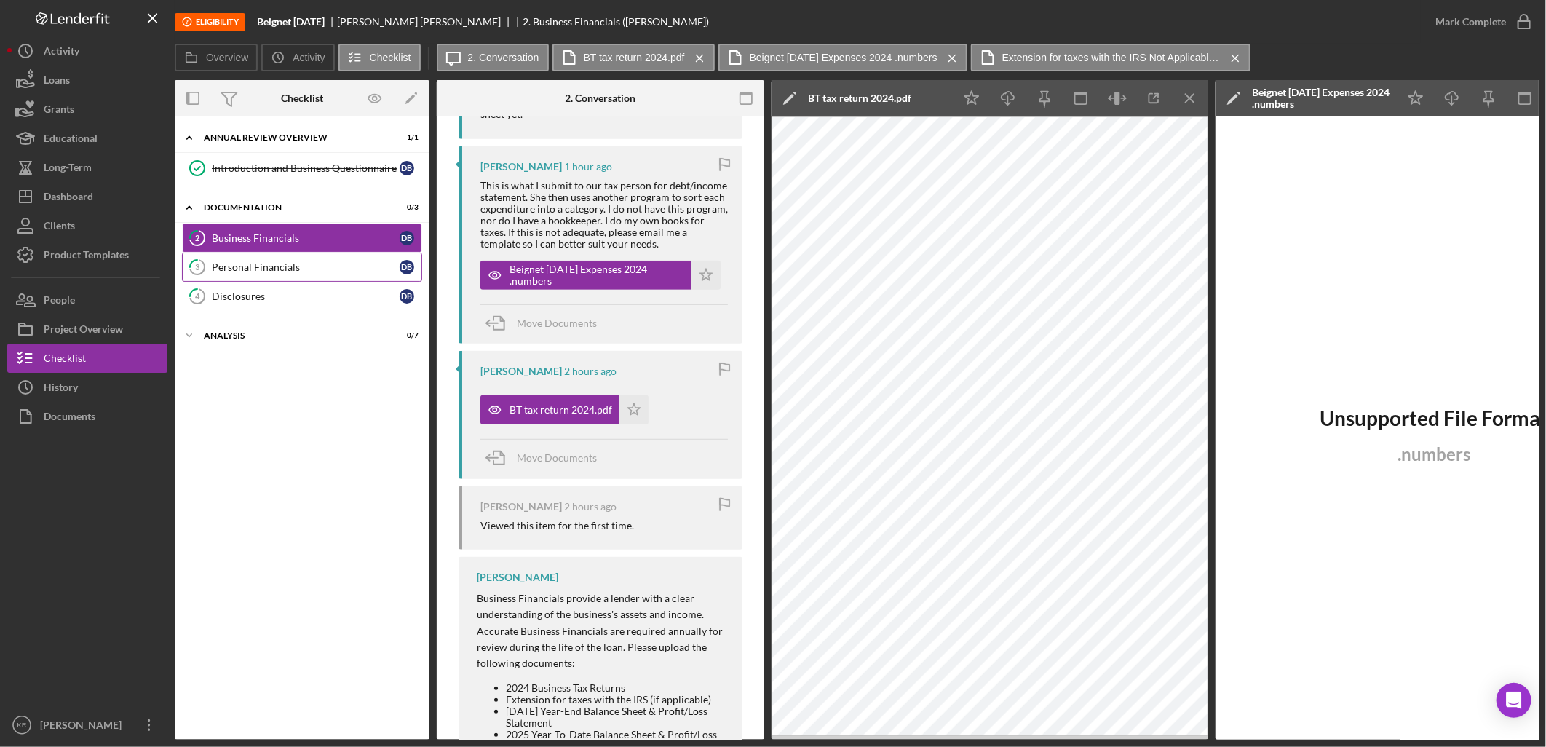
click at [331, 281] on link "3 Personal Financials D B" at bounding box center [302, 267] width 240 height 29
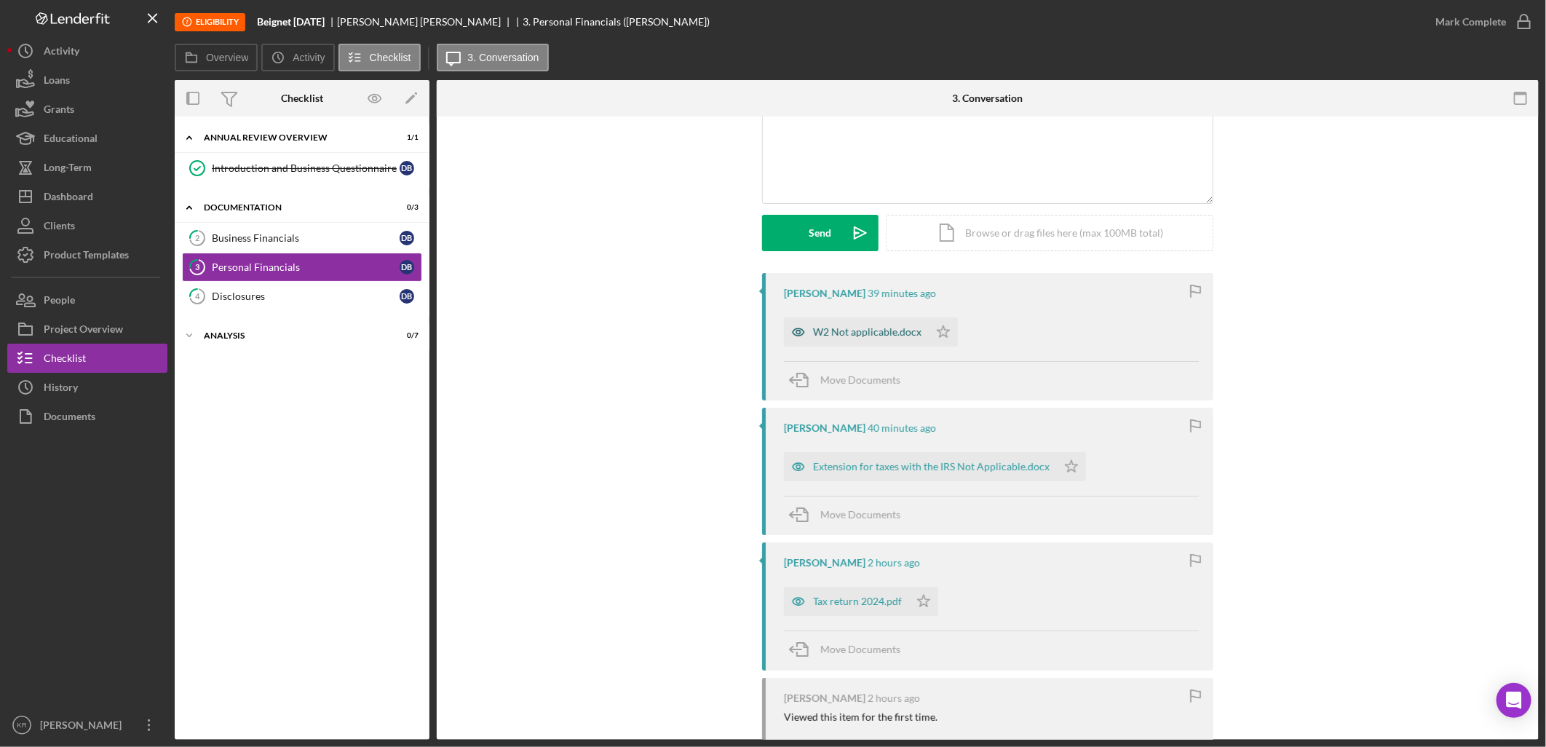
scroll to position [81, 0]
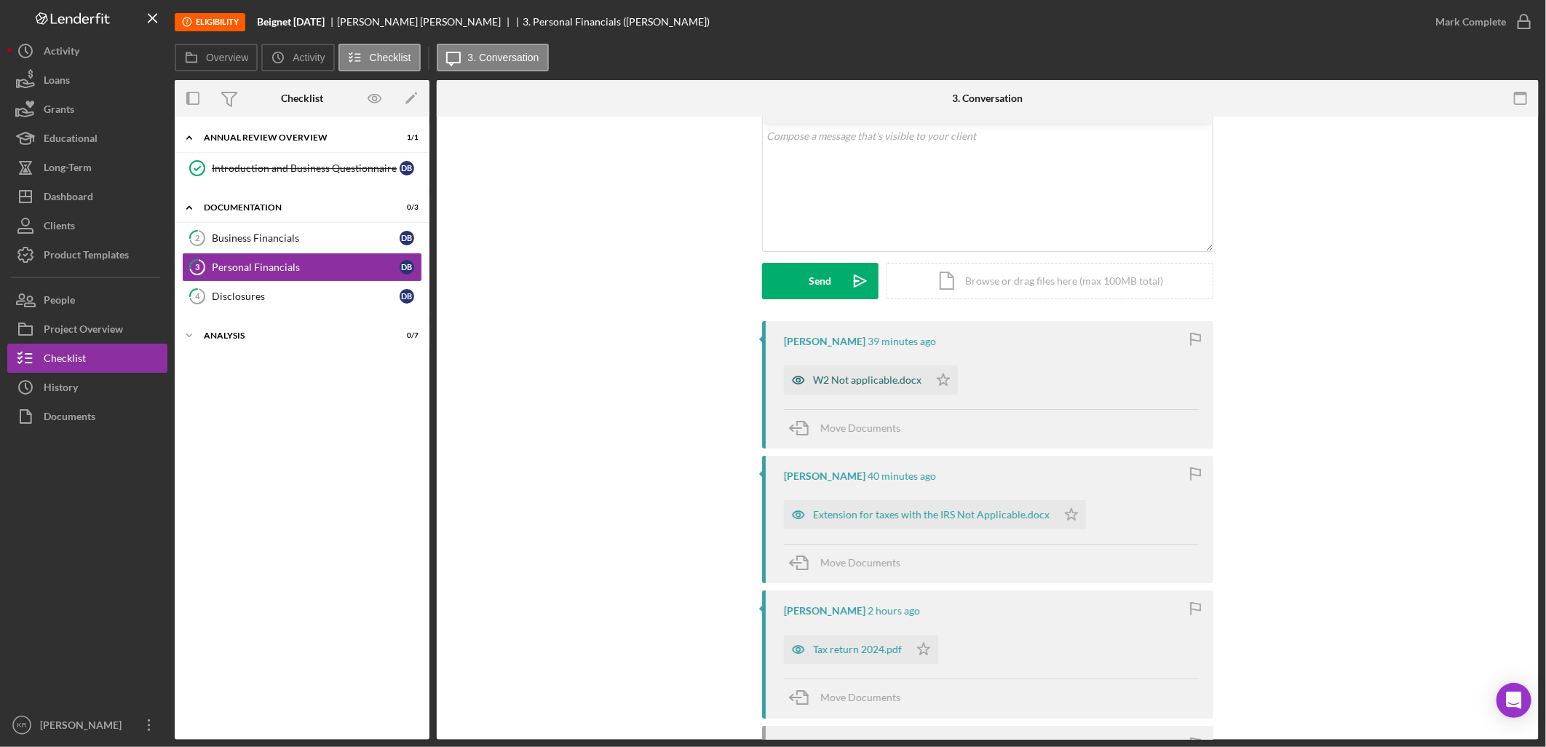
click at [849, 387] on div "W2 Not applicable.docx" at bounding box center [856, 379] width 145 height 29
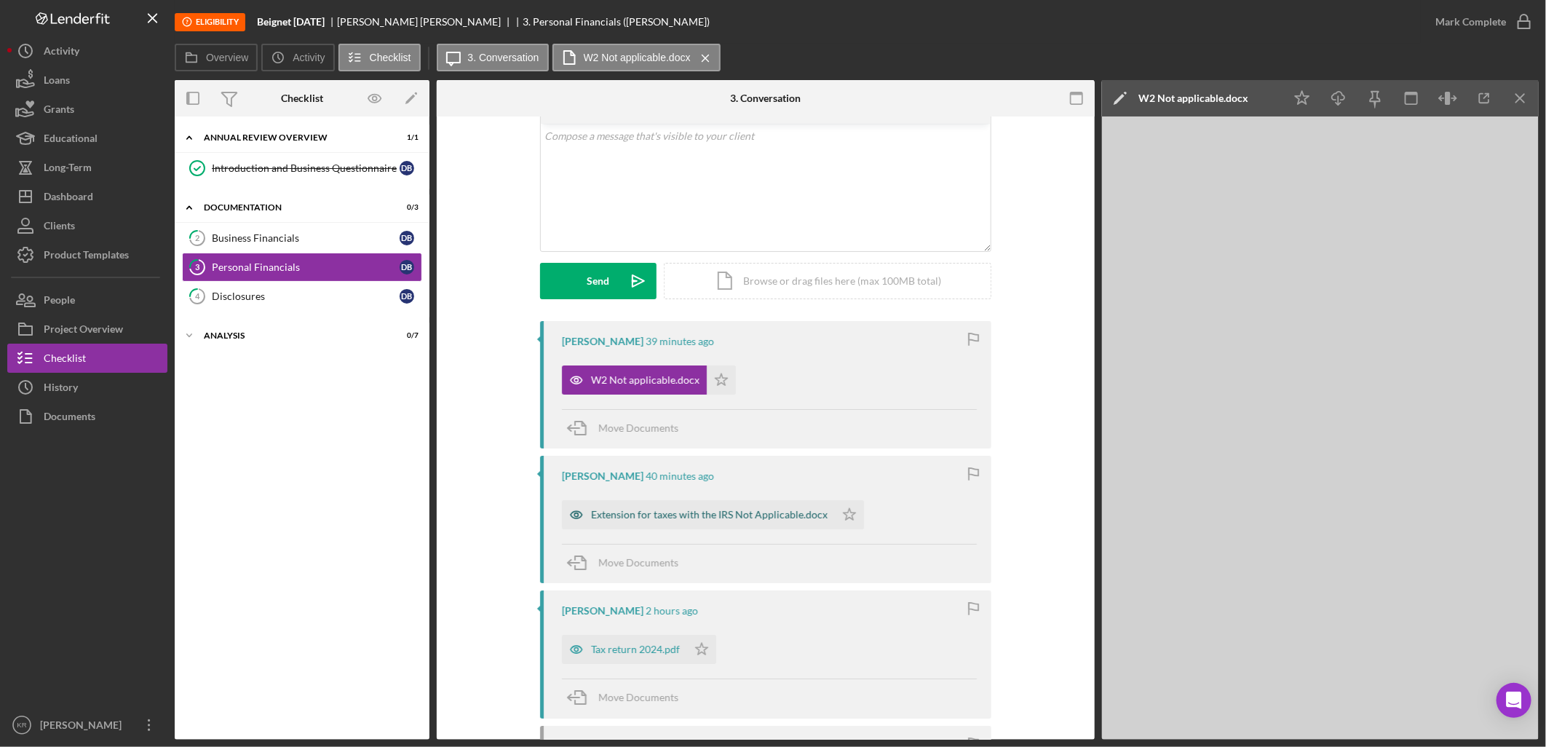
click at [643, 513] on div "Extension for taxes with the IRS Not Applicable.docx" at bounding box center [709, 515] width 237 height 12
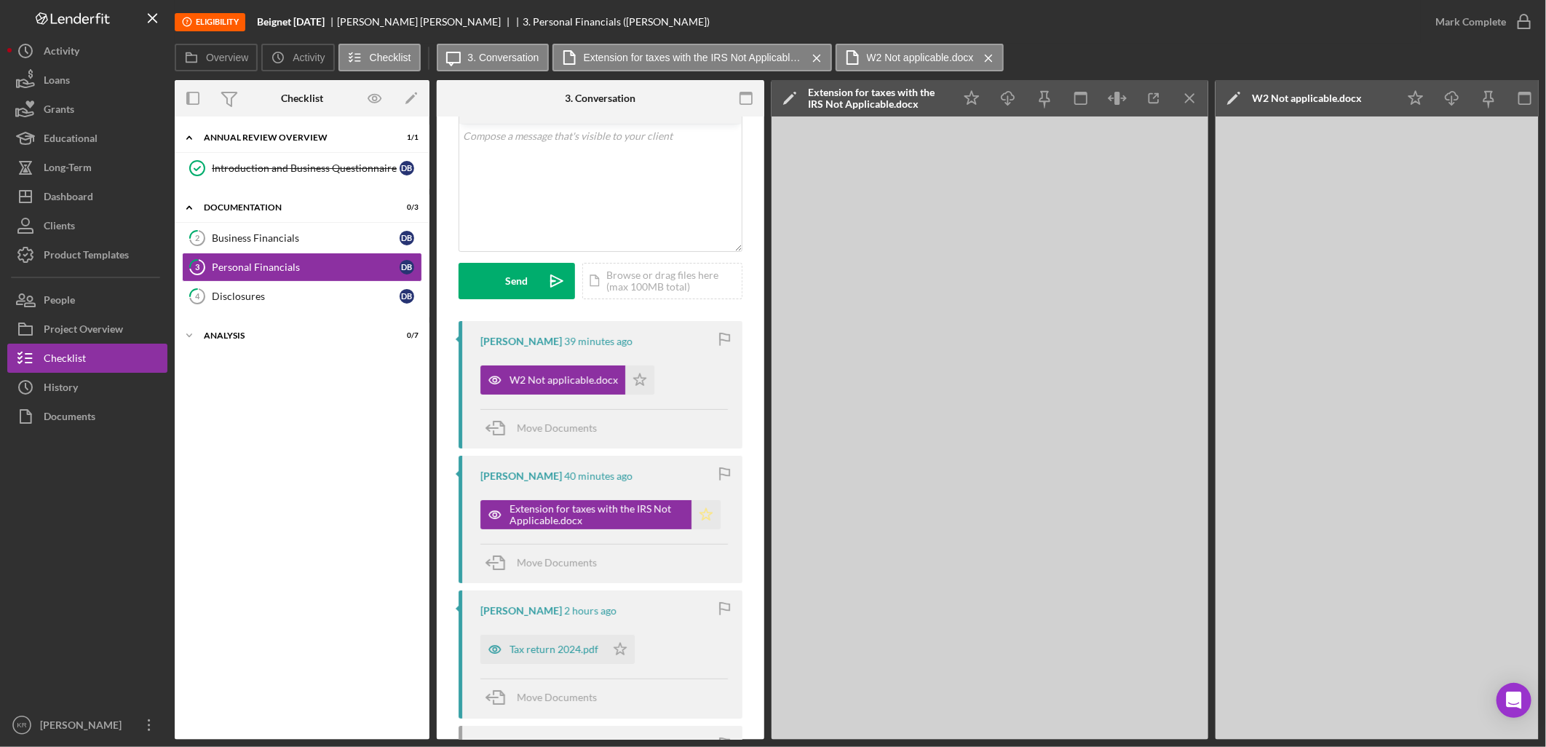
click at [710, 513] on icon "Icon/Star" at bounding box center [706, 514] width 29 height 29
click at [630, 392] on icon "Icon/Star" at bounding box center [639, 379] width 29 height 29
click at [576, 667] on div "[PERSON_NAME] 2 hours ago Tax return 2024.pdf Icon/Star Move Documents" at bounding box center [601, 653] width 284 height 127
click at [572, 662] on div "Tax return 2024.pdf" at bounding box center [542, 649] width 125 height 29
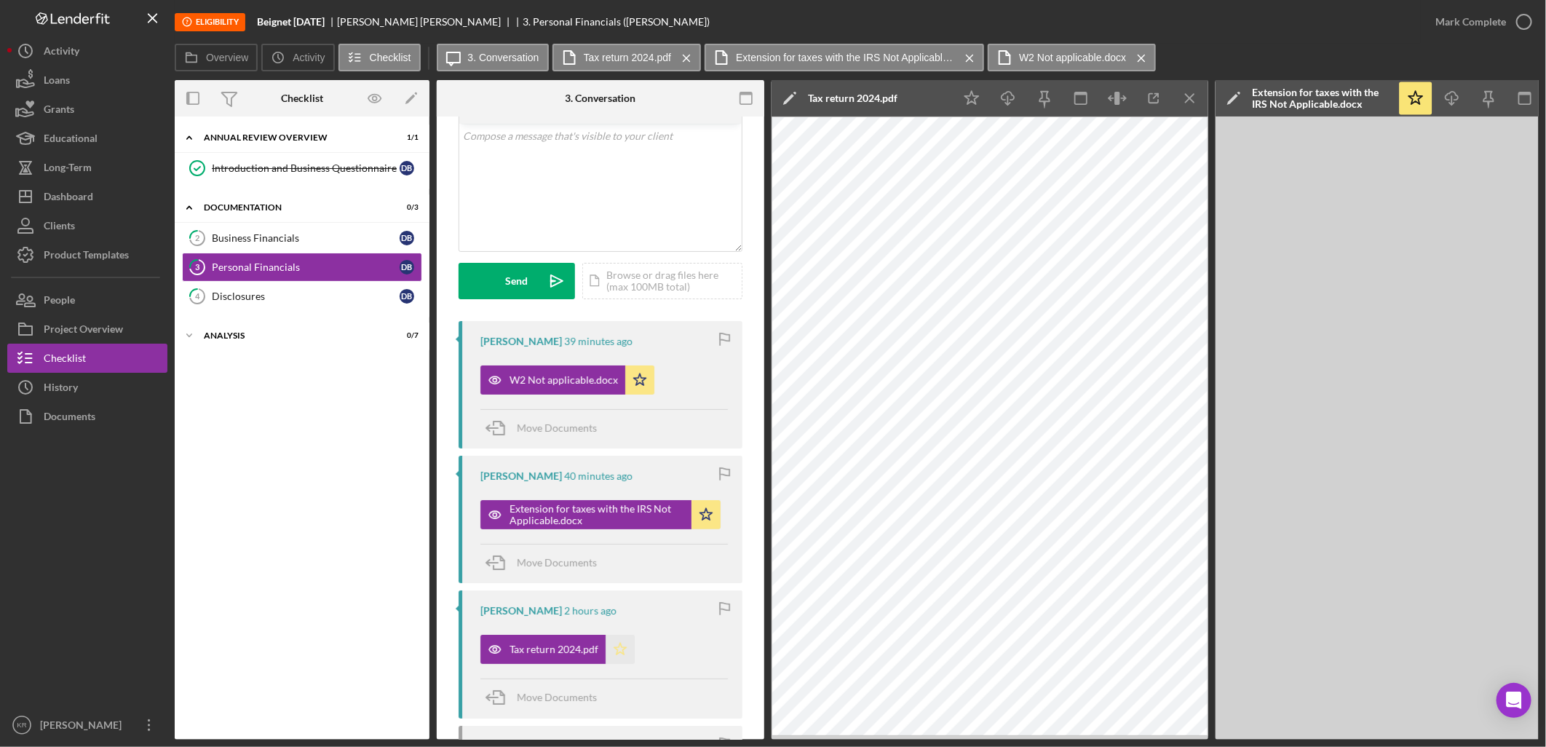
click at [622, 653] on polygon "button" at bounding box center [620, 649] width 12 height 12
click at [296, 304] on link "4 Disclosures D B" at bounding box center [302, 296] width 240 height 29
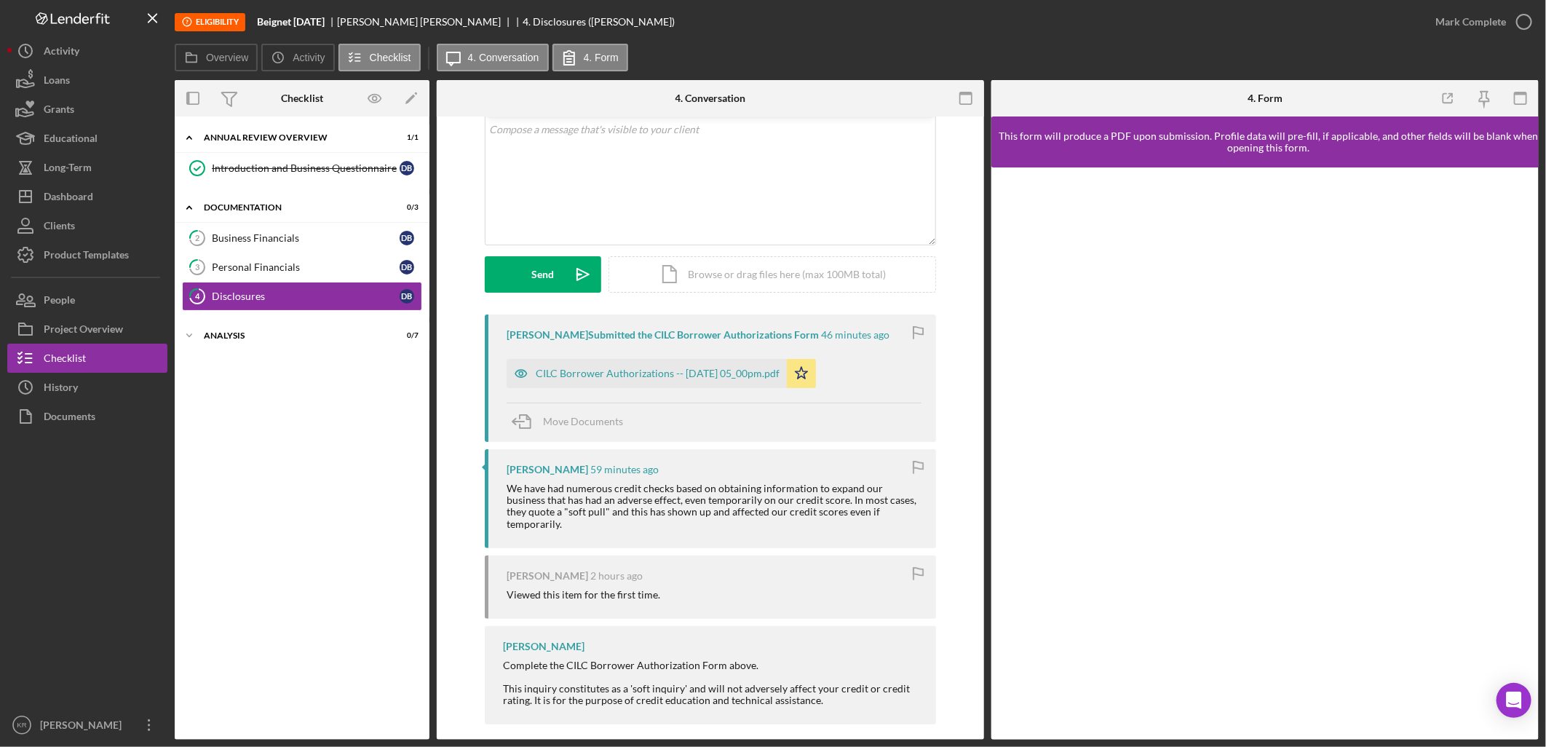
scroll to position [90, 0]
click at [285, 255] on link "3 Personal Financials D B" at bounding box center [302, 267] width 240 height 29
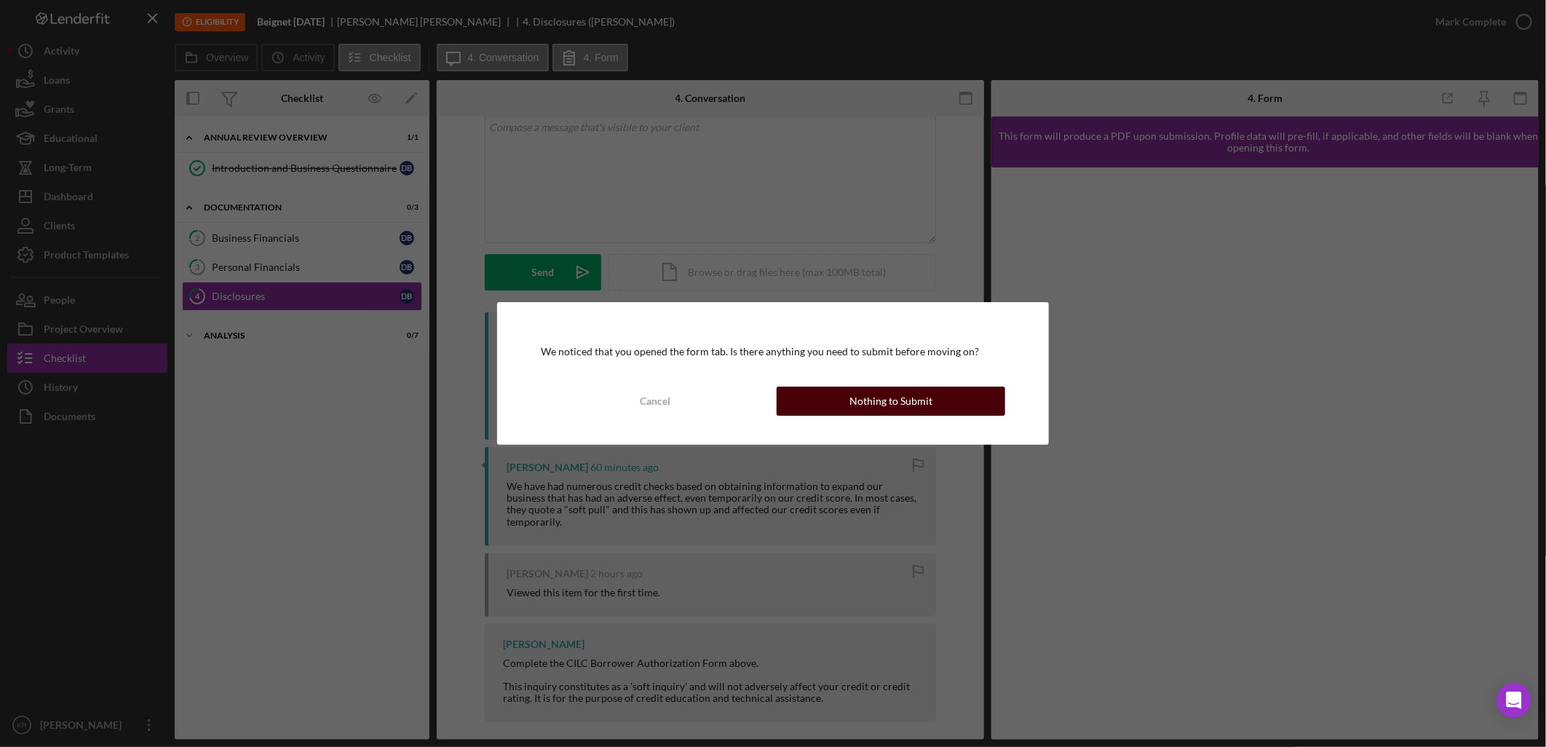
click at [957, 403] on button "Nothing to Submit" at bounding box center [891, 401] width 229 height 29
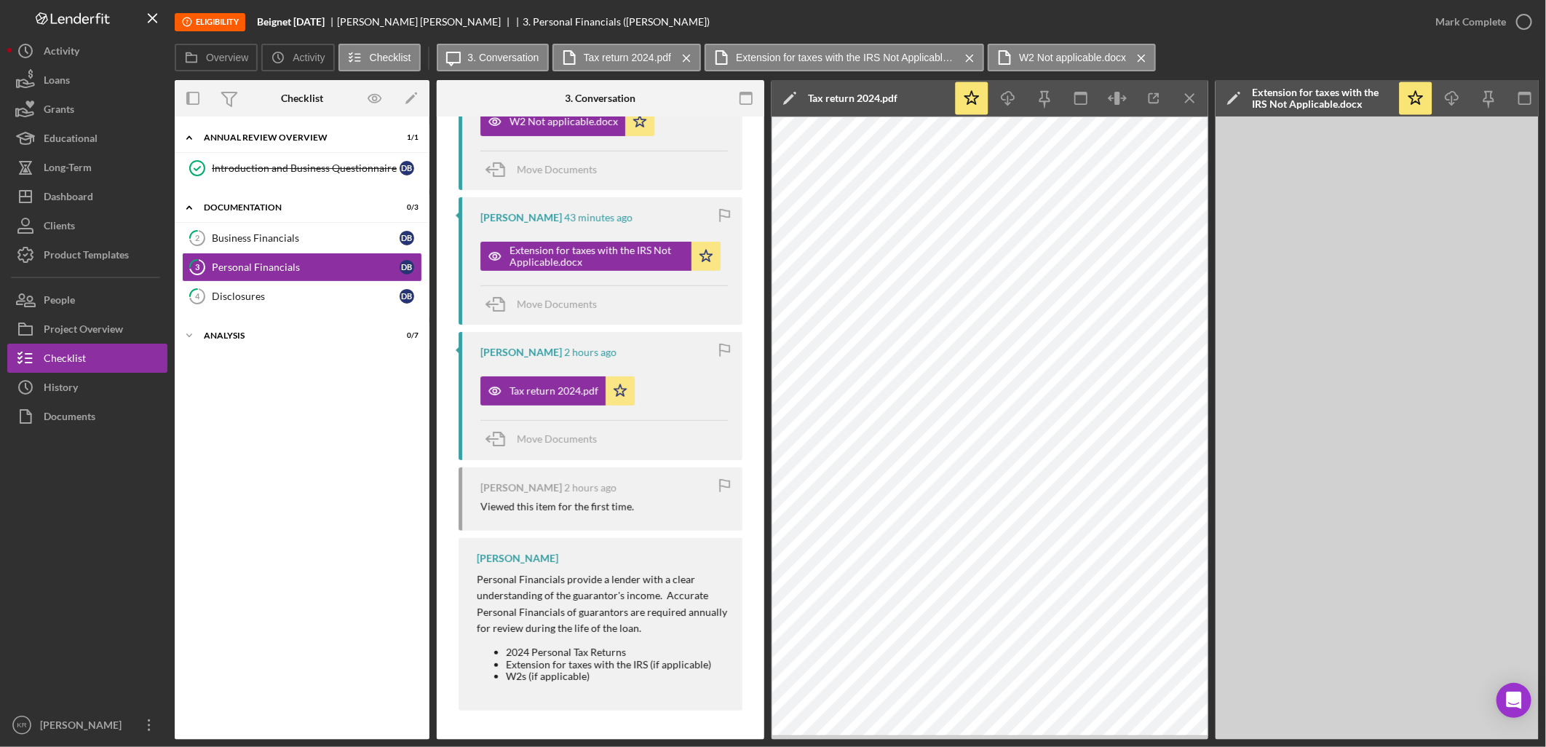
scroll to position [344, 0]
click at [315, 249] on link "2 Business Financials D B" at bounding box center [302, 237] width 240 height 29
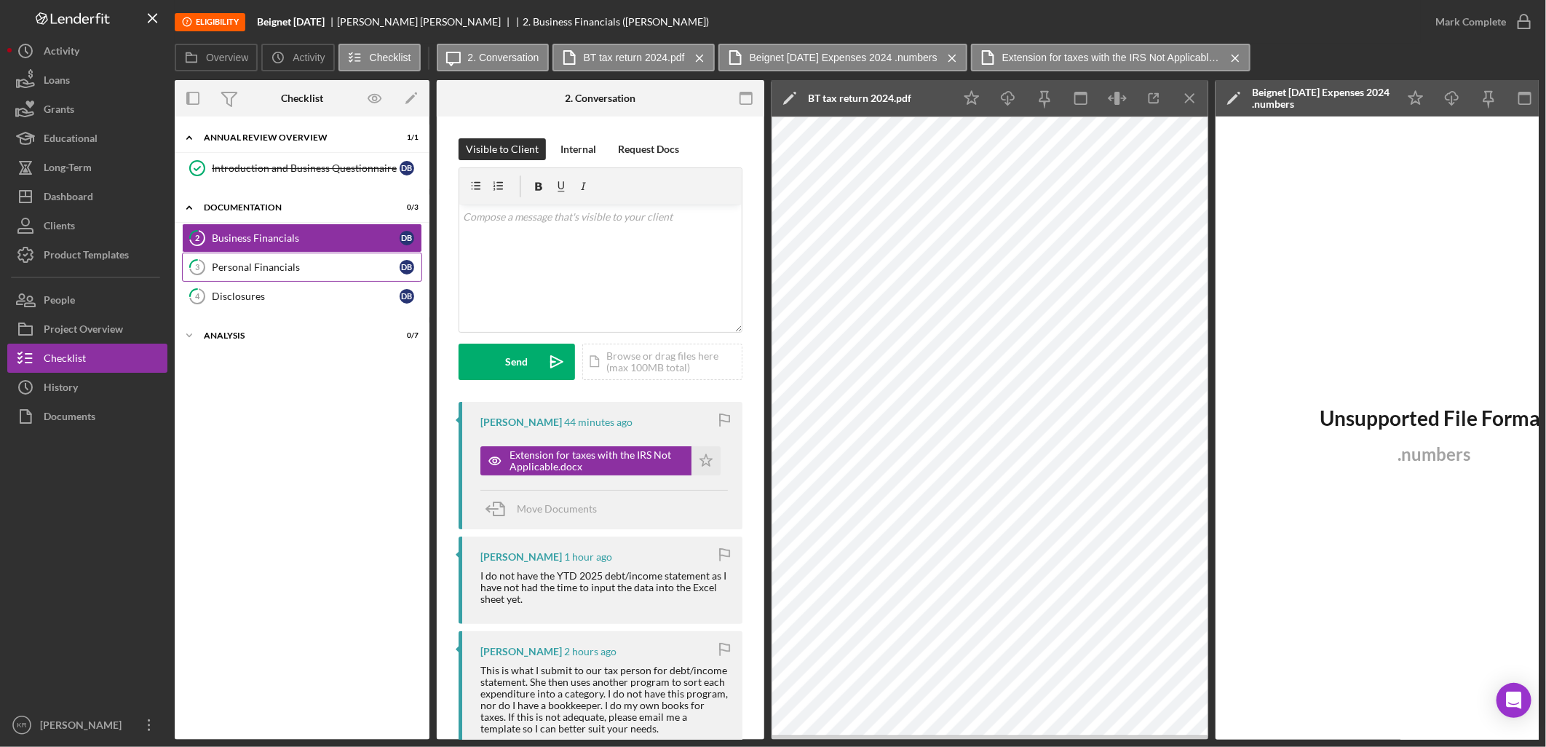
click at [316, 270] on div "Personal Financials" at bounding box center [306, 267] width 188 height 12
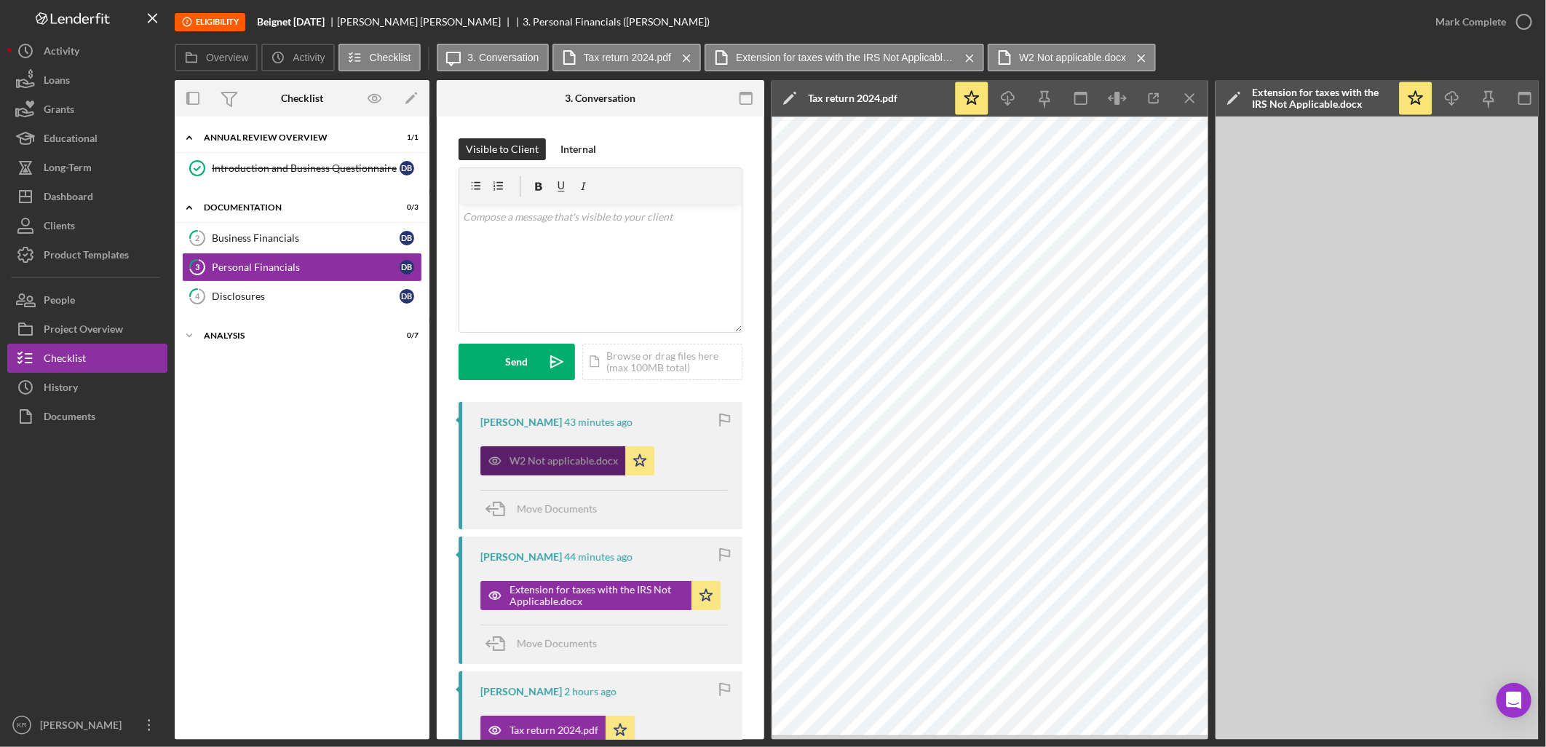
click at [559, 471] on div "W2 Not applicable.docx" at bounding box center [552, 460] width 145 height 29
click at [638, 455] on icon "Icon/Star" at bounding box center [639, 460] width 29 height 29
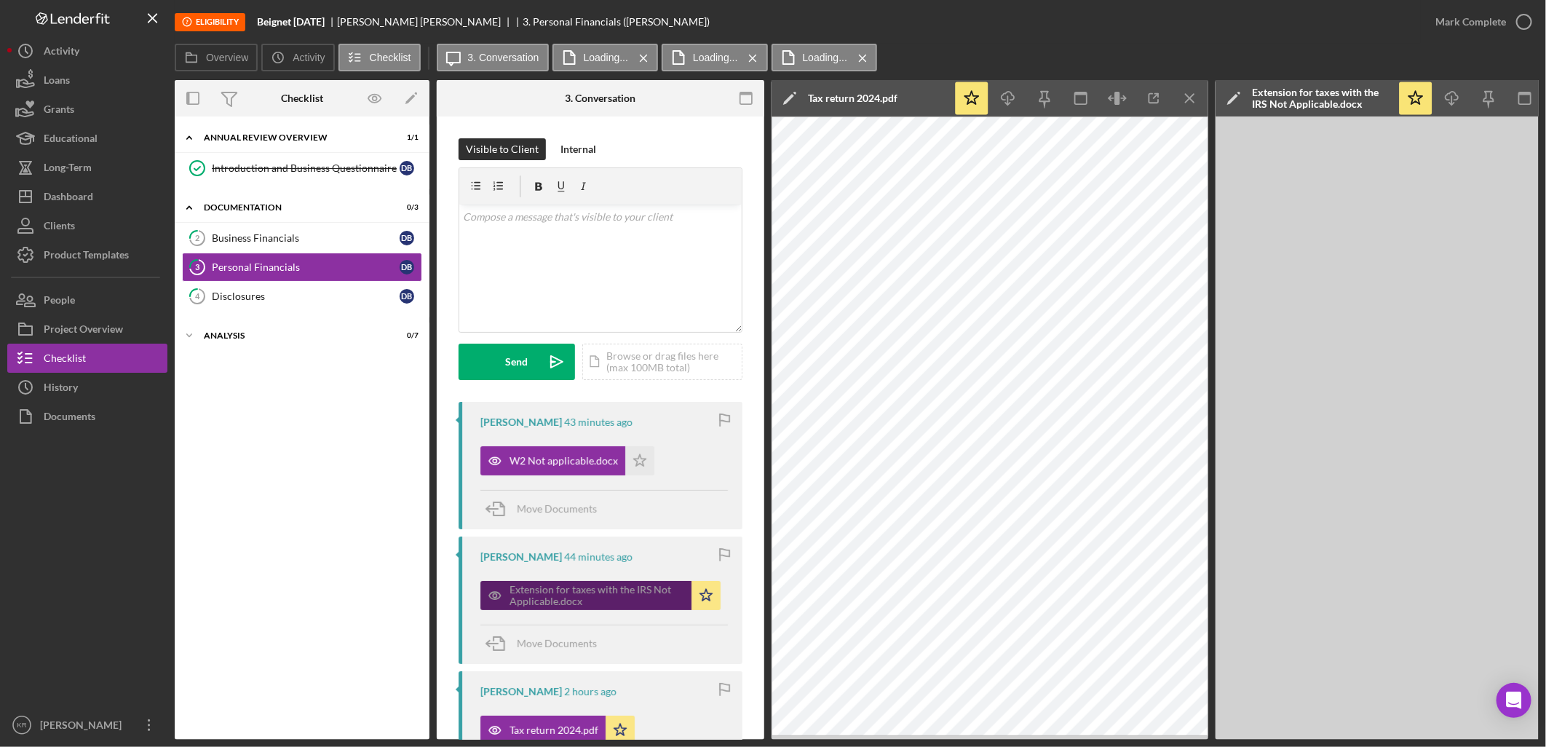
click at [587, 595] on div "Extension for taxes with the IRS Not Applicable.docx" at bounding box center [597, 595] width 175 height 23
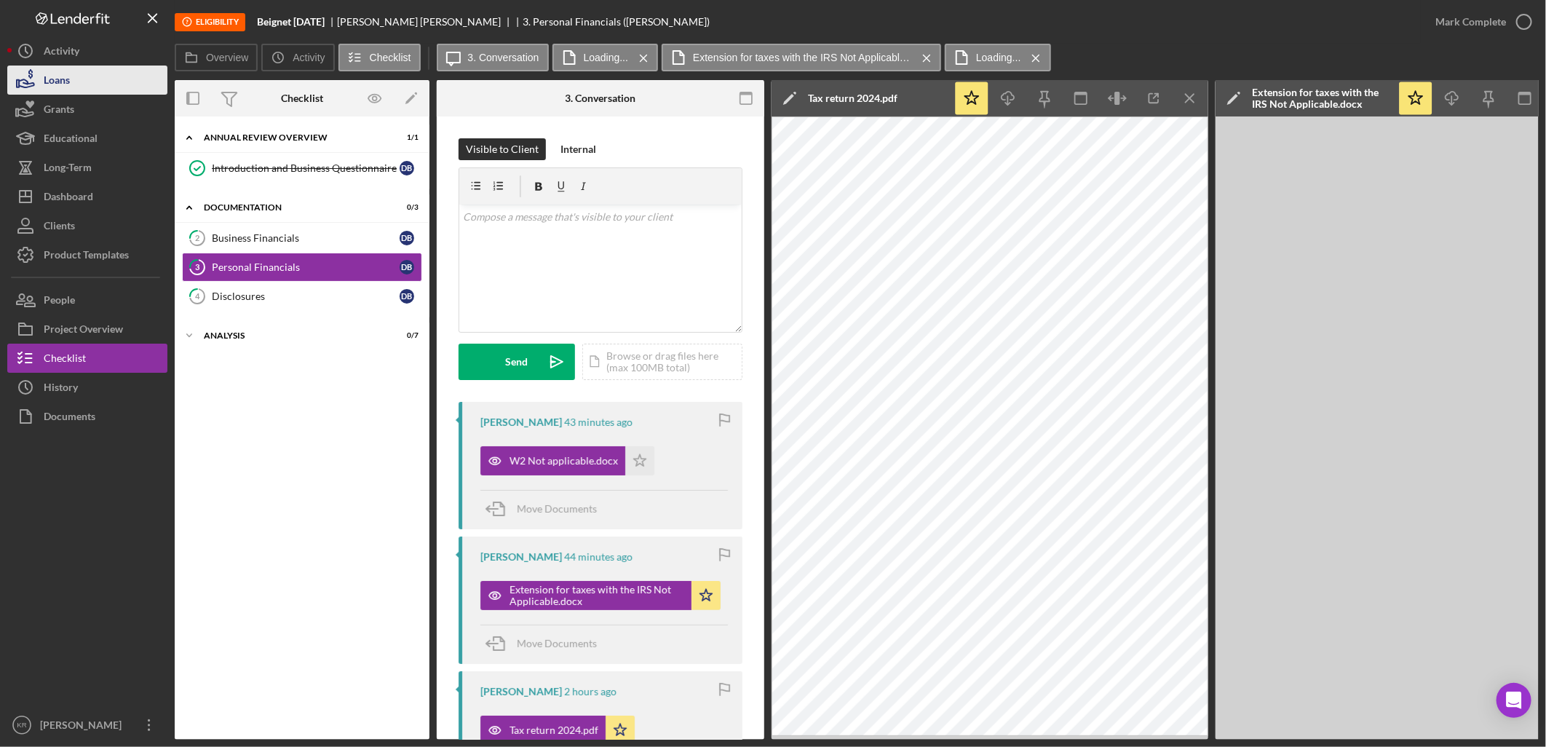
click at [20, 86] on icon "button" at bounding box center [26, 83] width 15 height 8
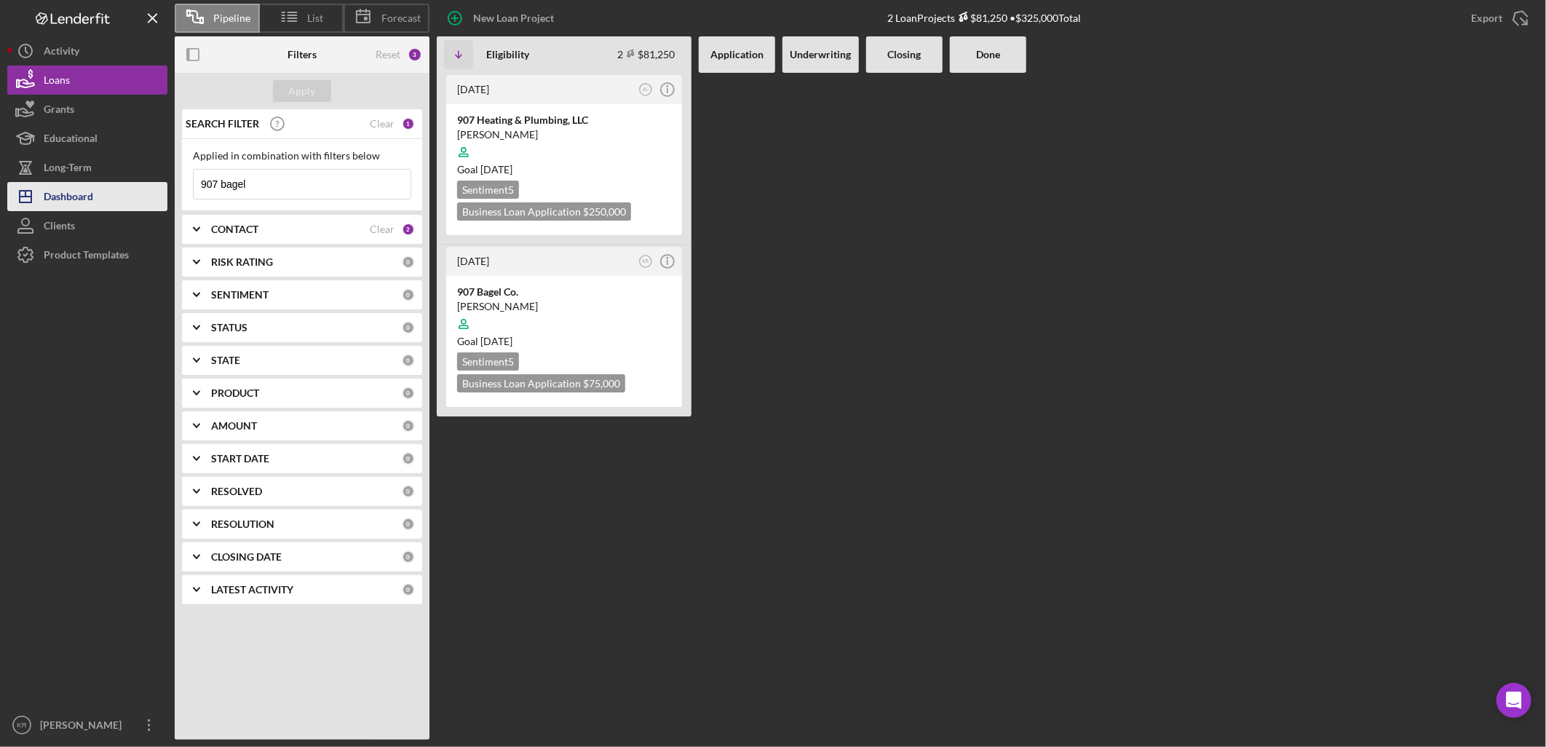
click at [55, 194] on div "Dashboard" at bounding box center [68, 198] width 49 height 33
